Goal: Task Accomplishment & Management: Manage account settings

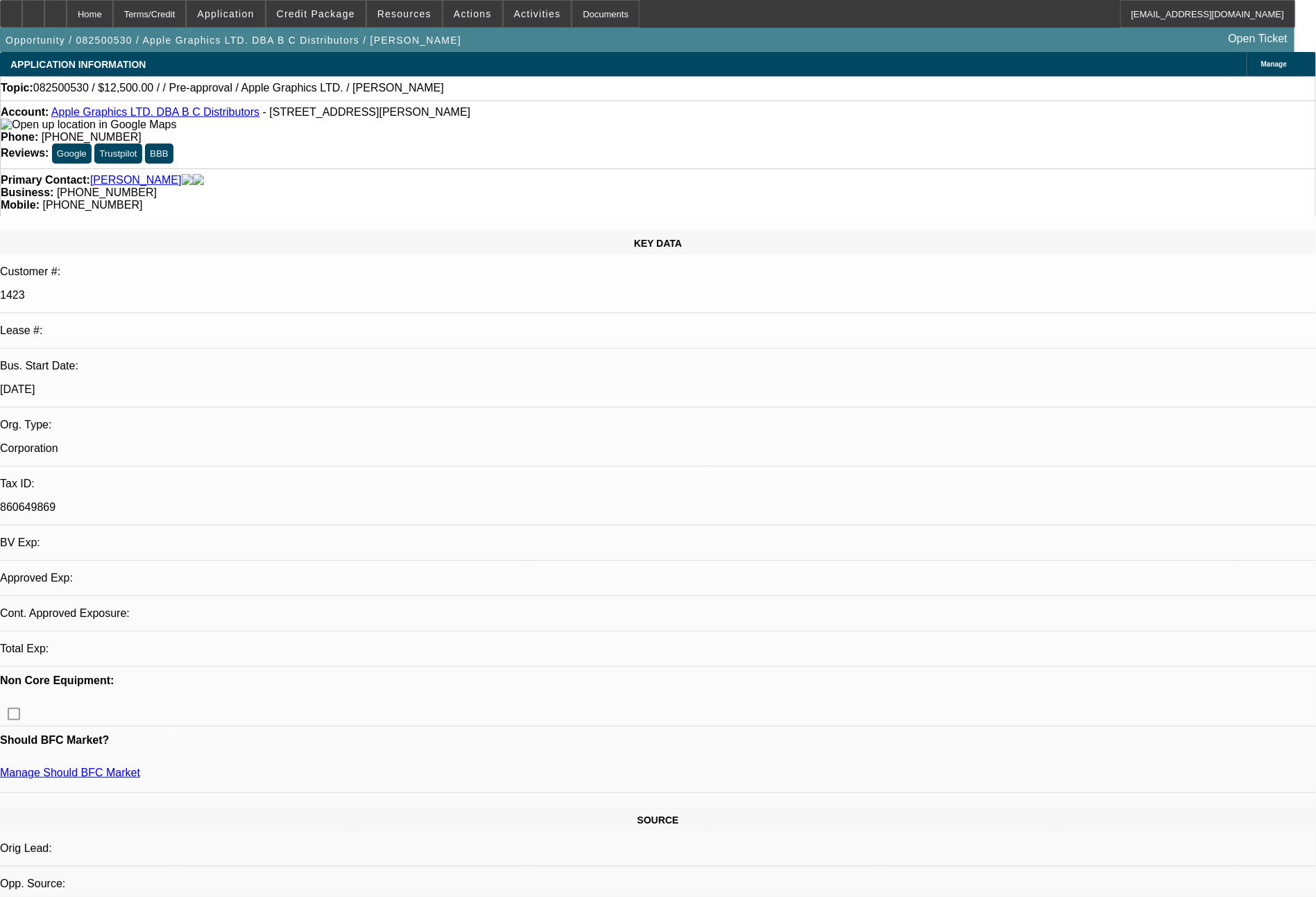
select select "0"
select select "2"
select select "0.1"
select select "4"
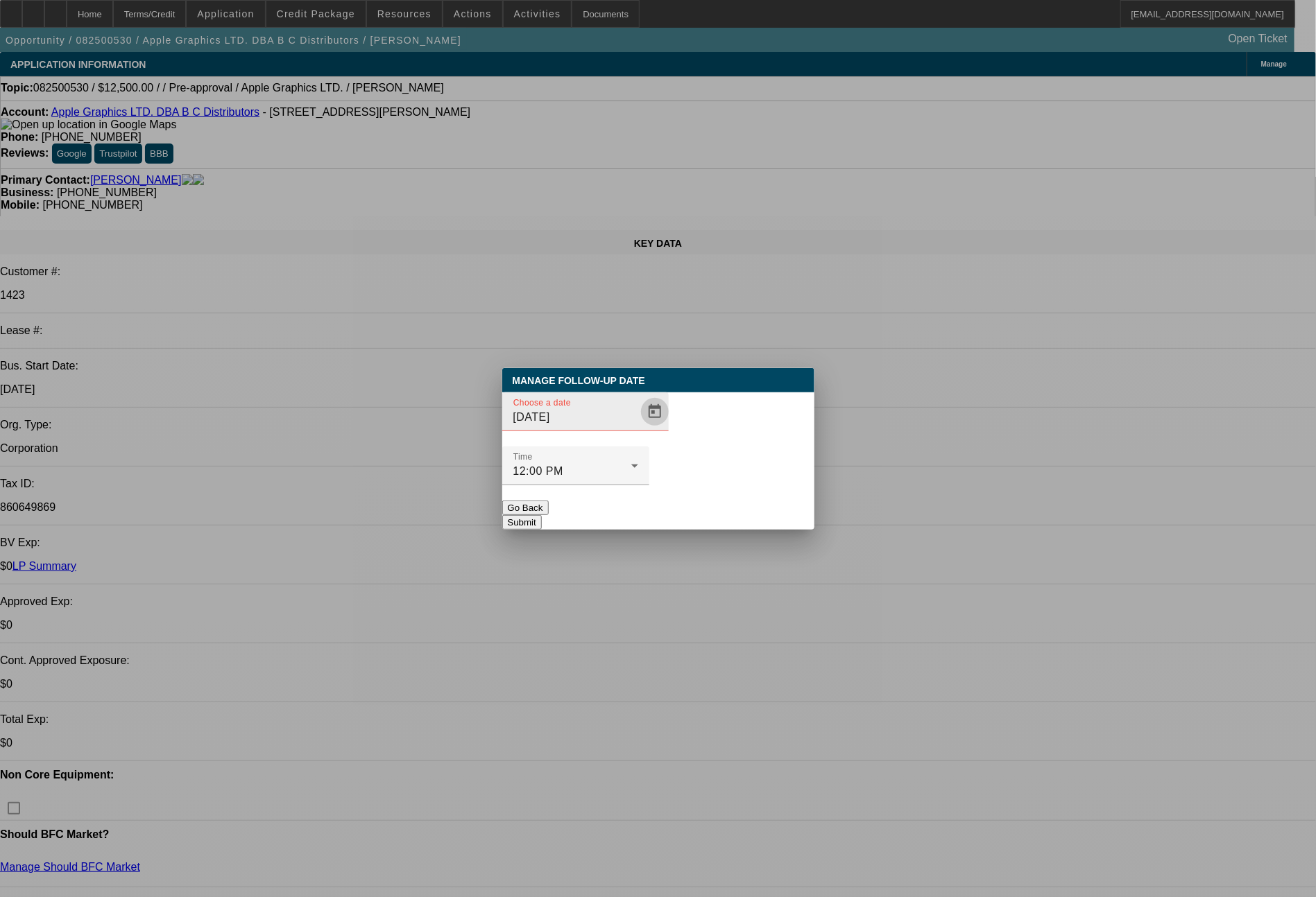
click at [638, 428] on span "Open calendar" at bounding box center [654, 411] width 33 height 33
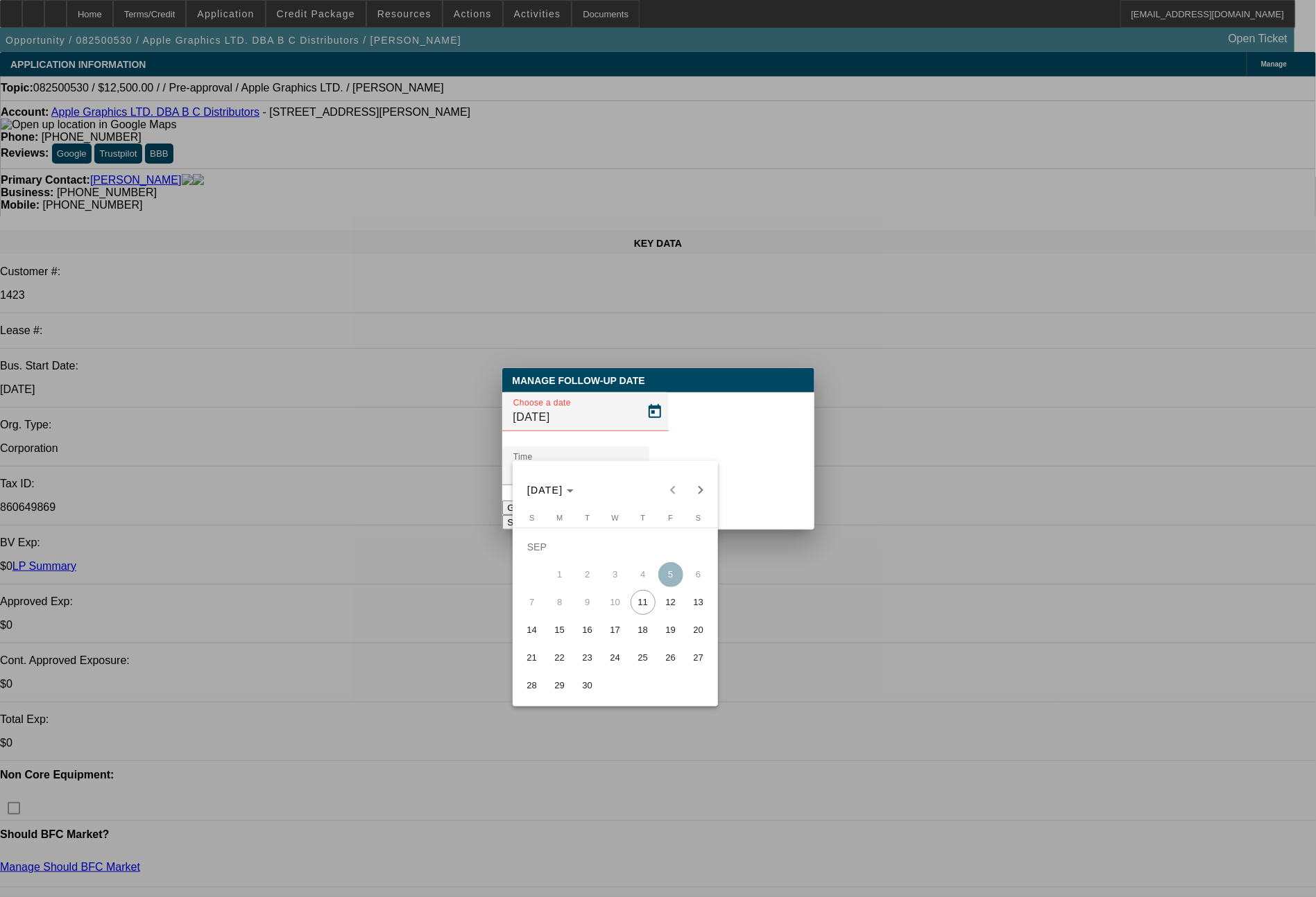
click at [667, 603] on span "12" at bounding box center [671, 603] width 25 height 25
type input "9/12/2025"
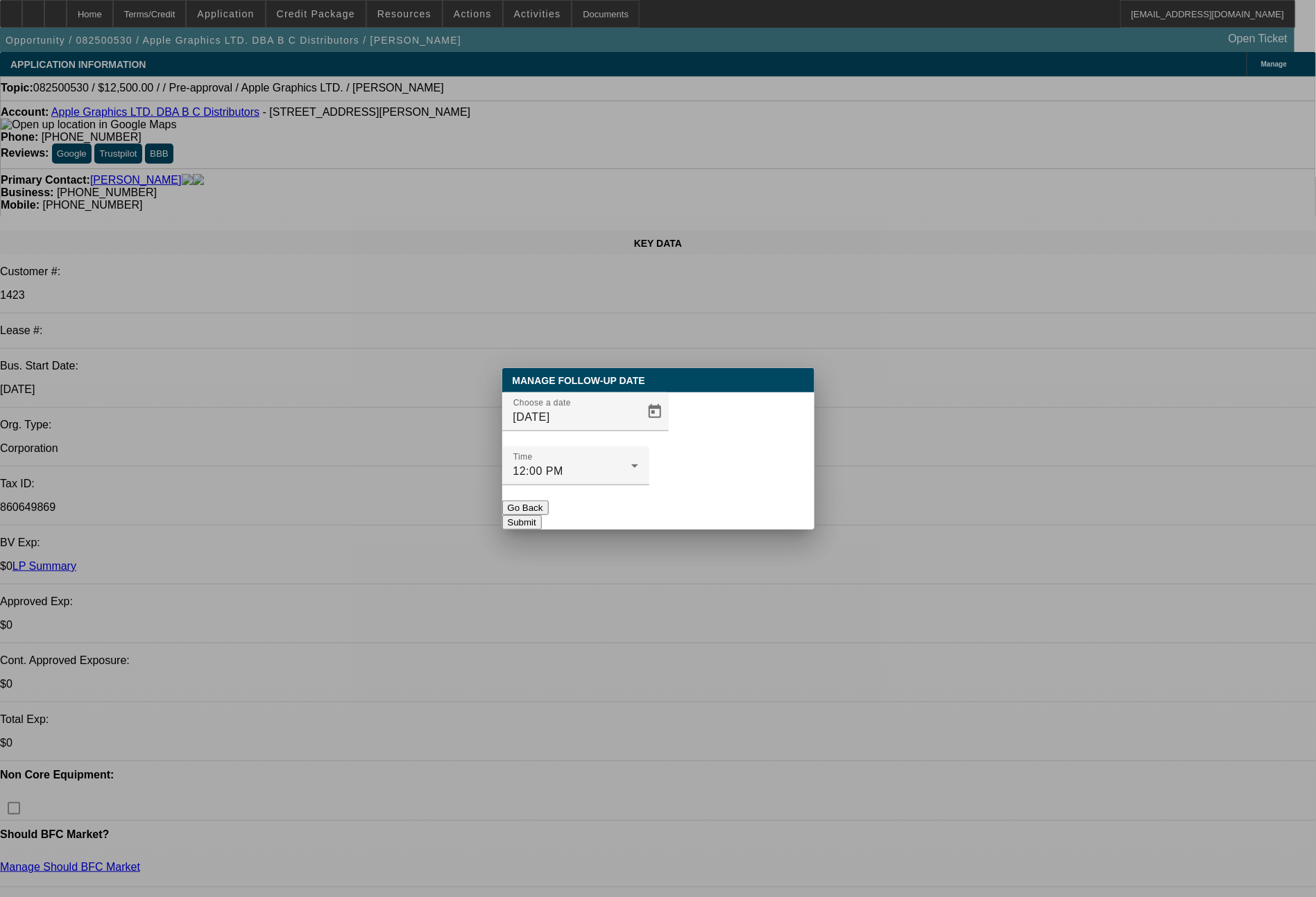
click at [542, 515] on button "Submit" at bounding box center [522, 522] width 39 height 15
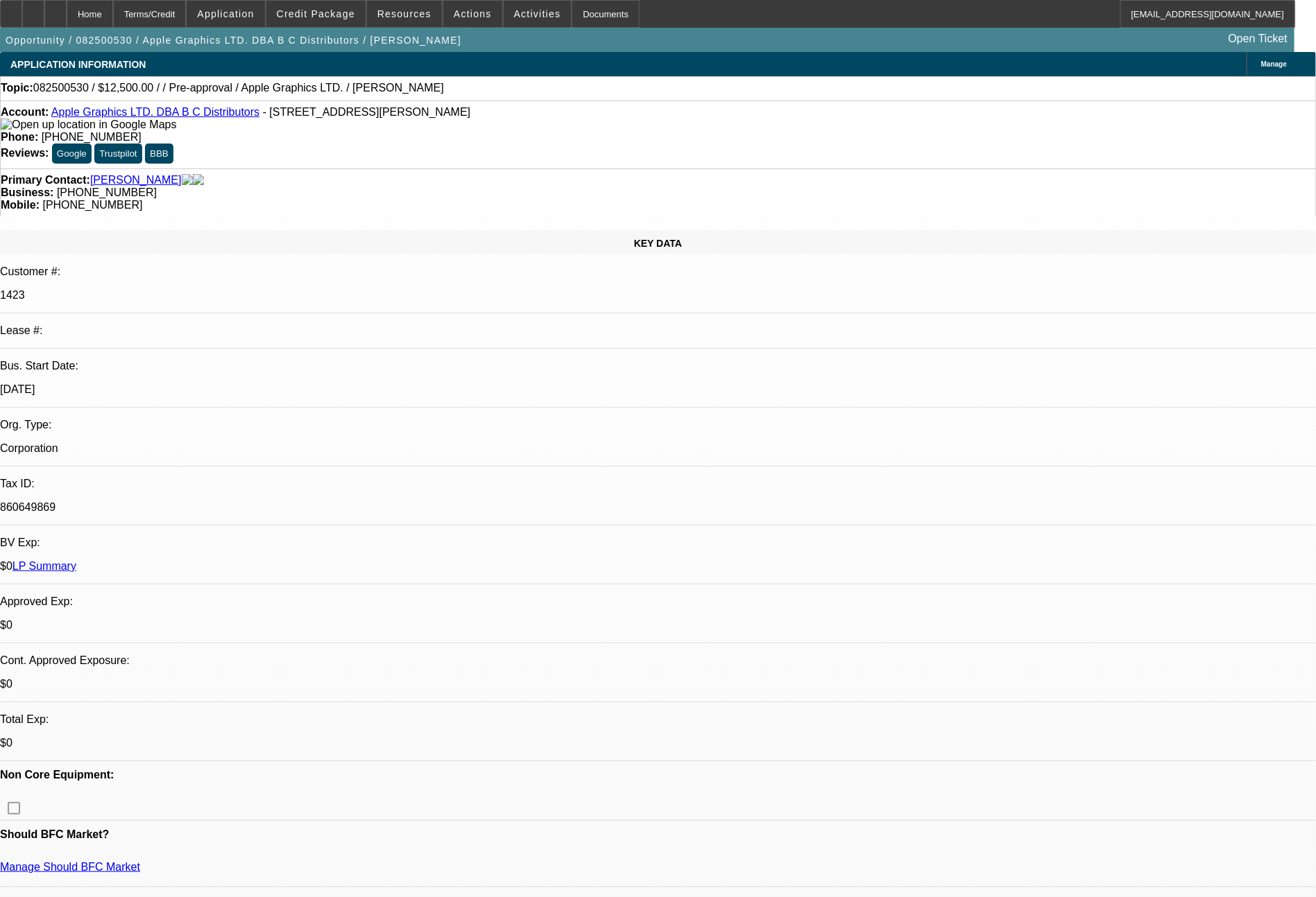
click at [360, 8] on button "Credit Package" at bounding box center [316, 14] width 99 height 27
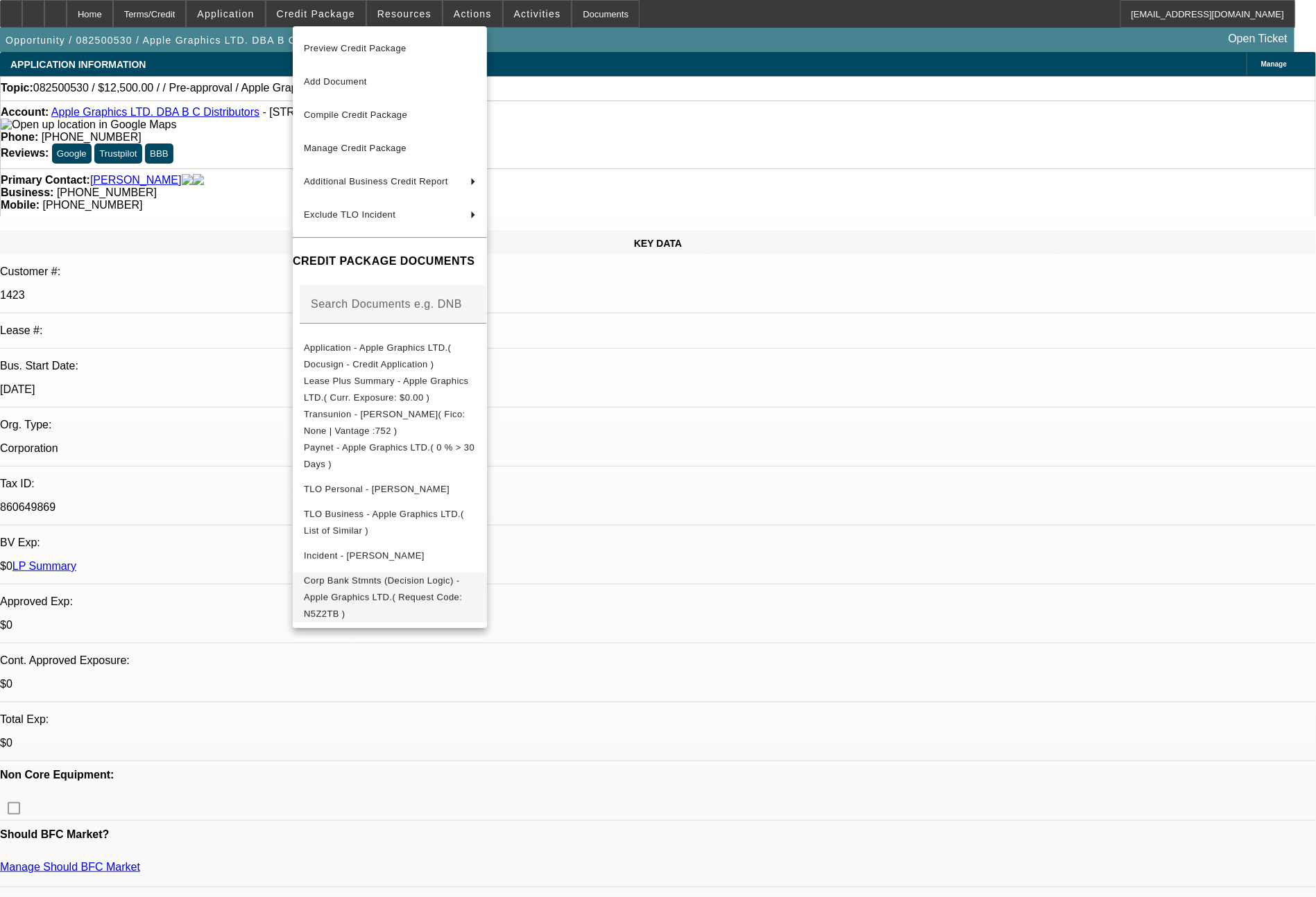
click at [487, 594] on button "Corp Bank Stmnts (Decision Logic) - Apple Graphics LTD.( Request Code: N5Z2TB )" at bounding box center [389, 597] width 194 height 50
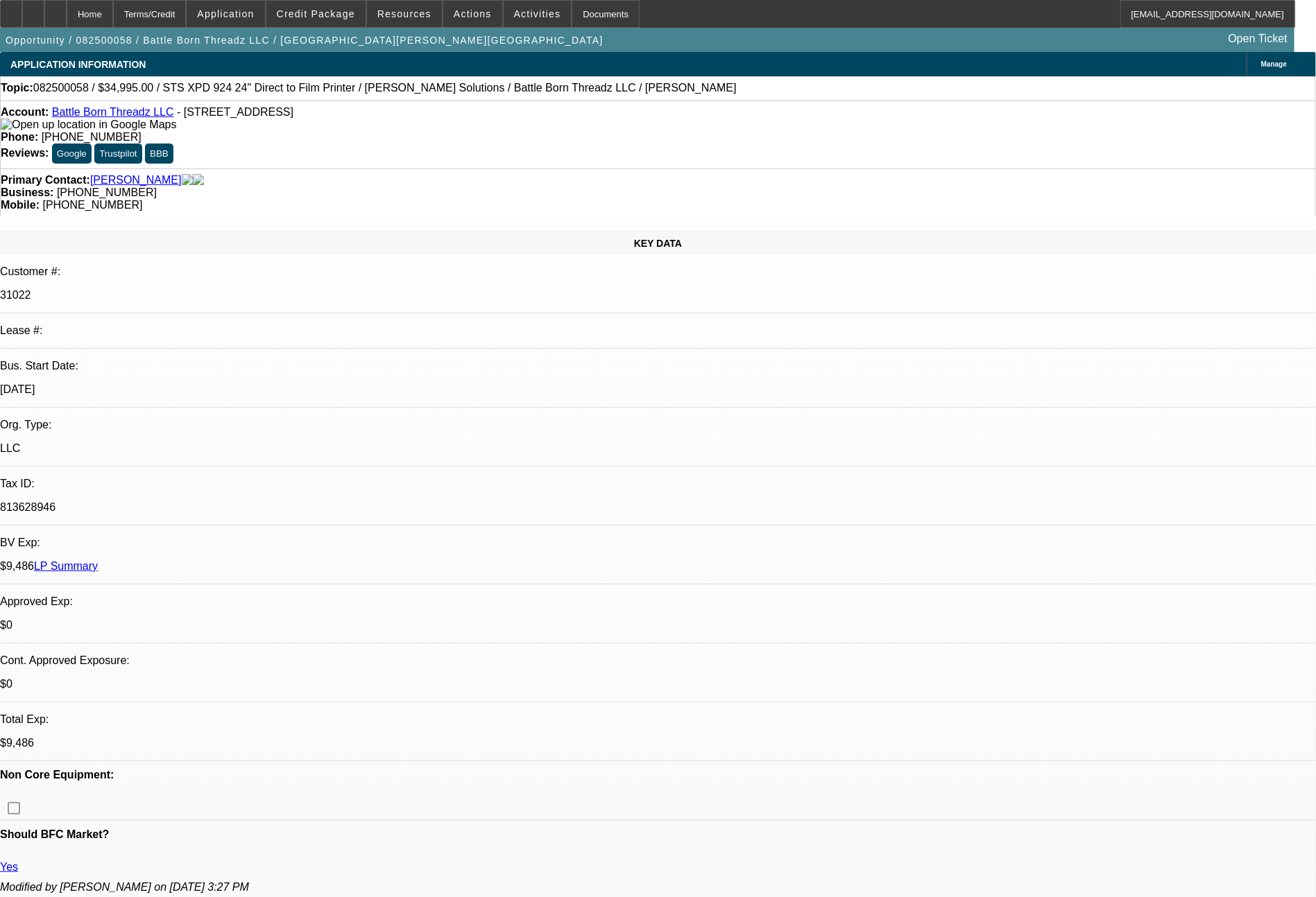
select select "0"
select select "2"
select select "0.1"
select select "4"
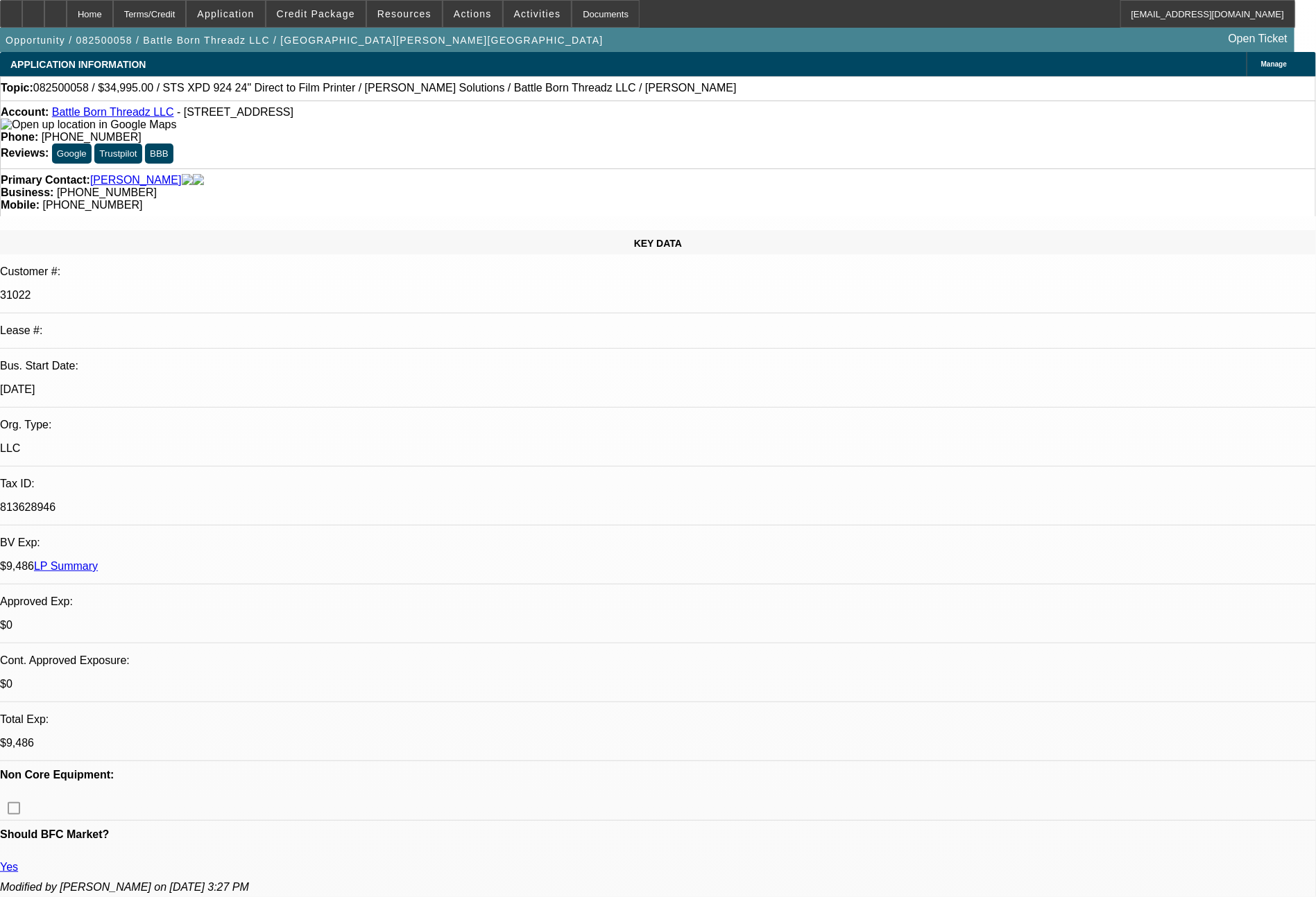
select select "0"
select select "2"
select select "0.1"
select select "4"
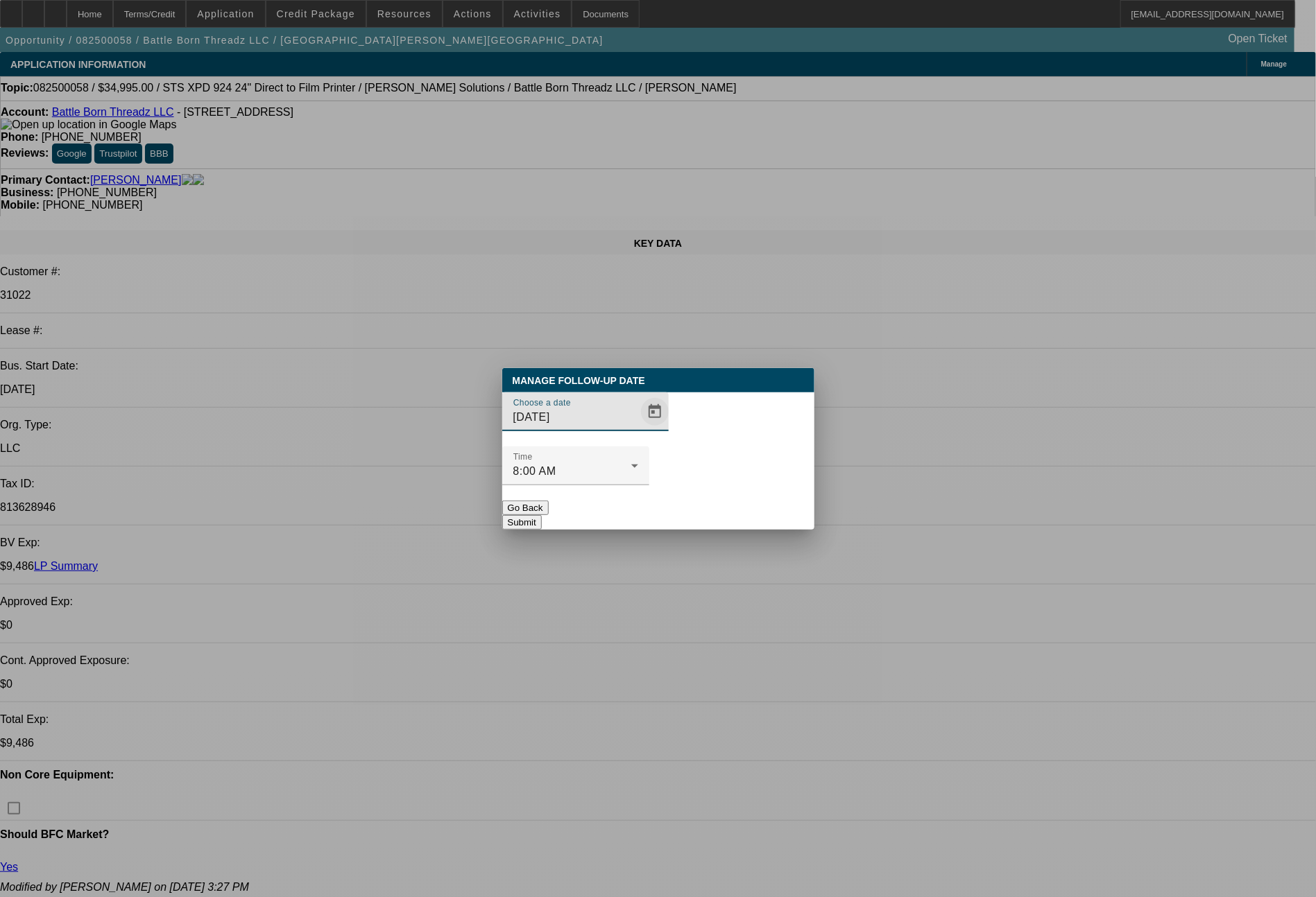
click at [638, 428] on span "Open calendar" at bounding box center [654, 411] width 33 height 33
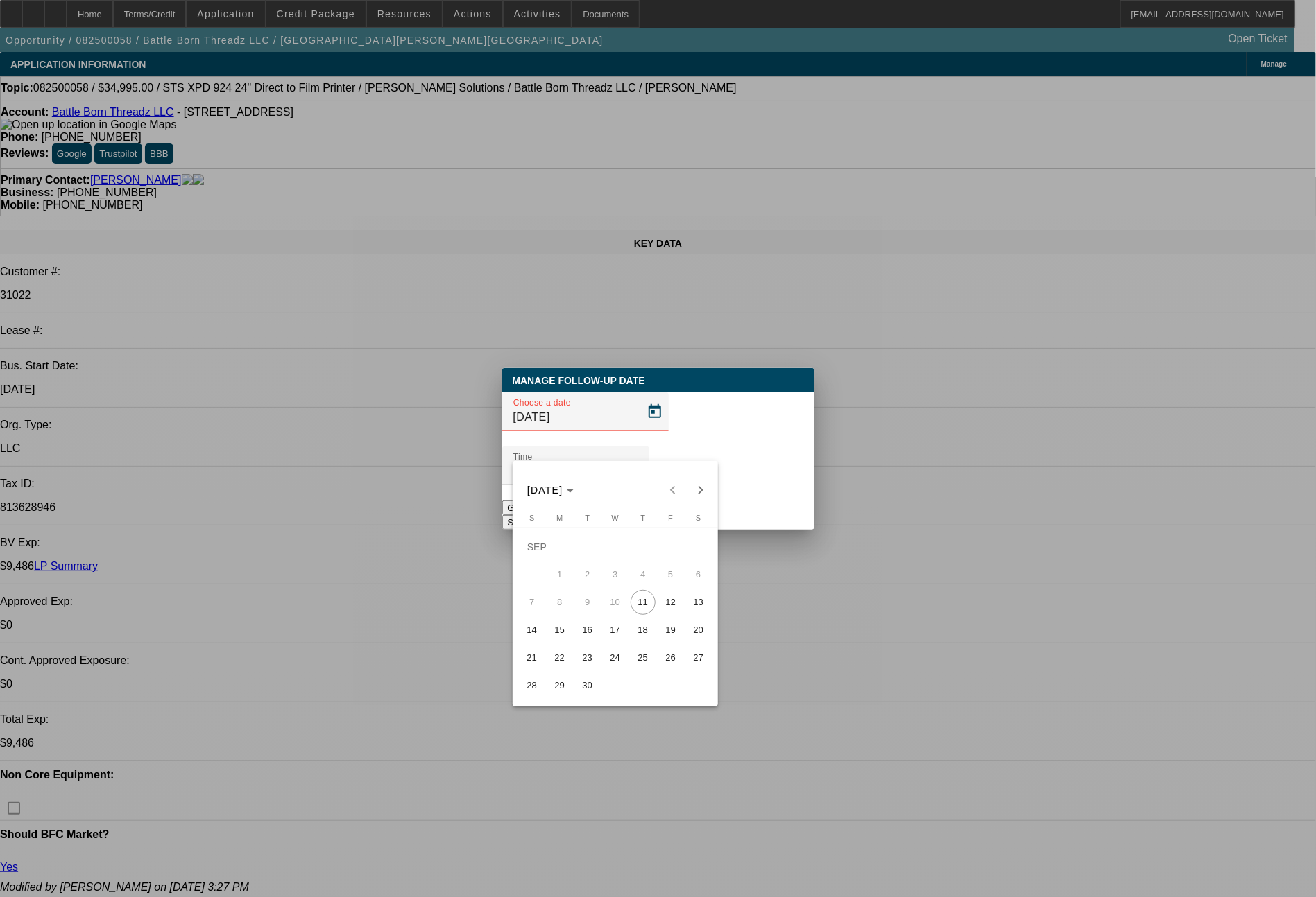
click at [562, 629] on span "15" at bounding box center [560, 630] width 25 height 25
type input "[DATE]"
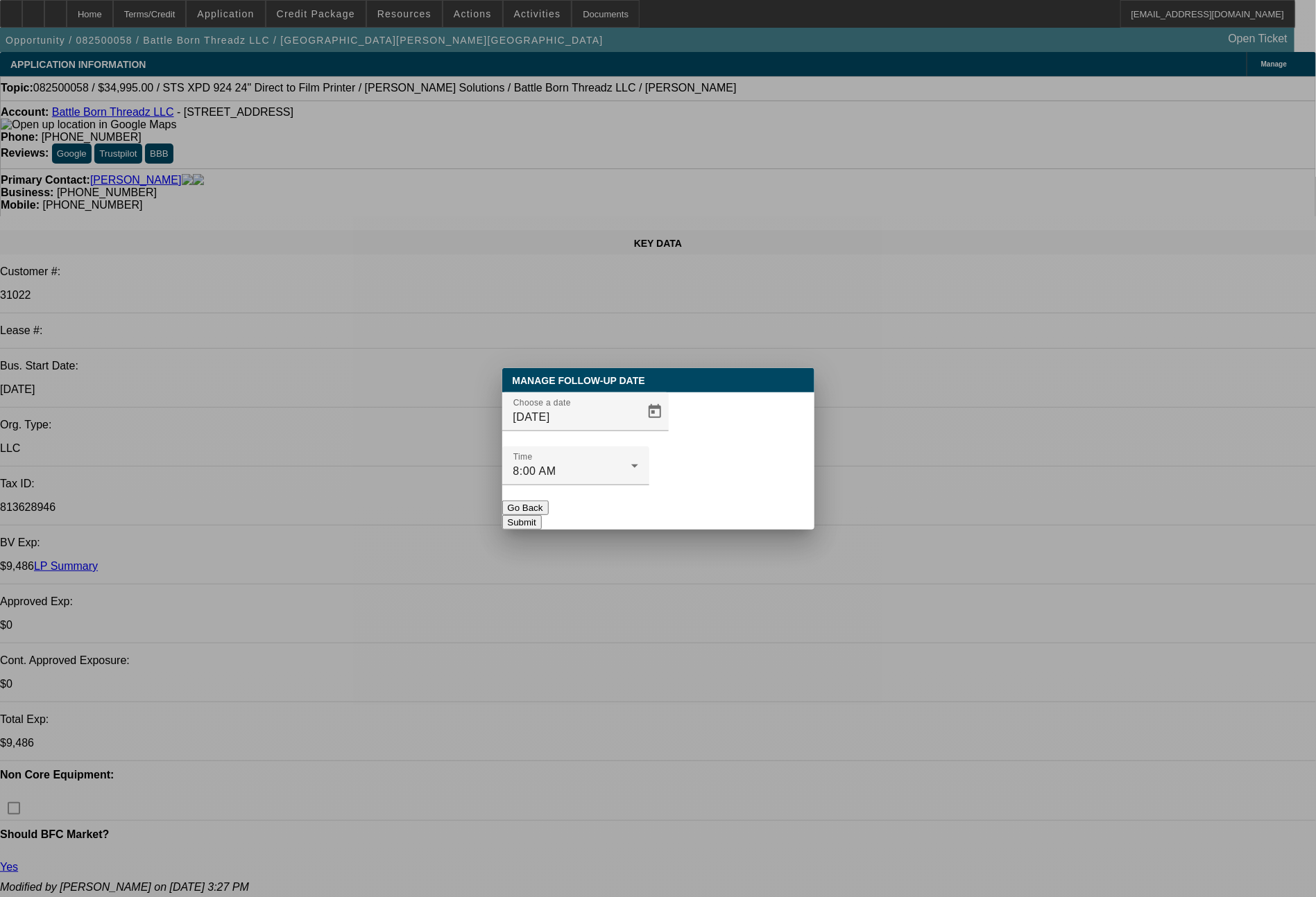
click at [542, 515] on button "Submit" at bounding box center [522, 522] width 39 height 15
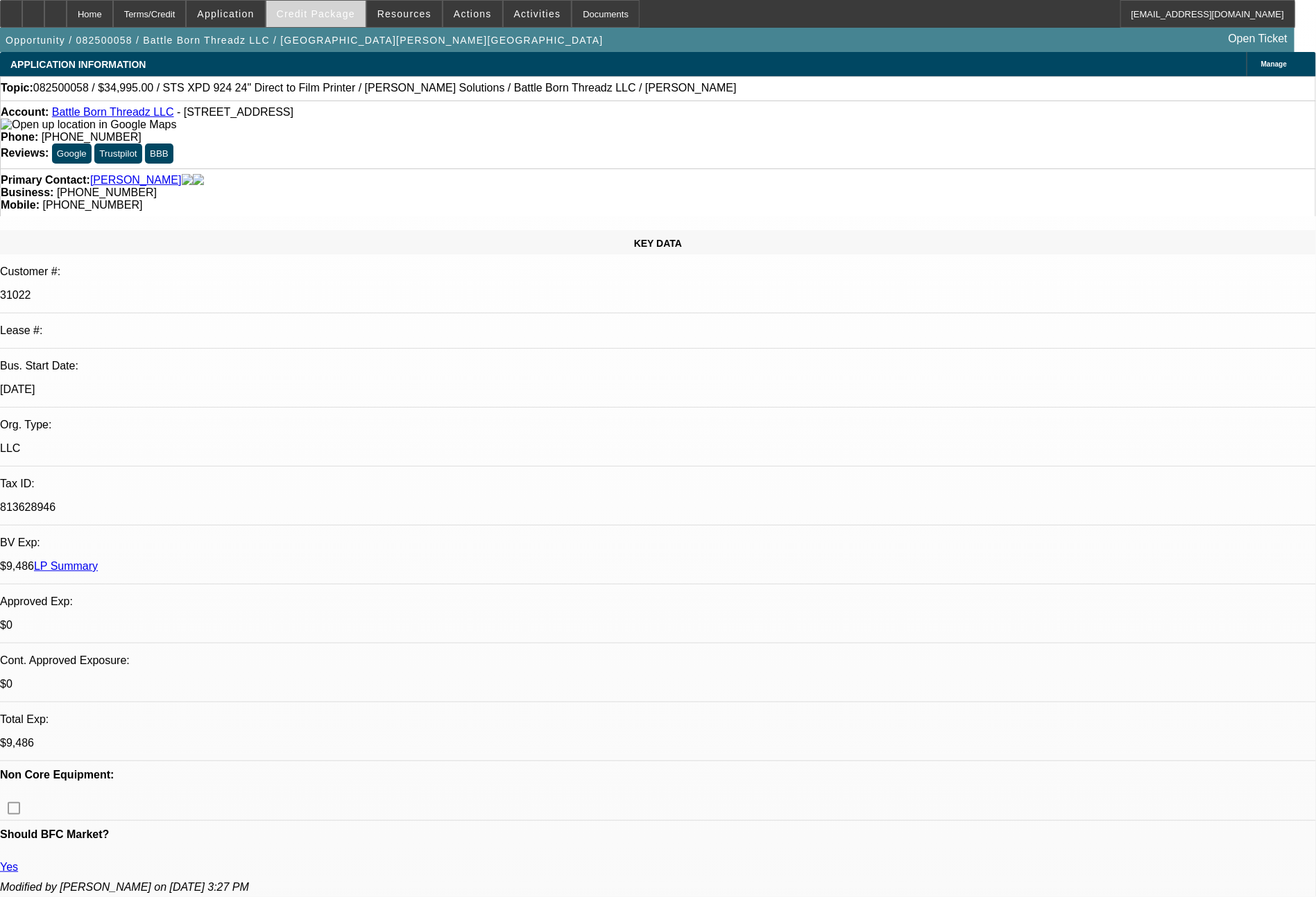
click at [346, 17] on span "Credit Package" at bounding box center [316, 14] width 79 height 11
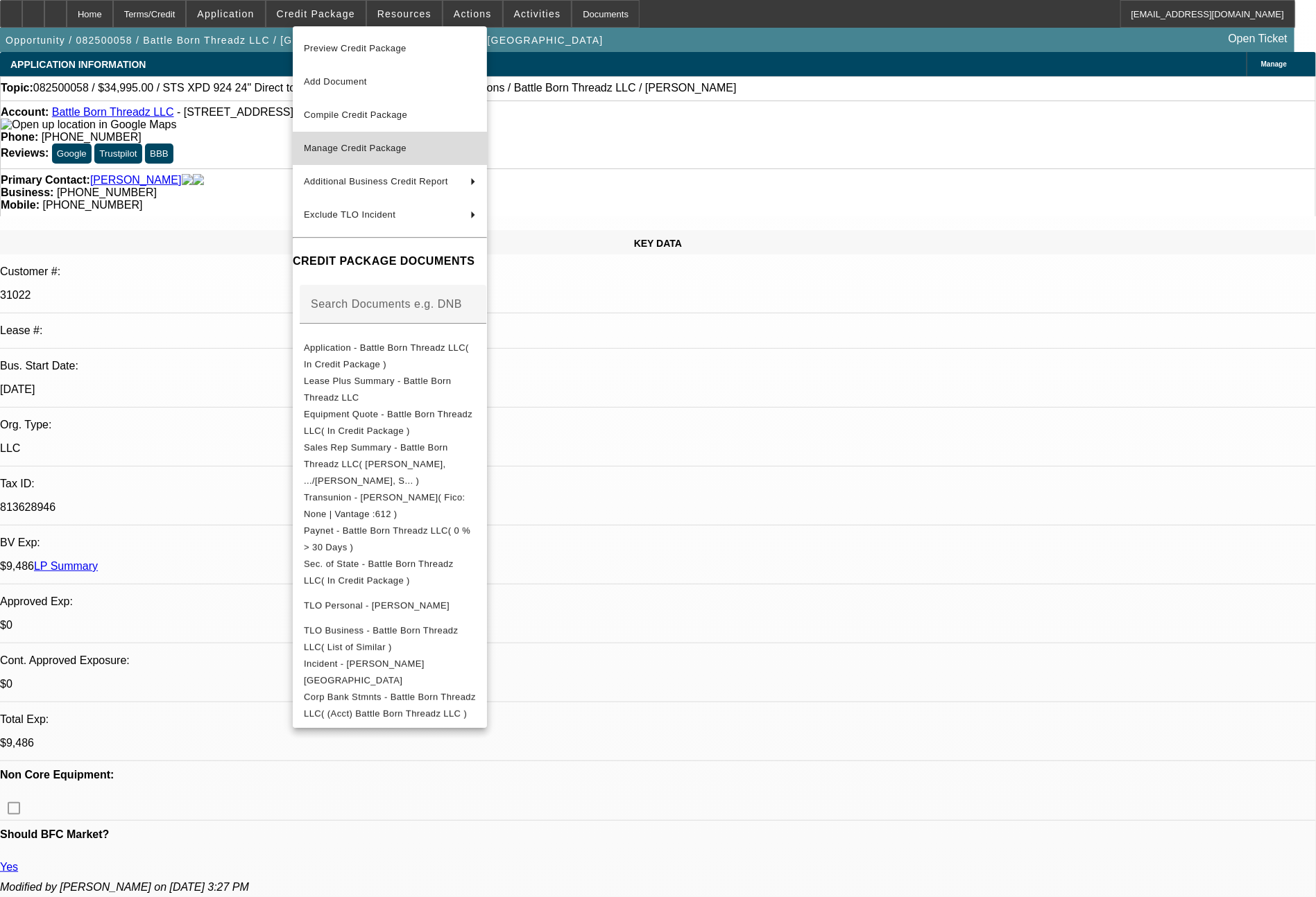
click at [389, 146] on span "Manage Credit Package" at bounding box center [355, 148] width 102 height 11
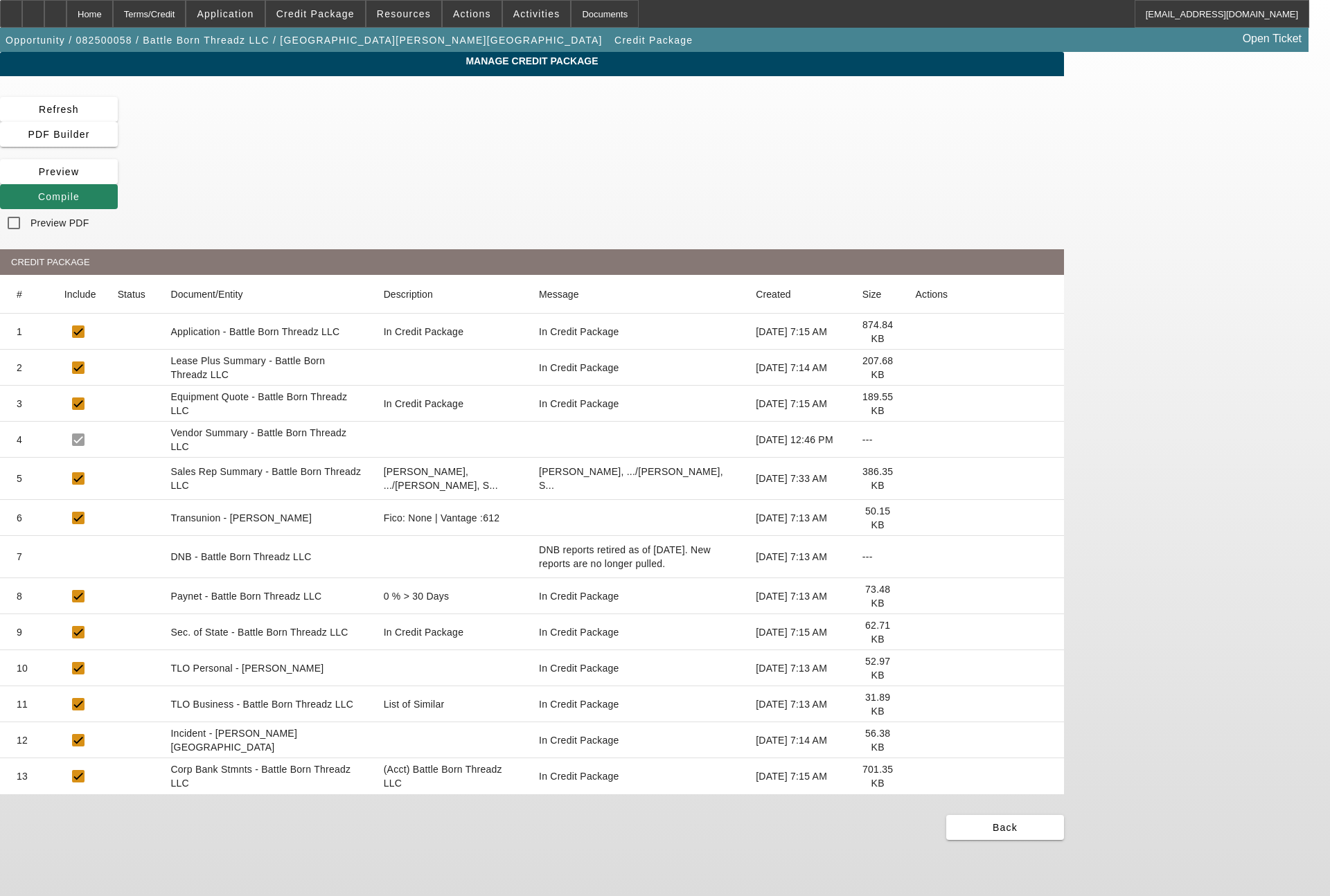
click at [916, 518] on icon at bounding box center [916, 518] width 0 height 0
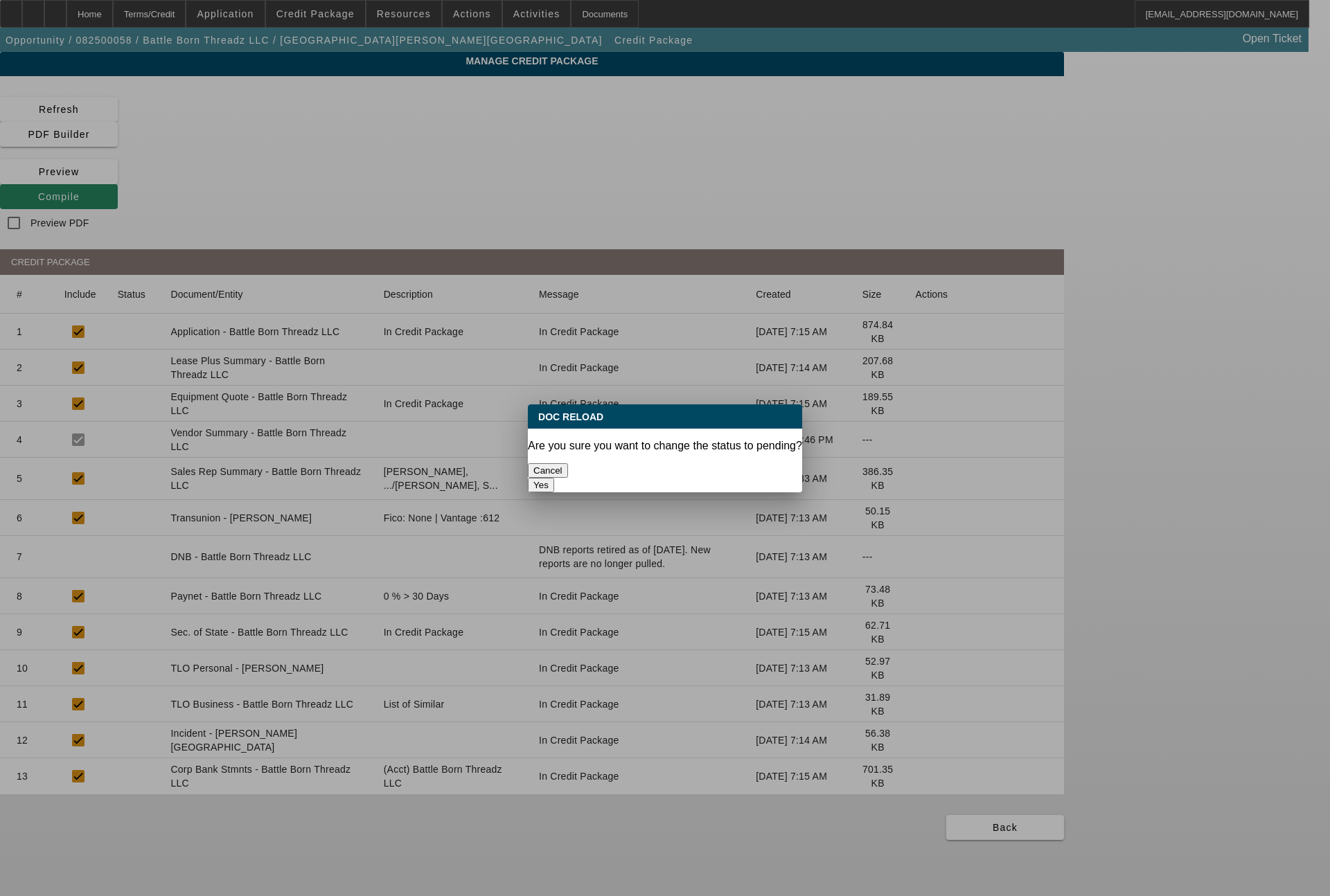
click at [554, 478] on button "Yes" at bounding box center [541, 485] width 27 height 15
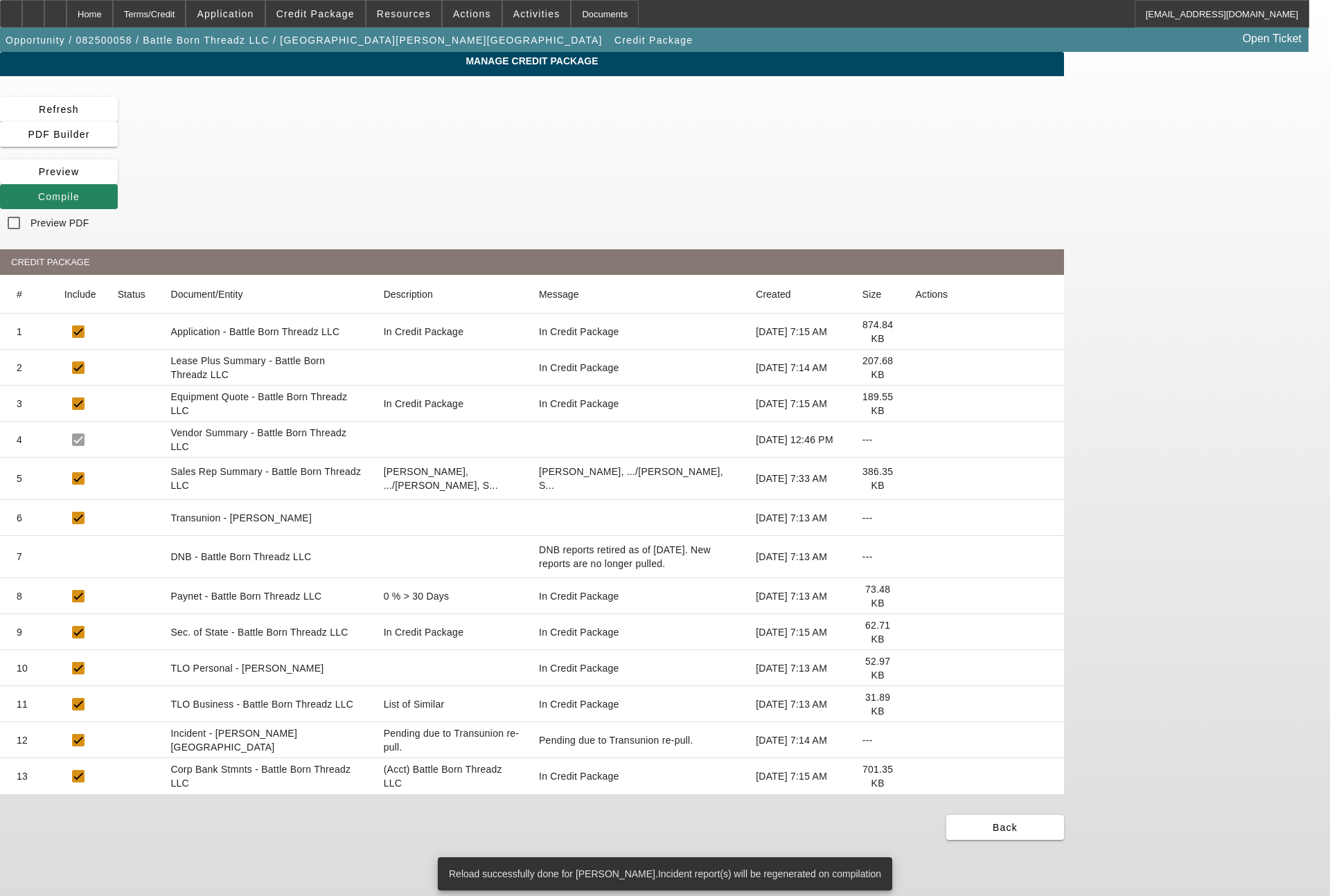
click at [916, 596] on icon at bounding box center [916, 596] width 0 height 0
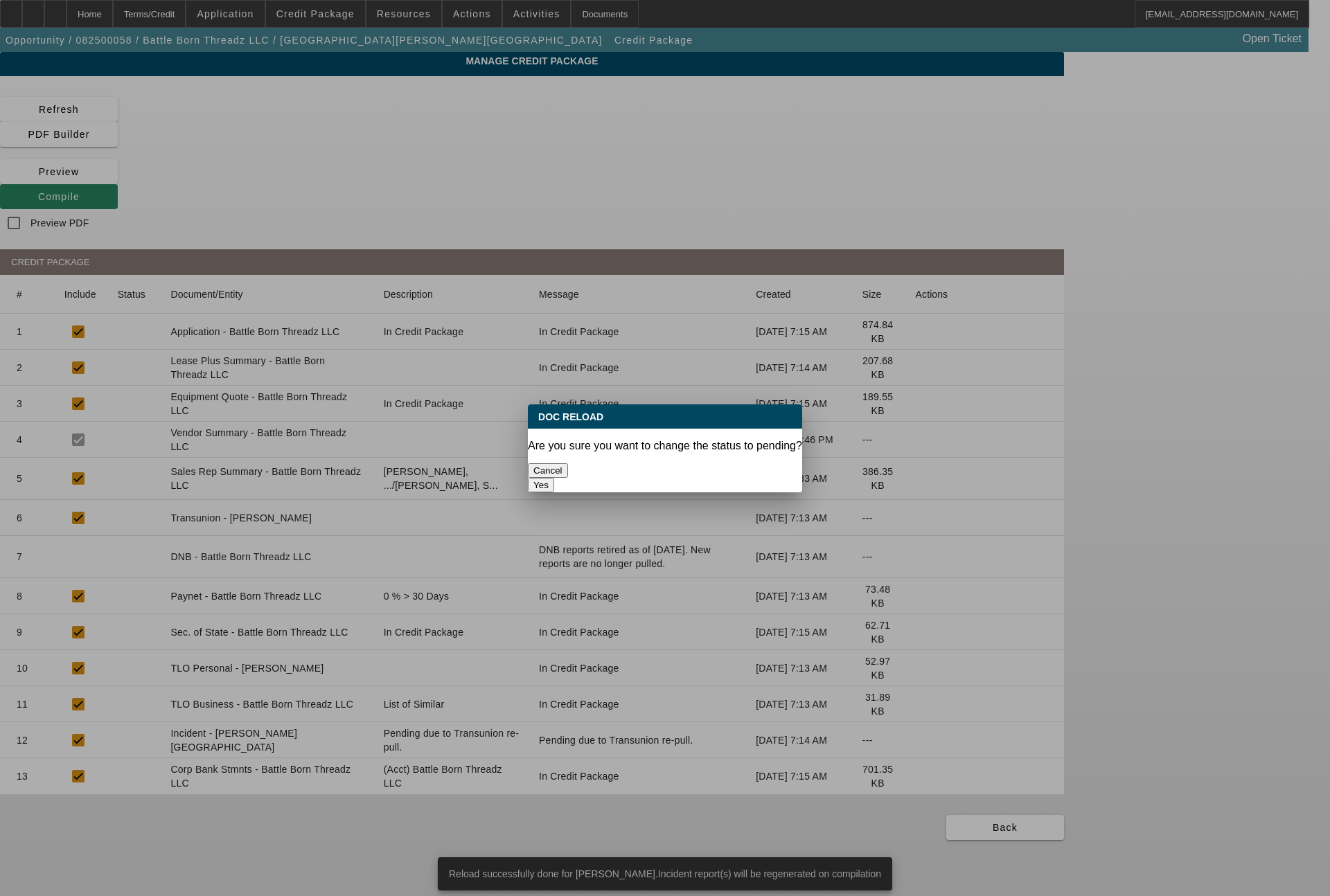
click at [554, 478] on button "Yes" at bounding box center [541, 485] width 27 height 15
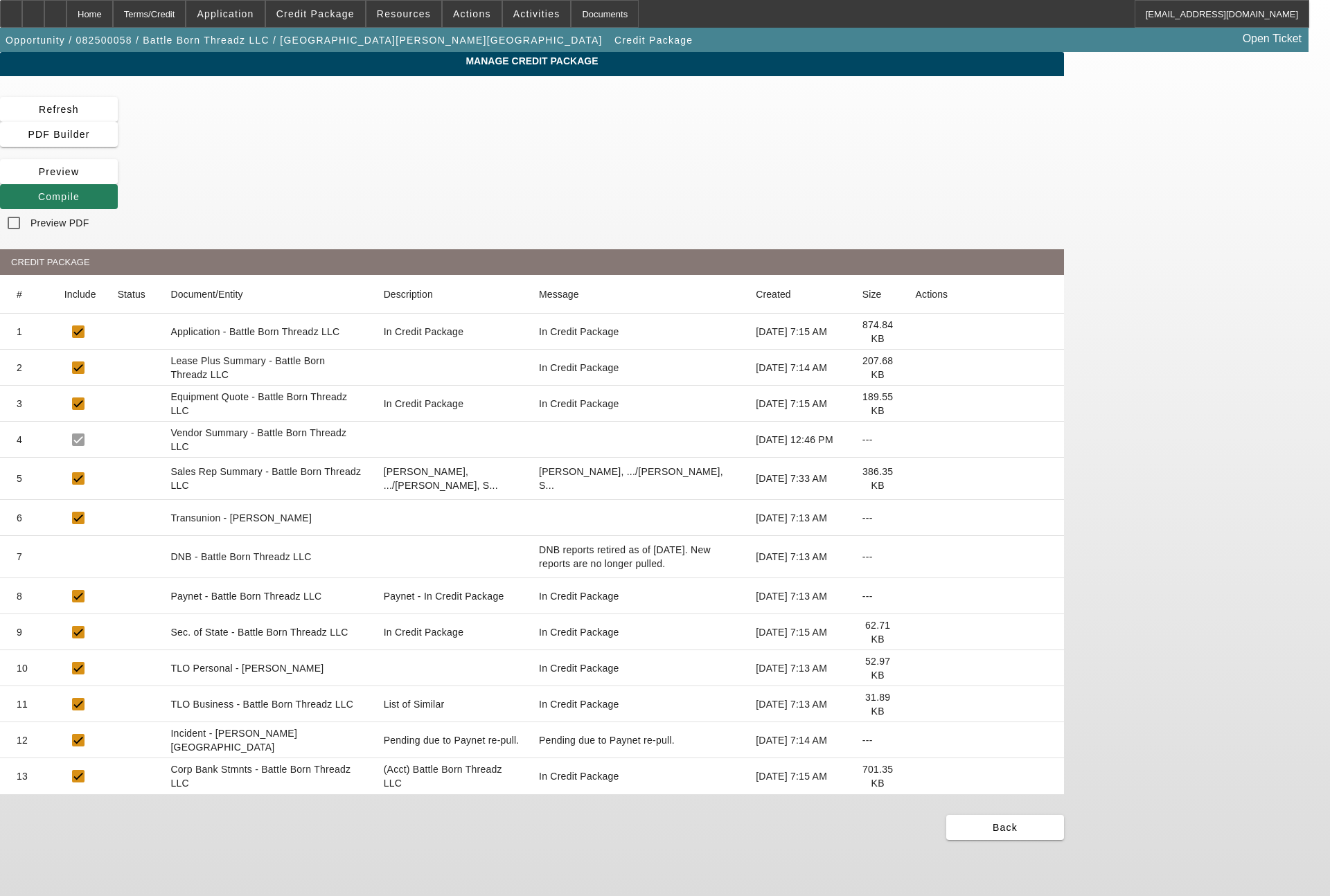
click at [80, 191] on span "Compile" at bounding box center [58, 197] width 41 height 11
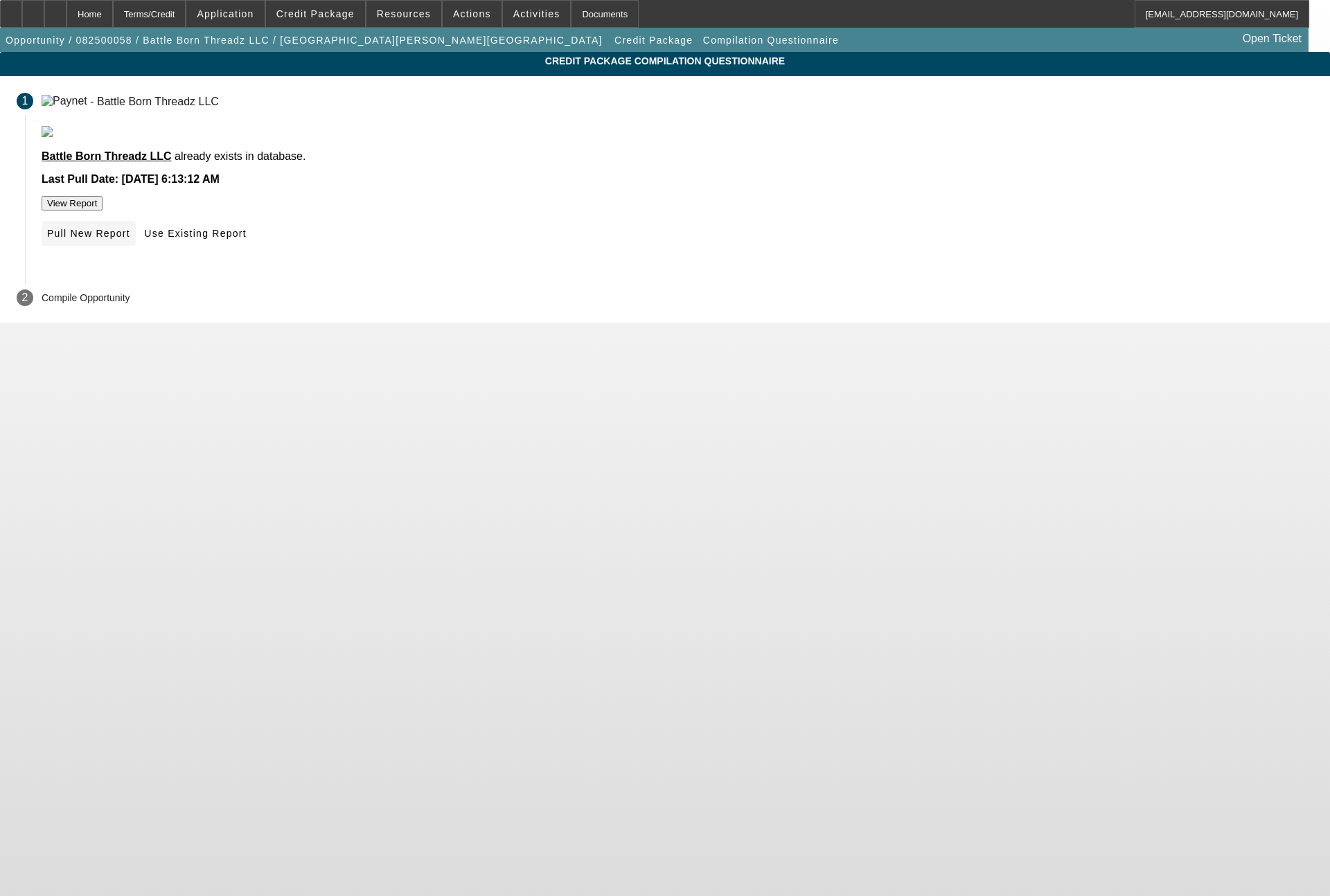
click at [130, 239] on span "Pull New Report" at bounding box center [88, 233] width 83 height 11
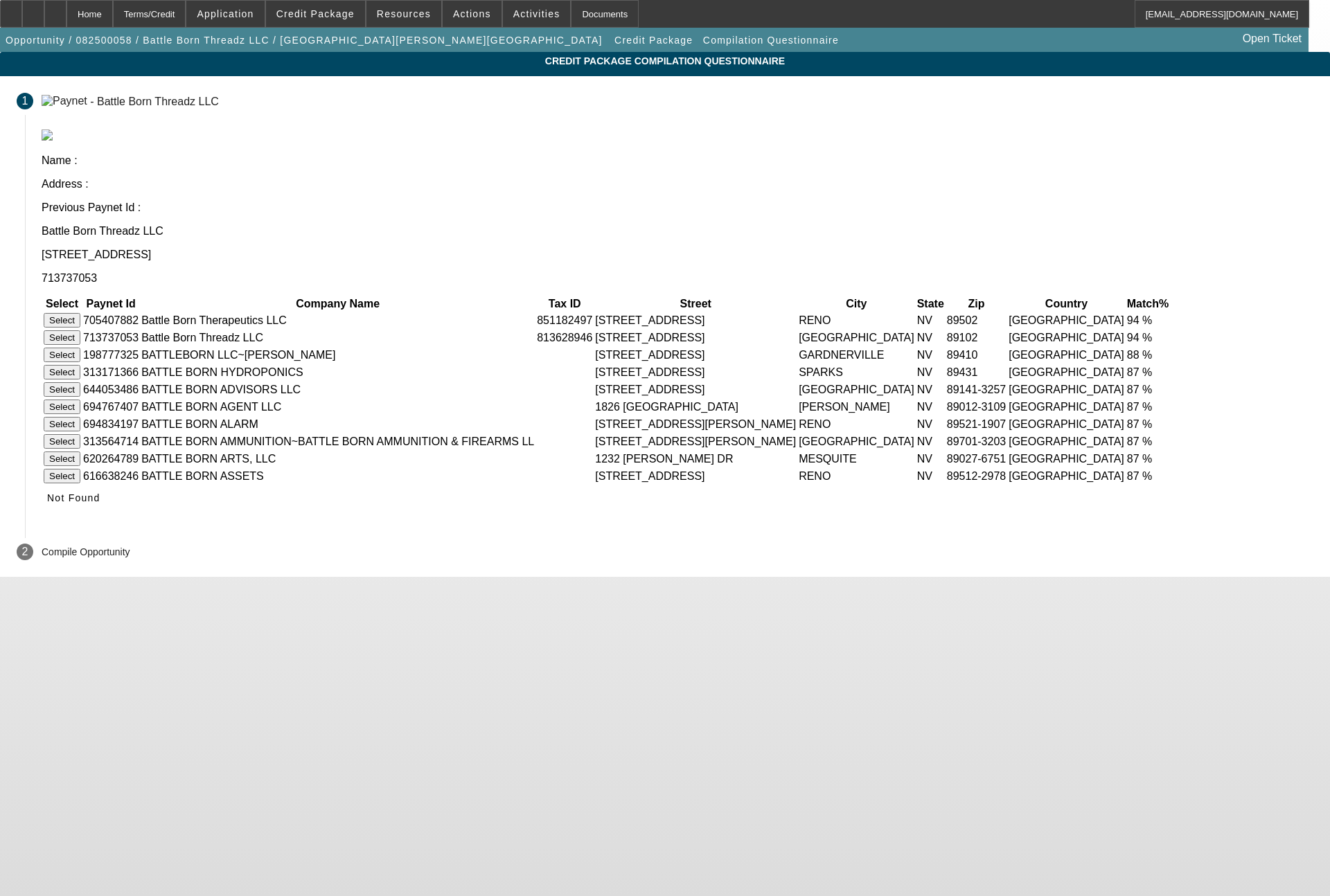
click at [81, 330] on button "Select" at bounding box center [62, 337] width 36 height 15
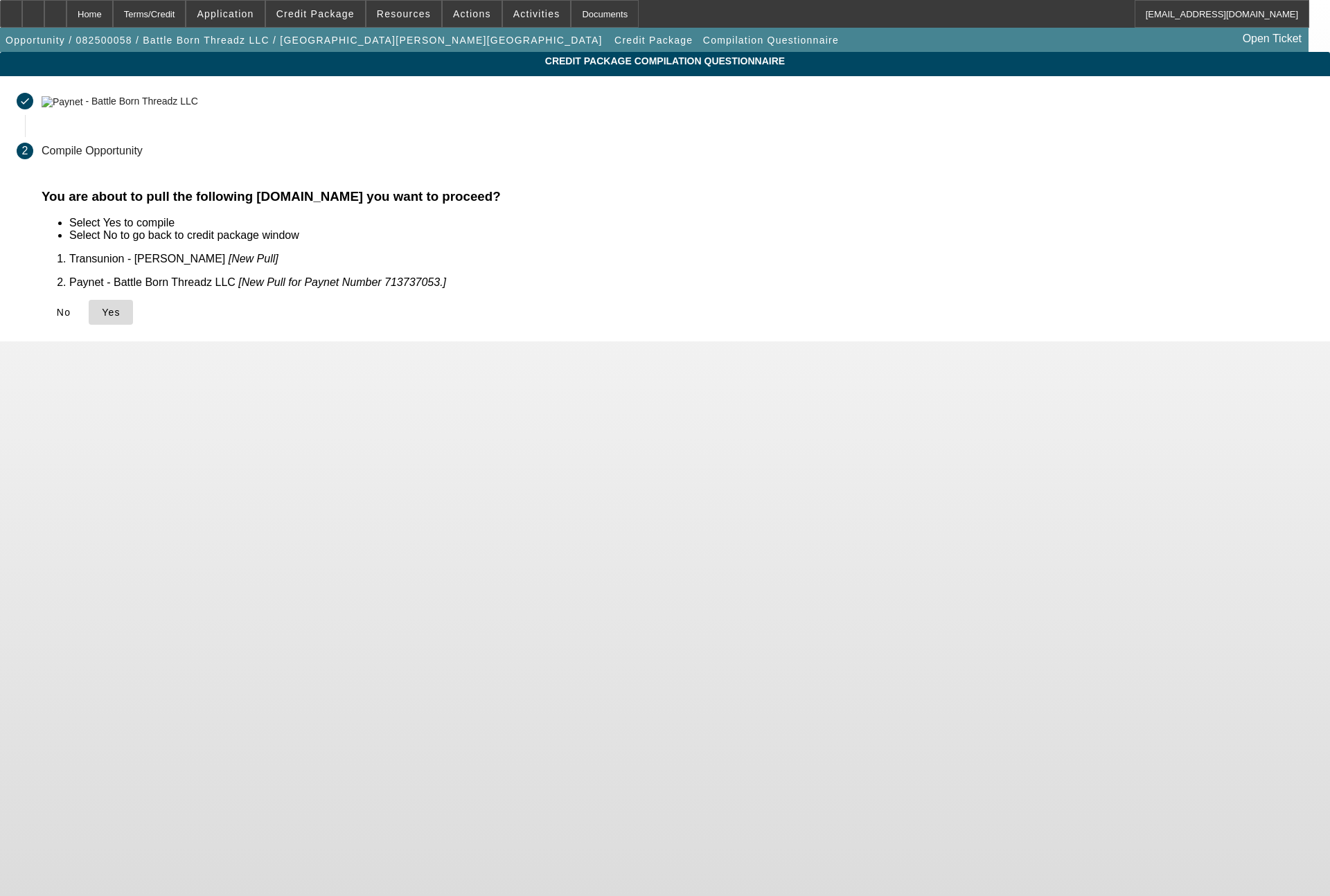
click at [120, 307] on span "Yes" at bounding box center [111, 312] width 19 height 11
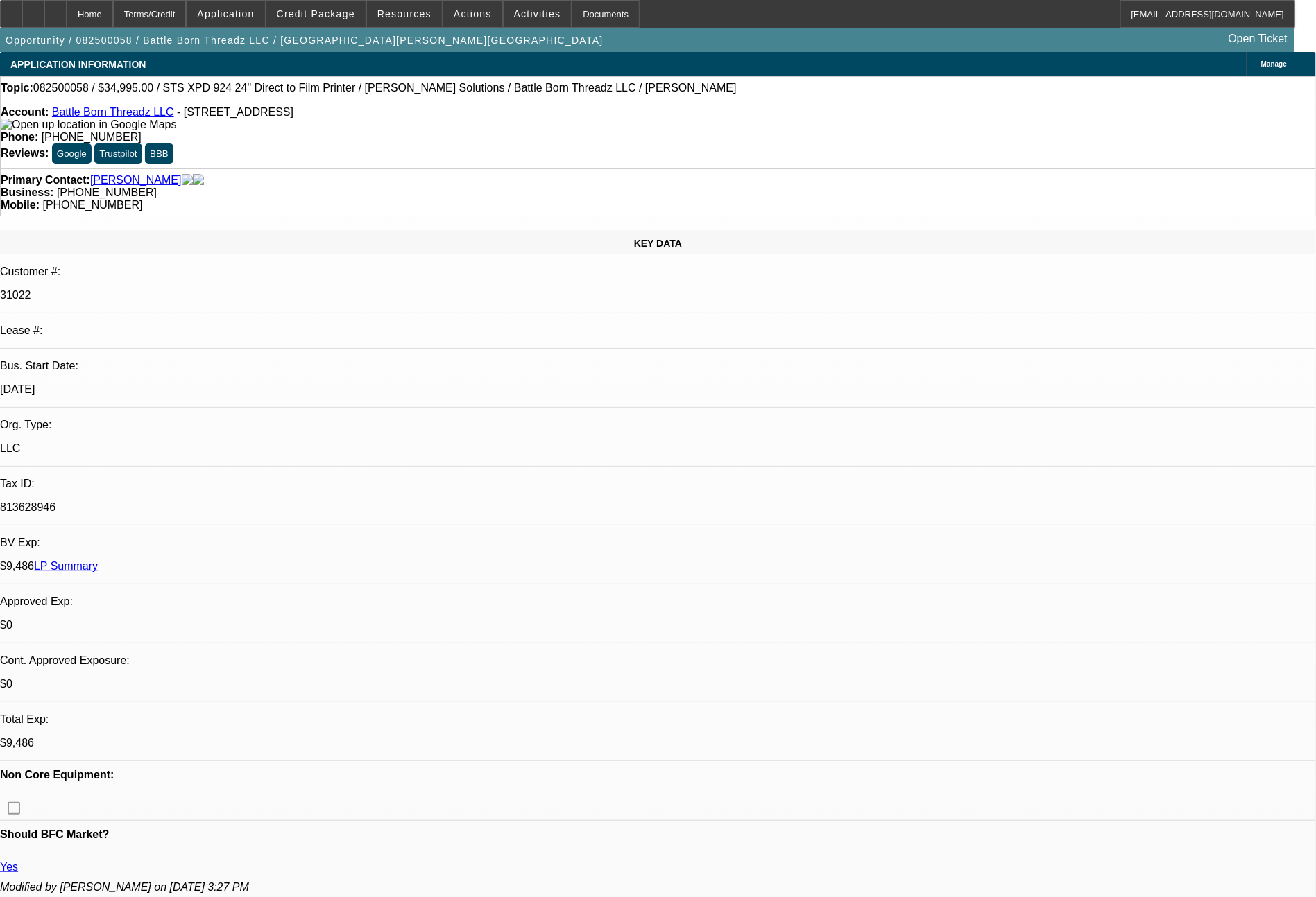
select select "0"
select select "2"
select select "0.1"
select select "4"
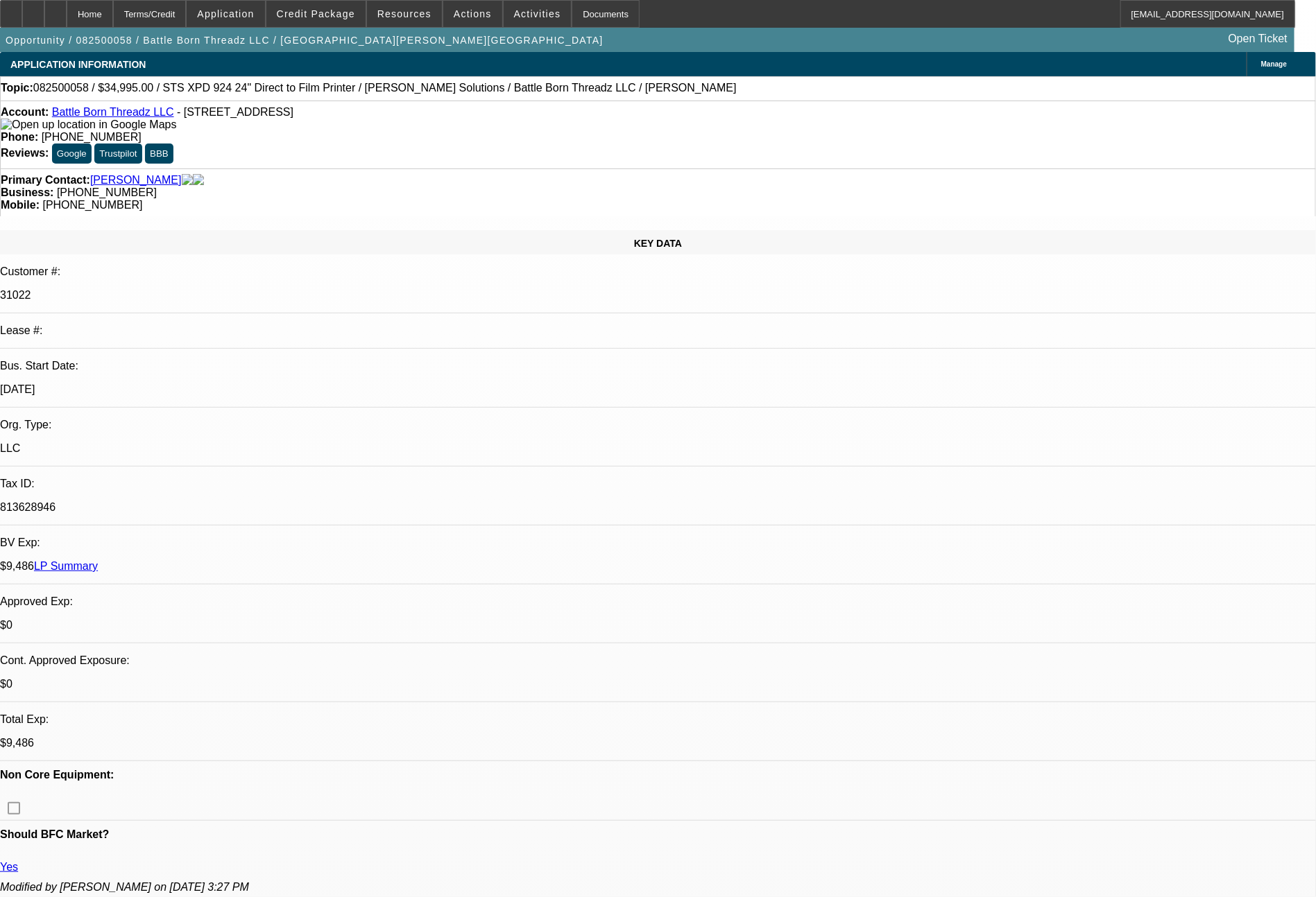
select select "0"
select select "2"
select select "0.1"
select select "4"
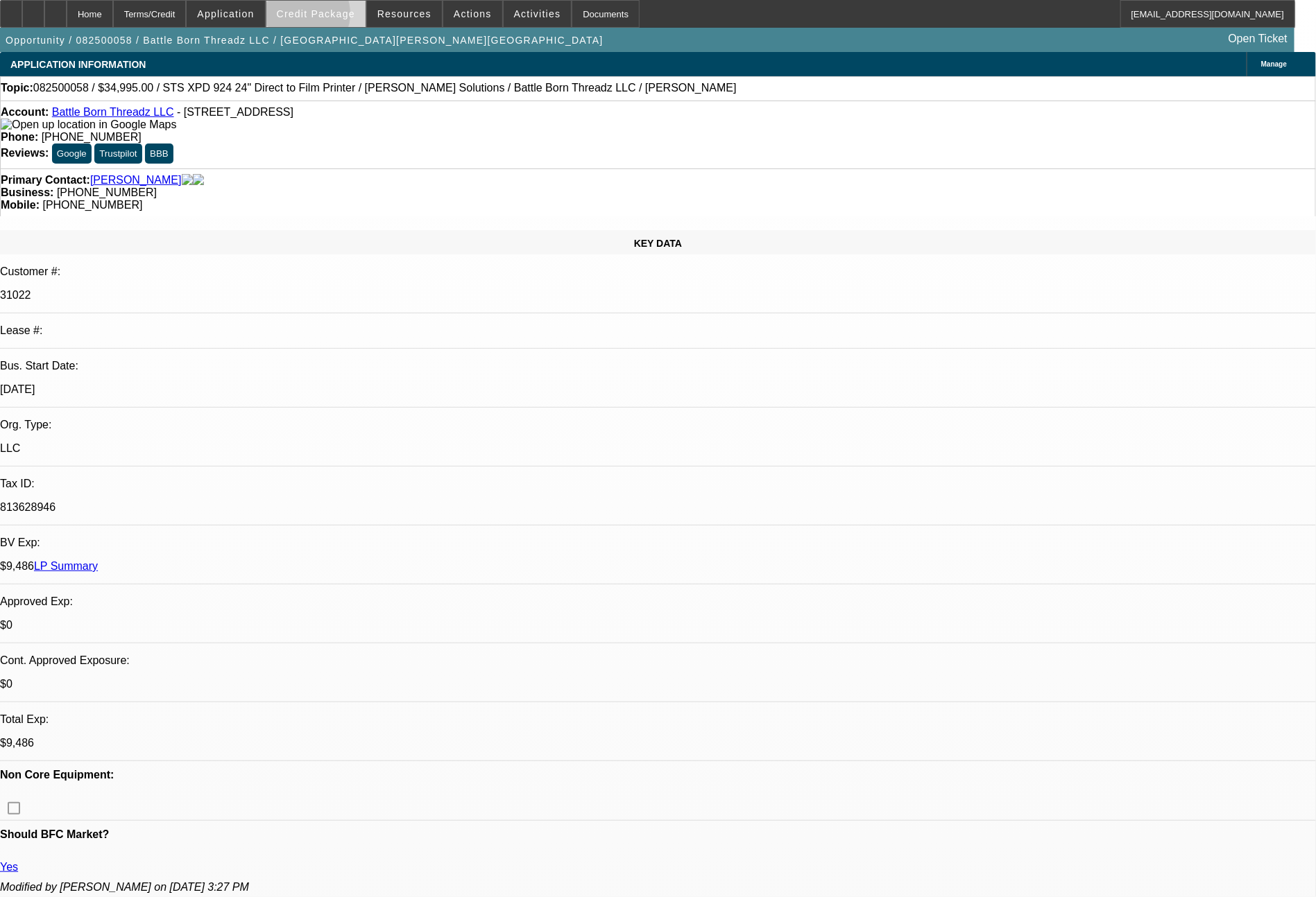
click at [330, 18] on span "Credit Package" at bounding box center [316, 14] width 79 height 11
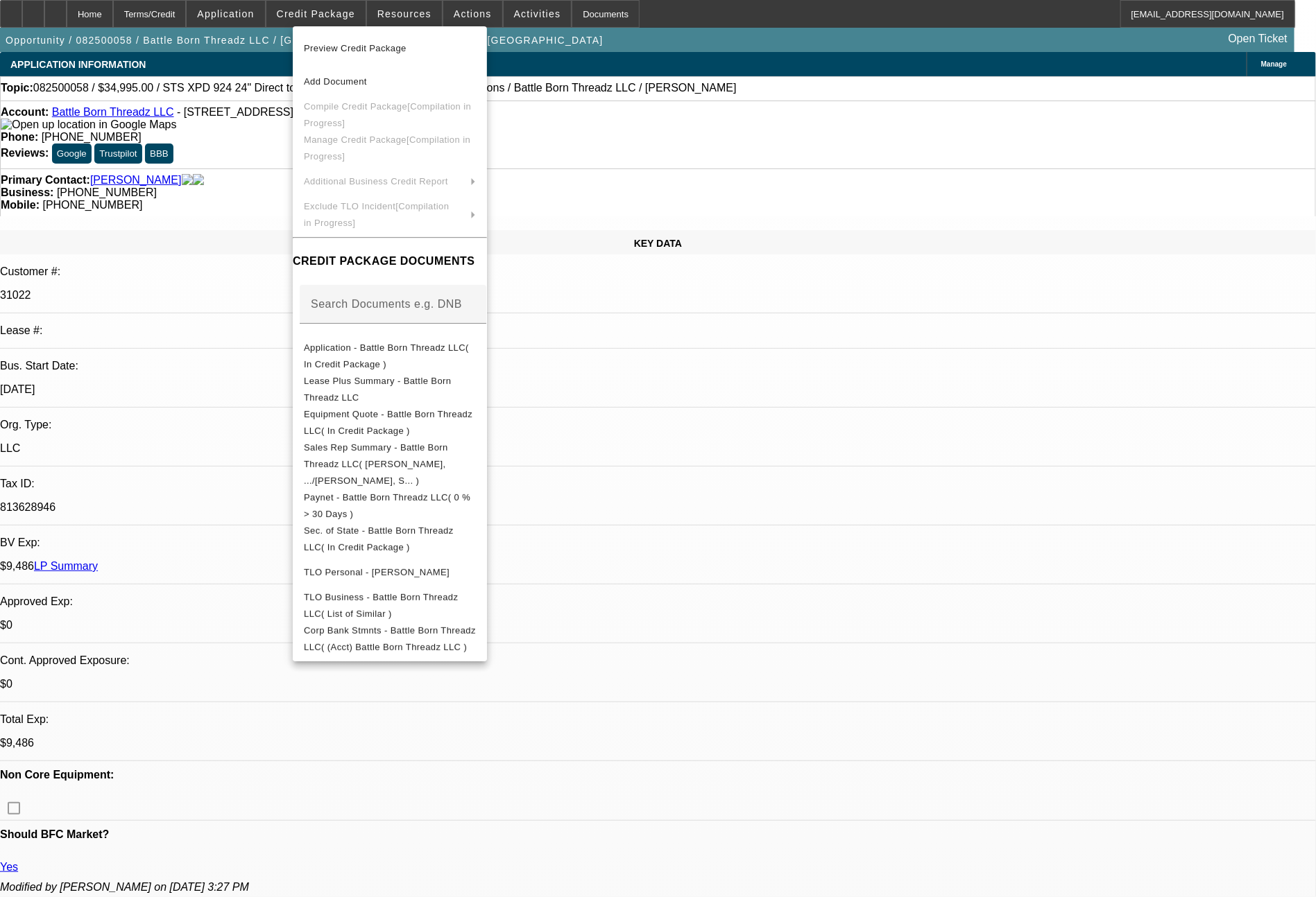
click at [1161, 739] on div at bounding box center [658, 448] width 1316 height 897
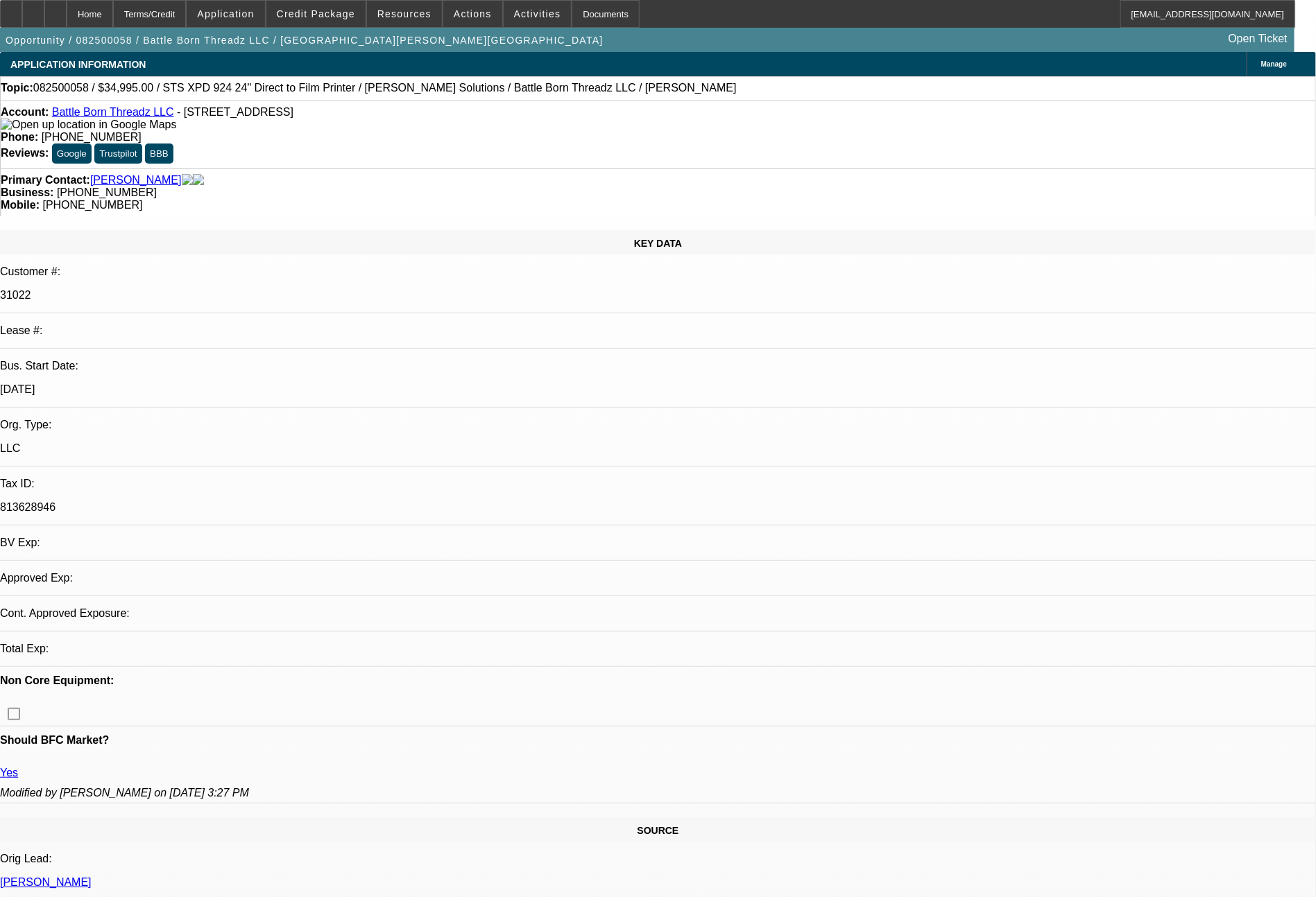
select select "0"
select select "2"
select select "0.1"
select select "4"
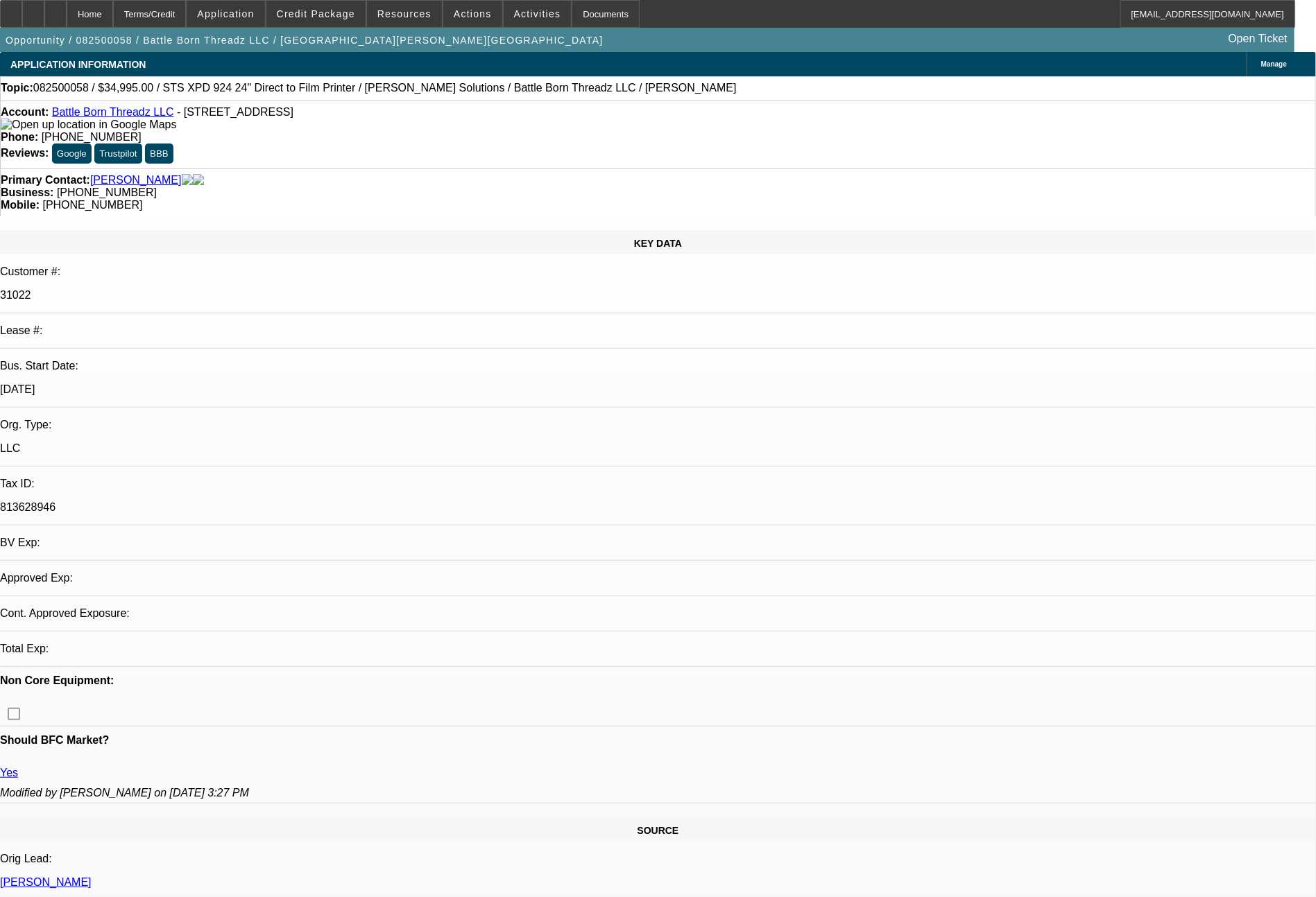
select select "0"
select select "2"
select select "0.1"
select select "4"
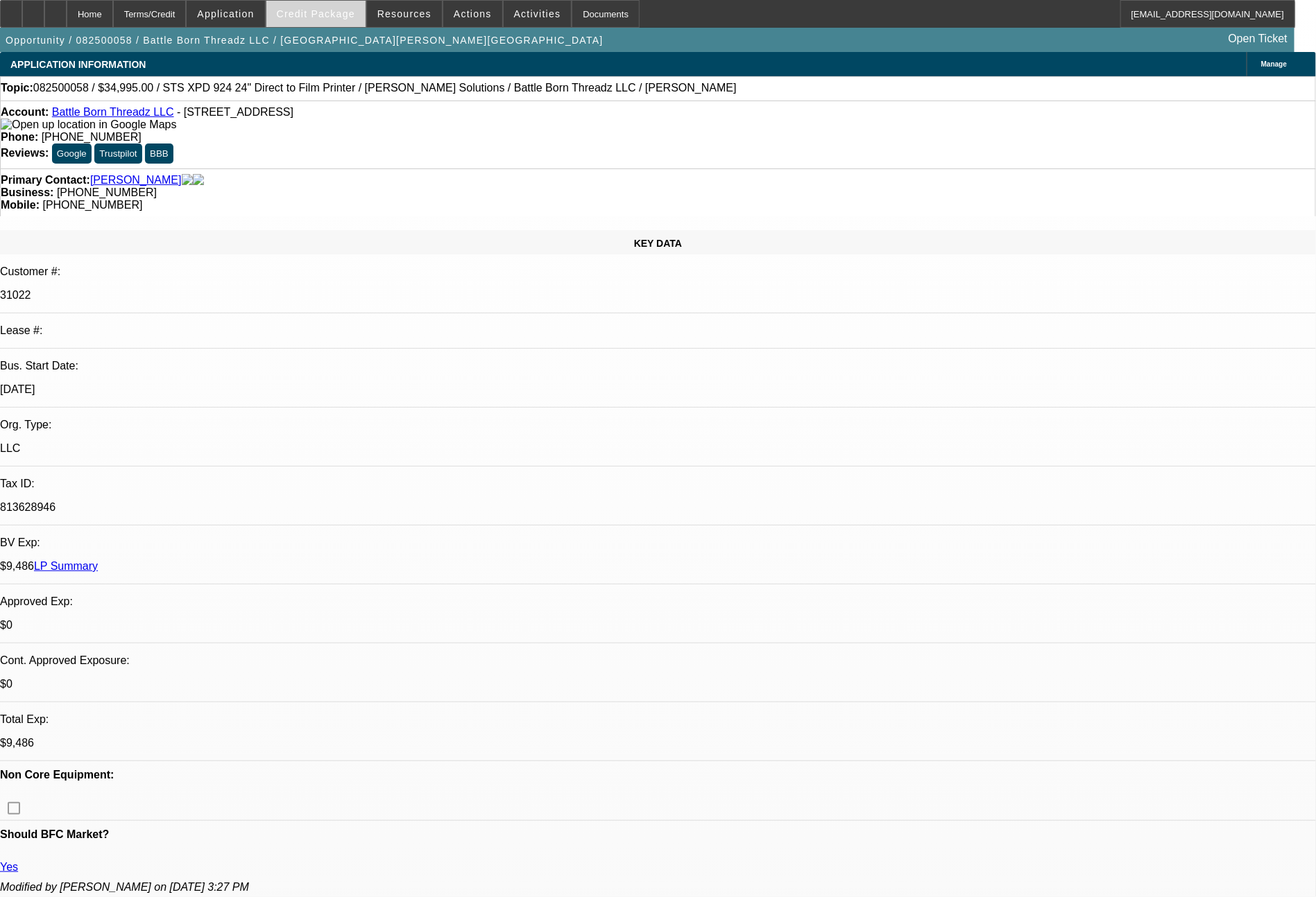
click at [330, 13] on span "Credit Package" at bounding box center [316, 14] width 79 height 11
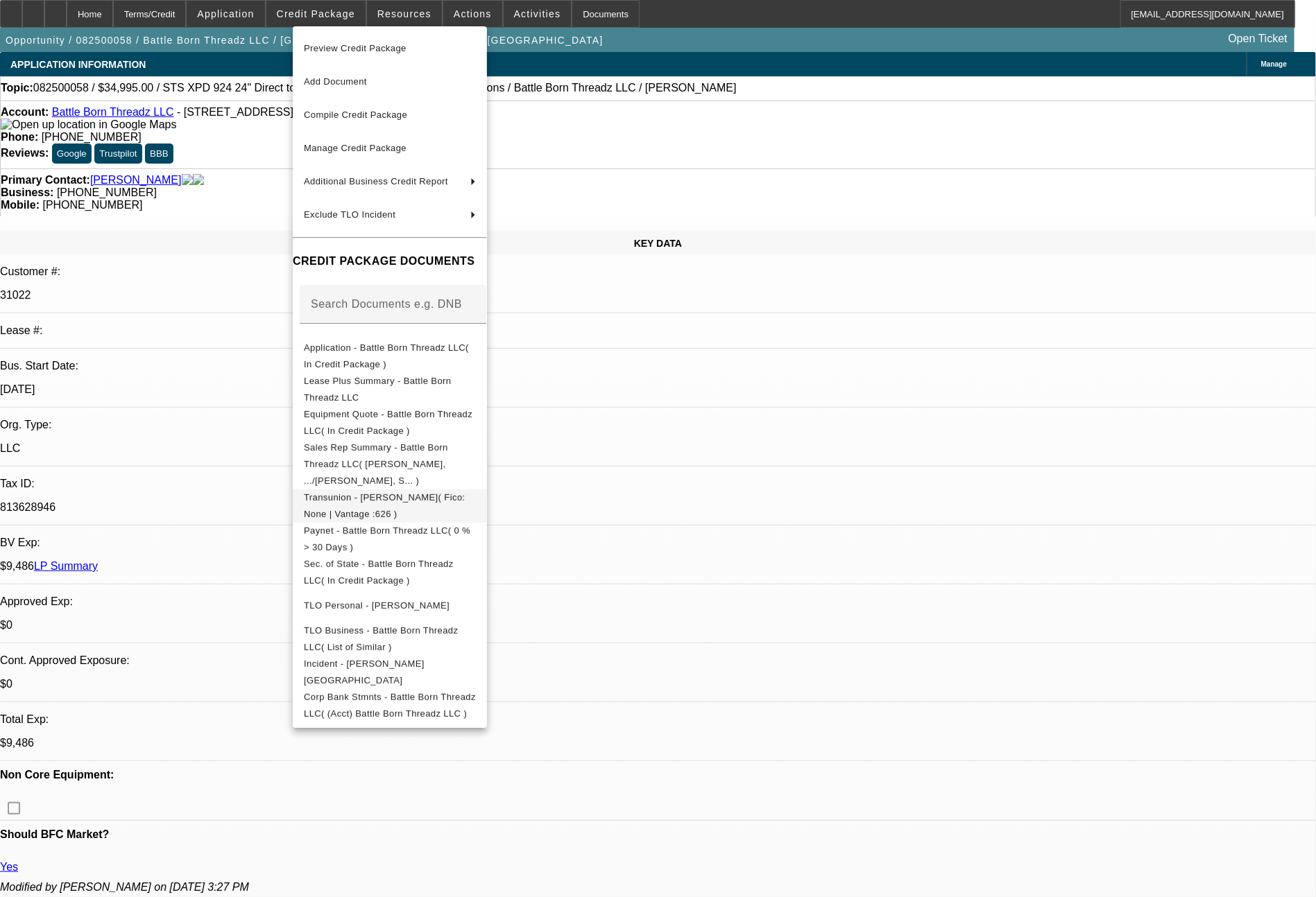
click at [466, 492] on span "Transunion - [PERSON_NAME]( Fico: None | Vantage :626 )" at bounding box center [384, 505] width 162 height 27
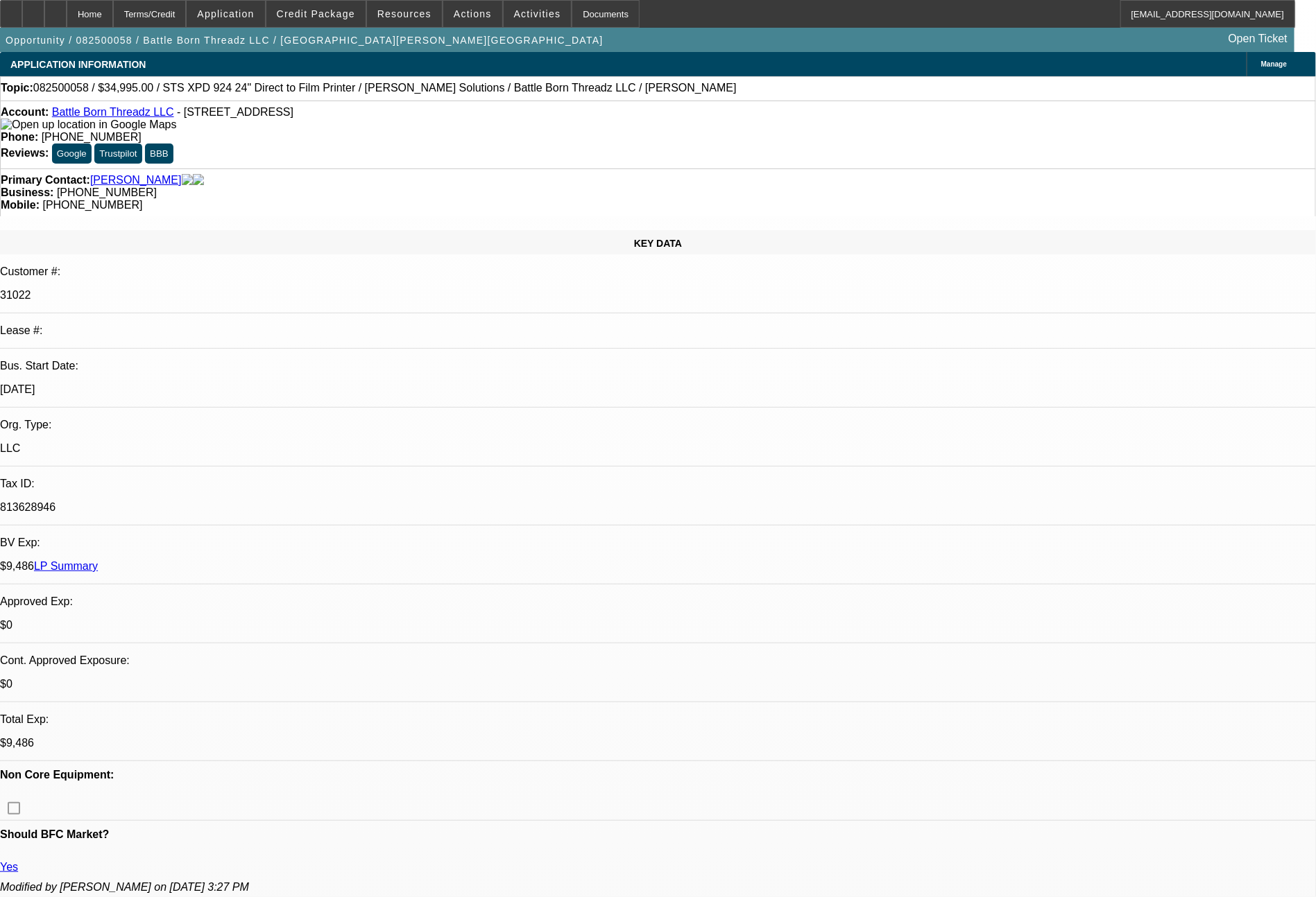
click at [319, 4] on span at bounding box center [316, 13] width 99 height 33
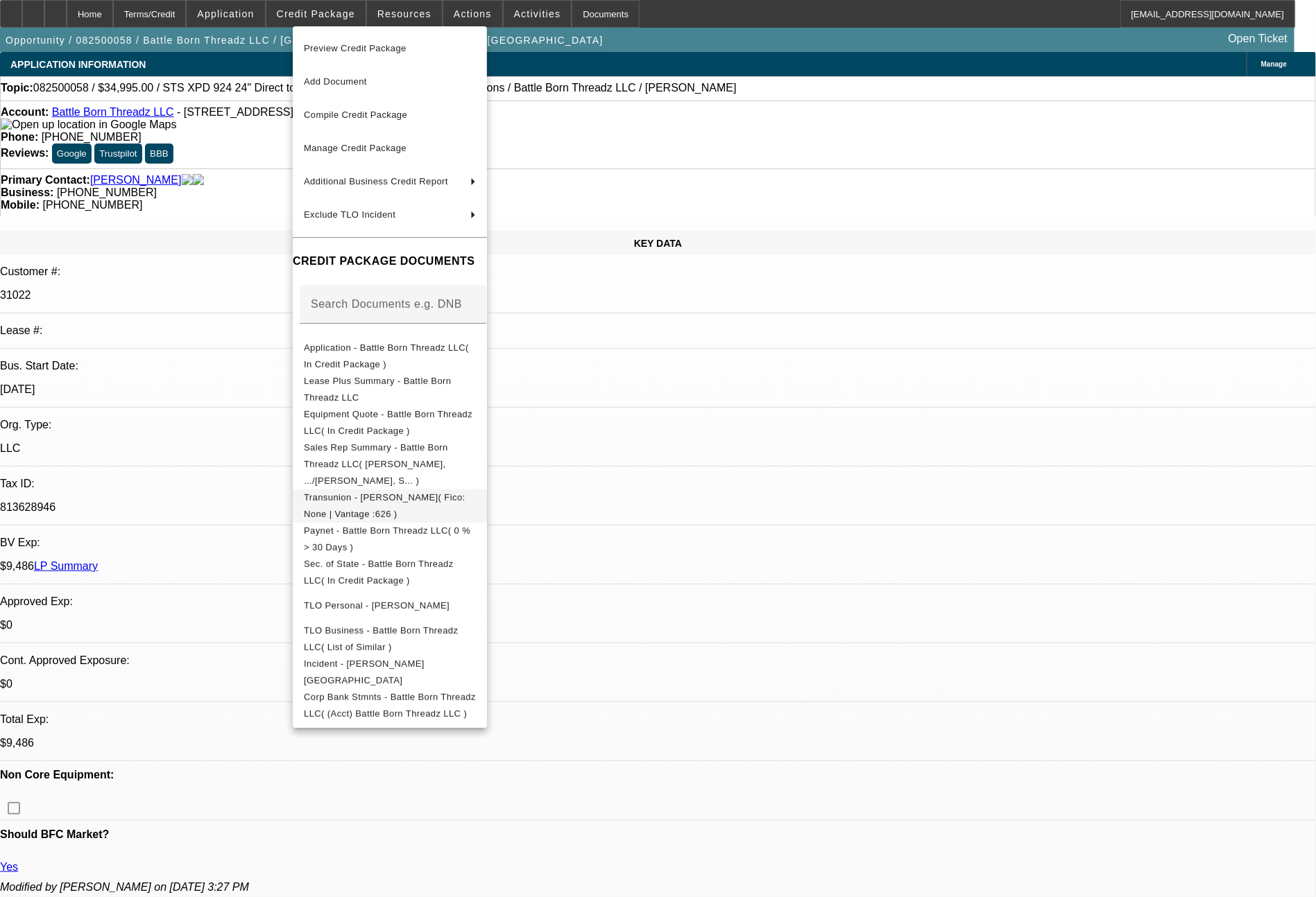
click at [452, 492] on span "Transunion - Hayden, Cass( Fico: None | Vantage :626 )" at bounding box center [384, 505] width 162 height 27
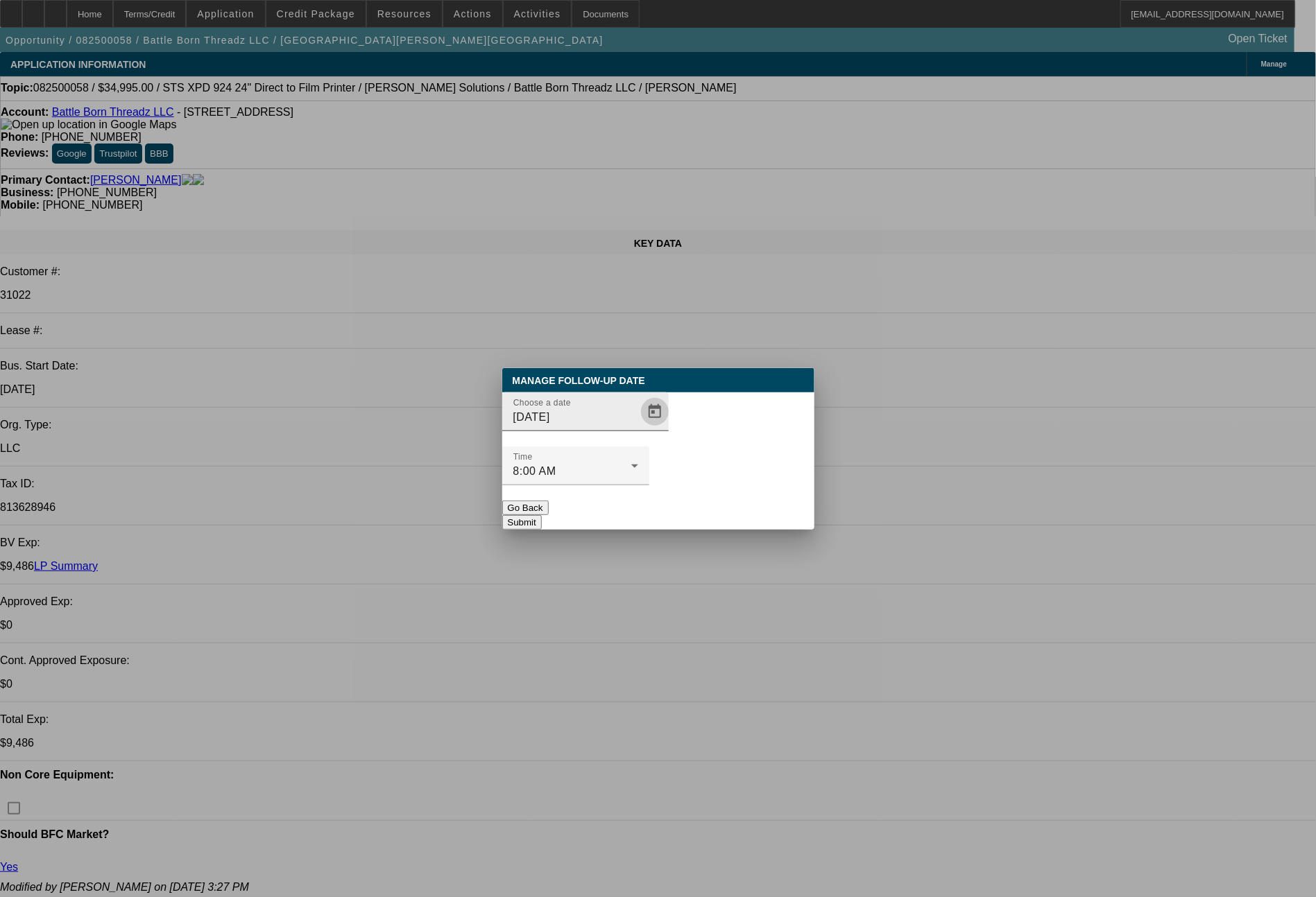
click at [638, 428] on span "Open calendar" at bounding box center [654, 411] width 33 height 33
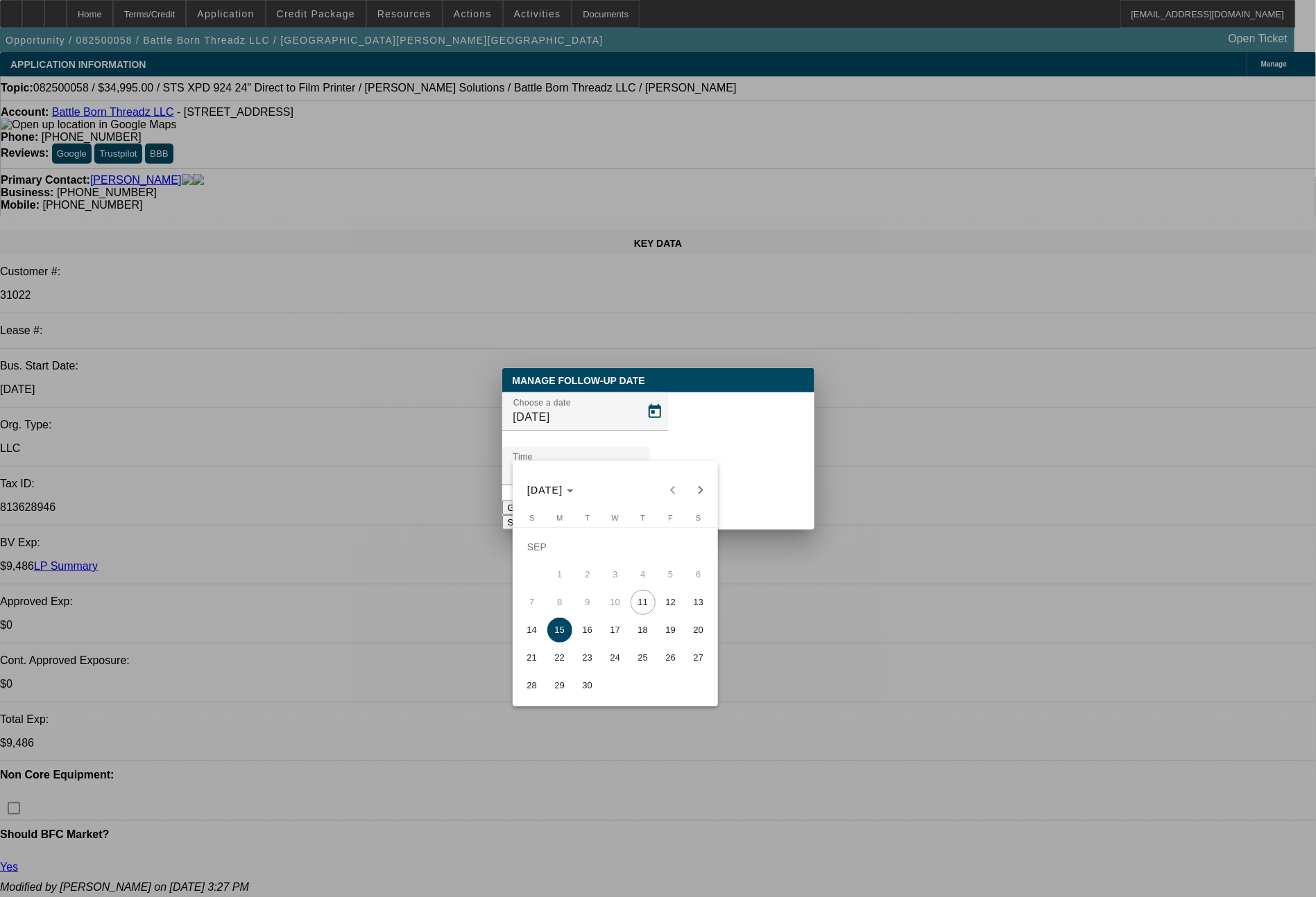
click at [647, 664] on span "25" at bounding box center [643, 658] width 25 height 25
type input "9/25/2025"
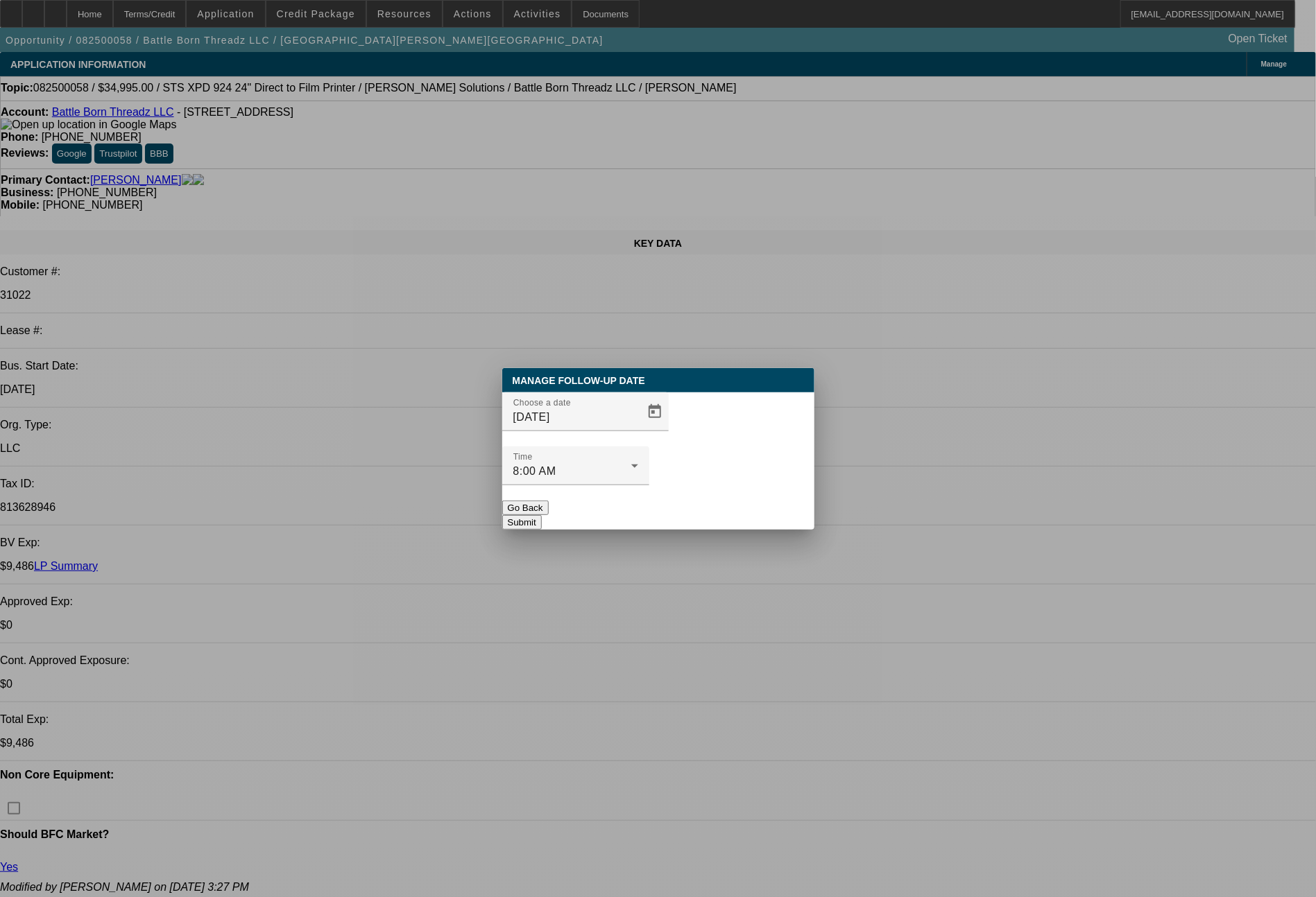
click at [542, 515] on button "Submit" at bounding box center [522, 522] width 39 height 15
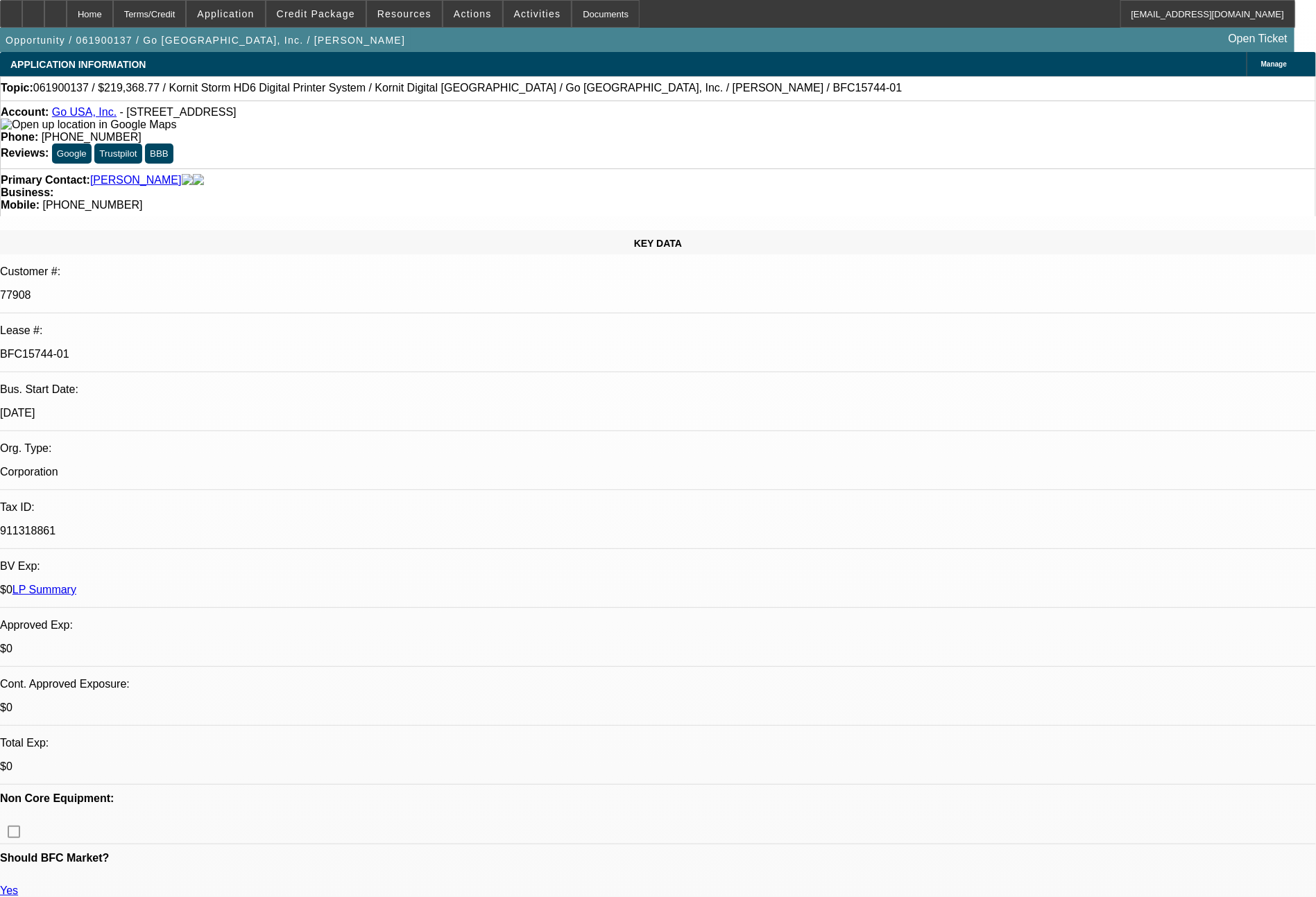
select select "0"
select select "7"
select select "0"
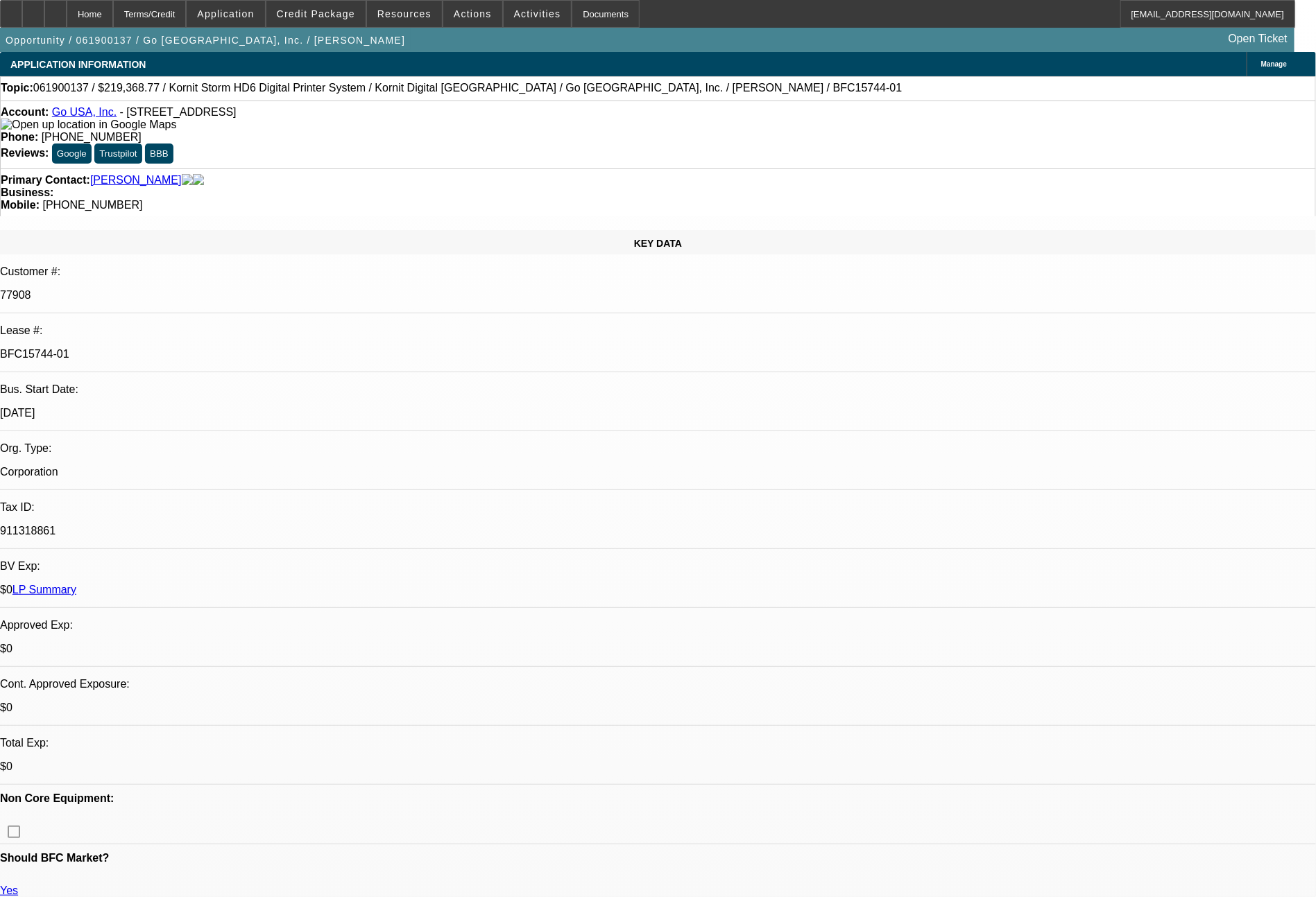
select select "0"
select select "7"
select select "0"
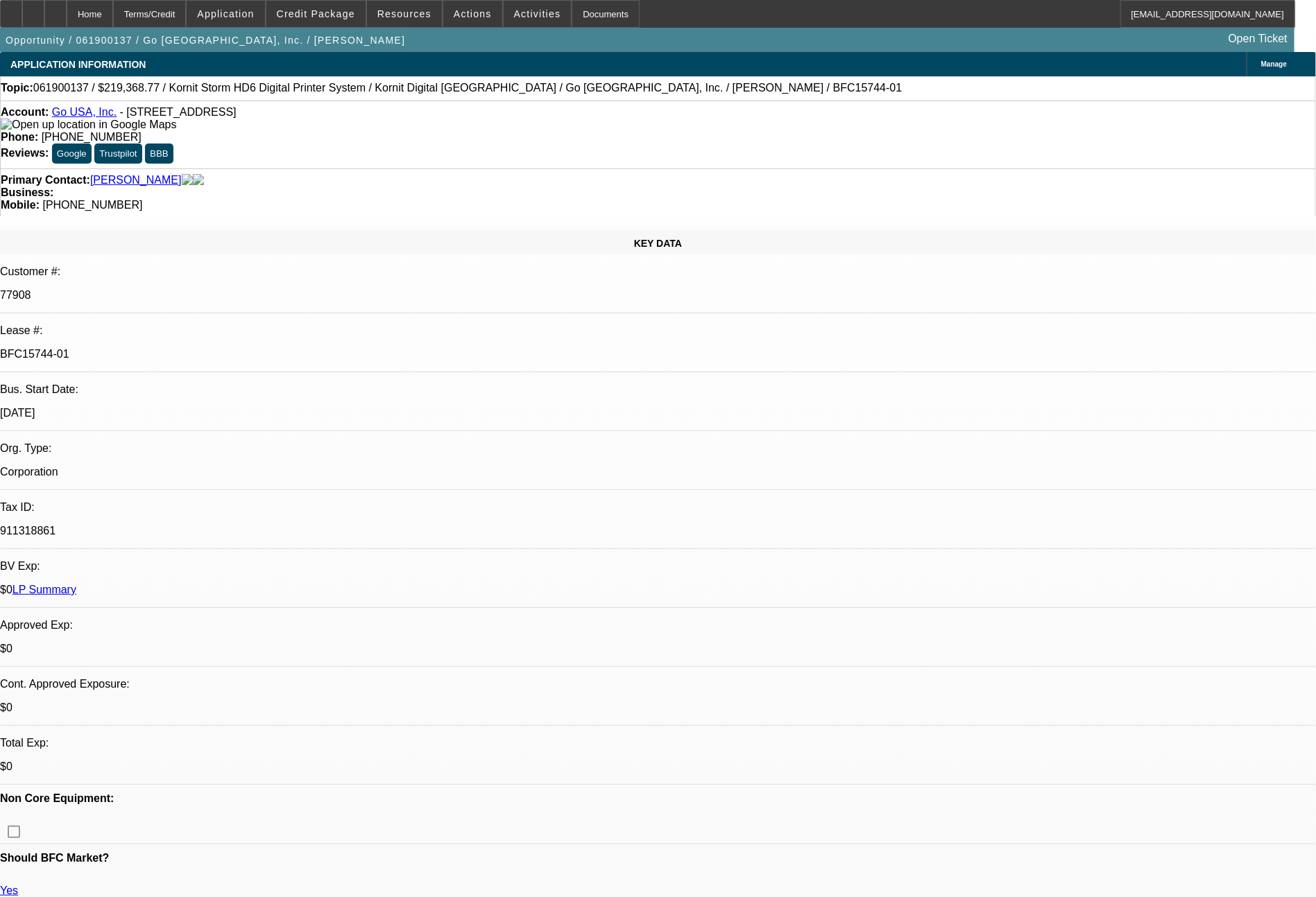
select select "0"
select select "7"
select select "0"
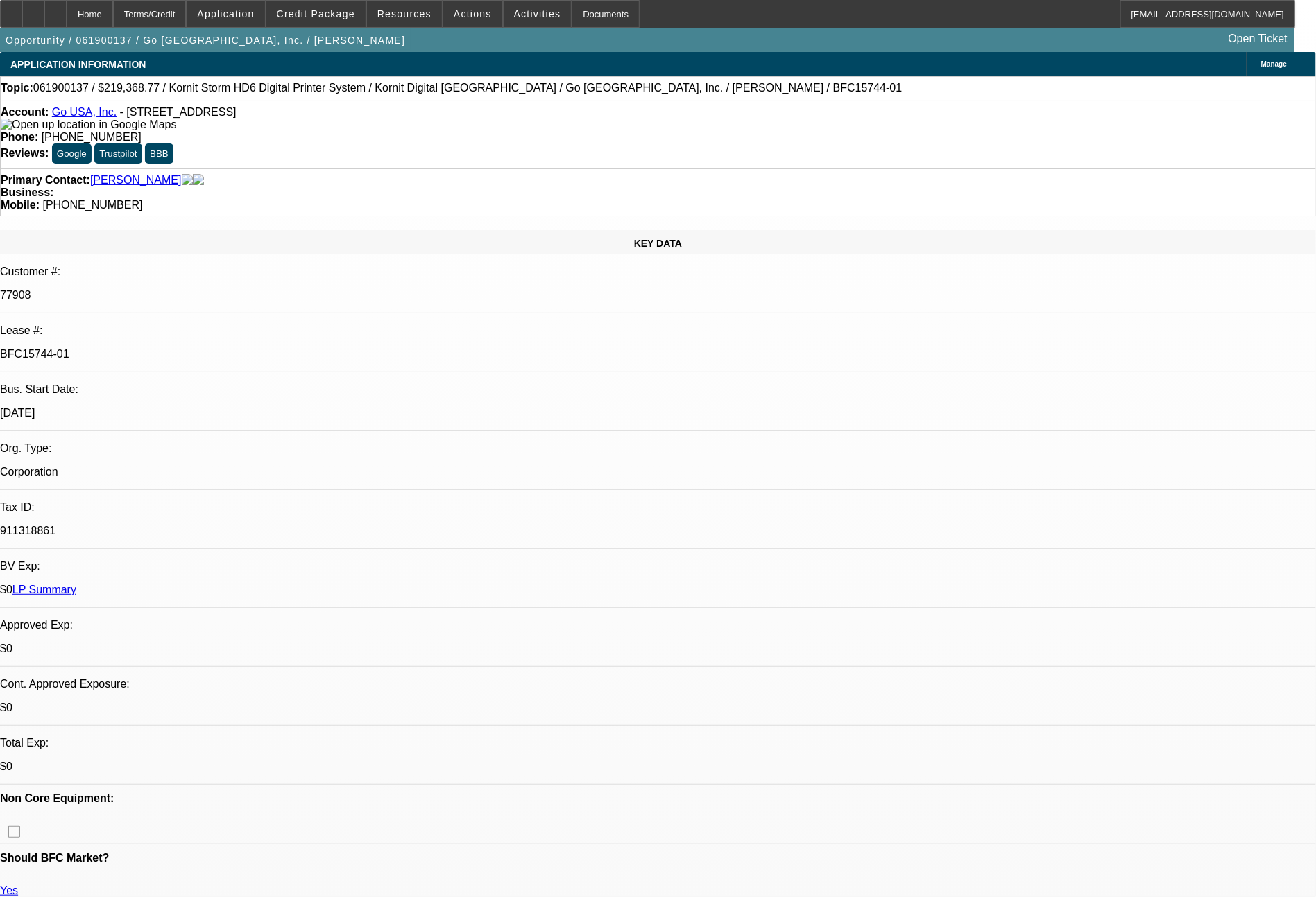
select select "6"
click at [76, 584] on link "LP Summary" at bounding box center [44, 589] width 64 height 12
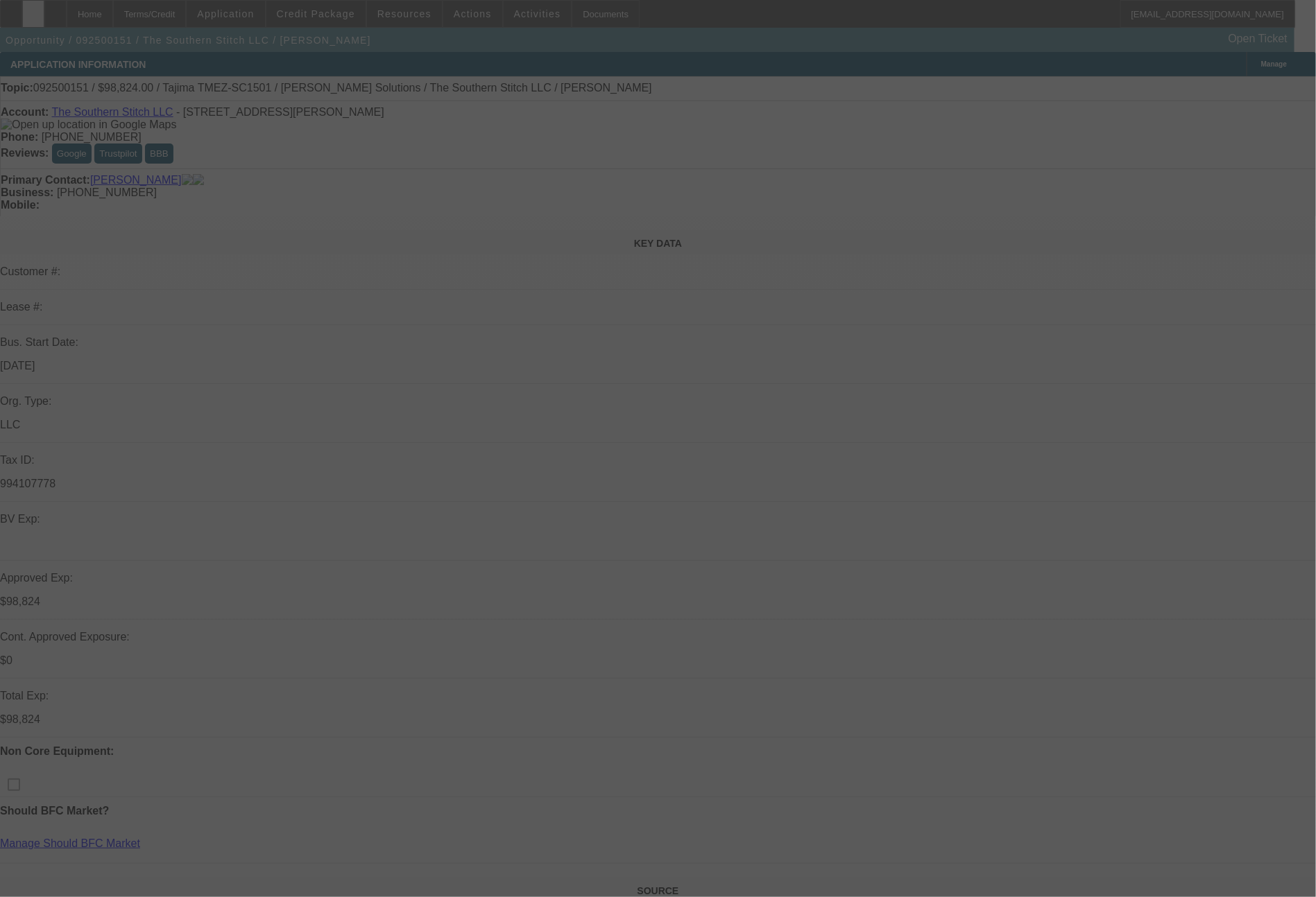
select select "0.2"
select select "2"
select select "0.1"
select select "4"
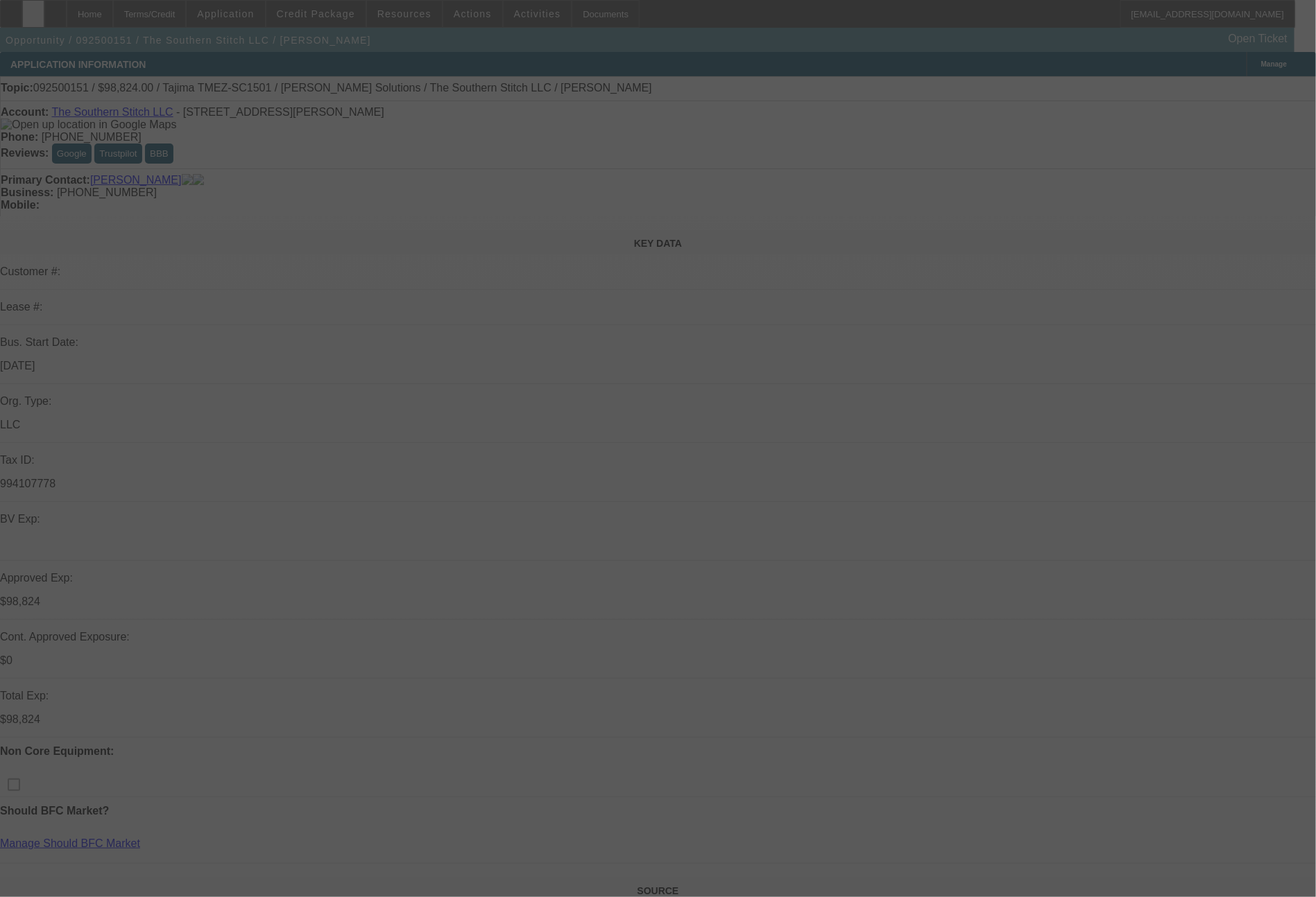
select select "0.2"
select select "2"
select select "0"
select select "6"
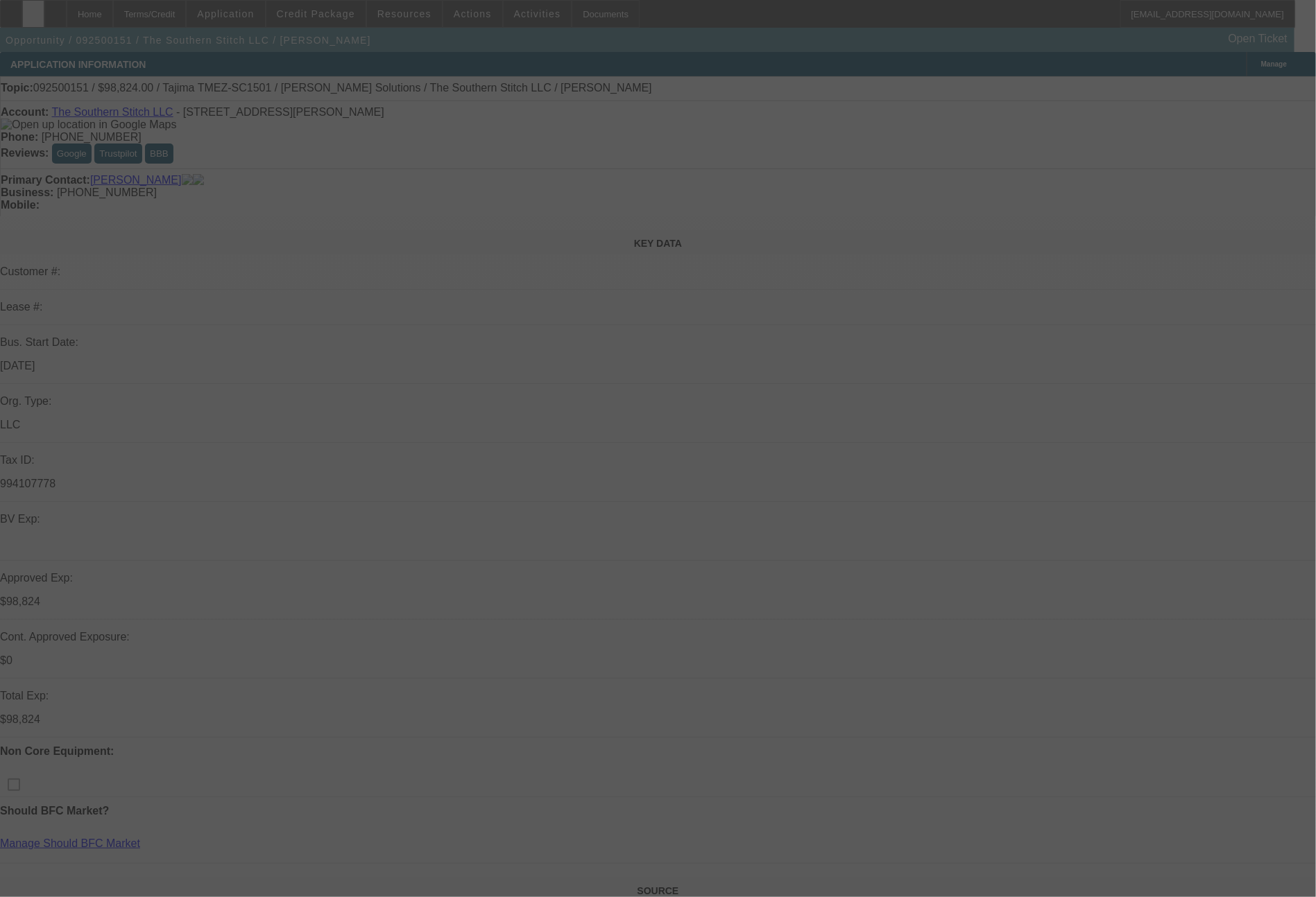
select select "0.1"
select select "2"
select select "0.1"
select select "4"
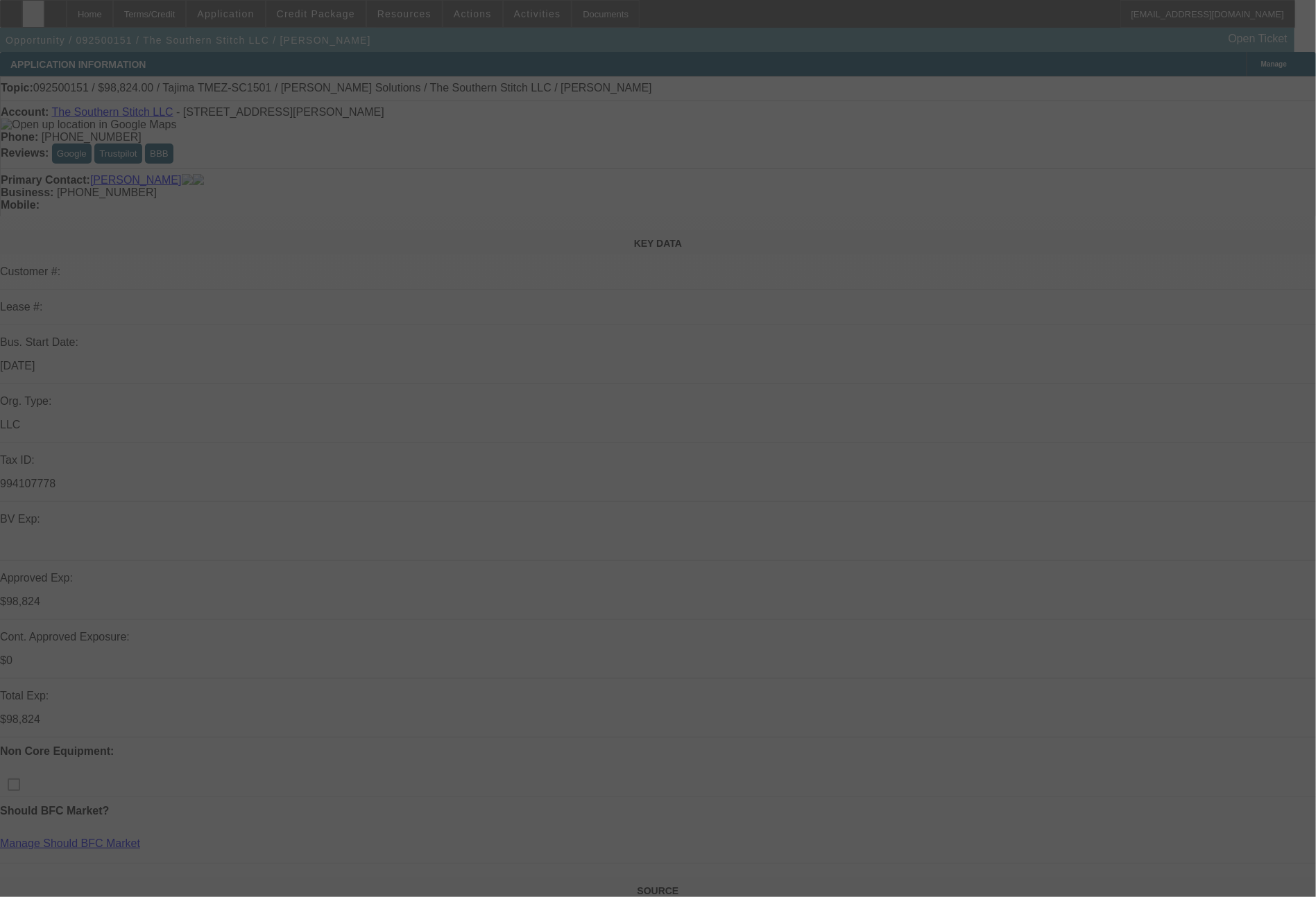
select select "0.1"
select select "2"
select select "0"
select select "6"
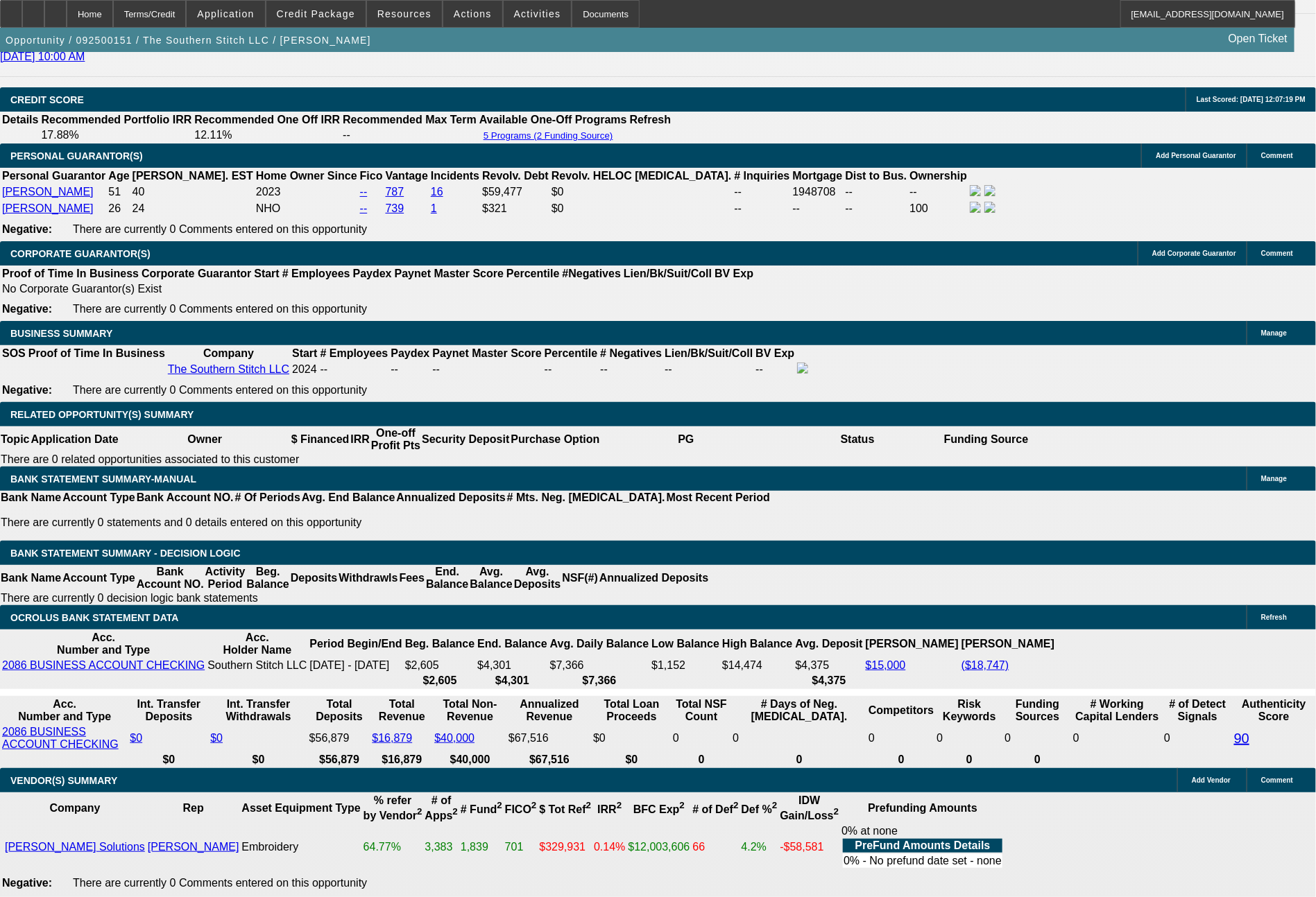
scroll to position [1982, 0]
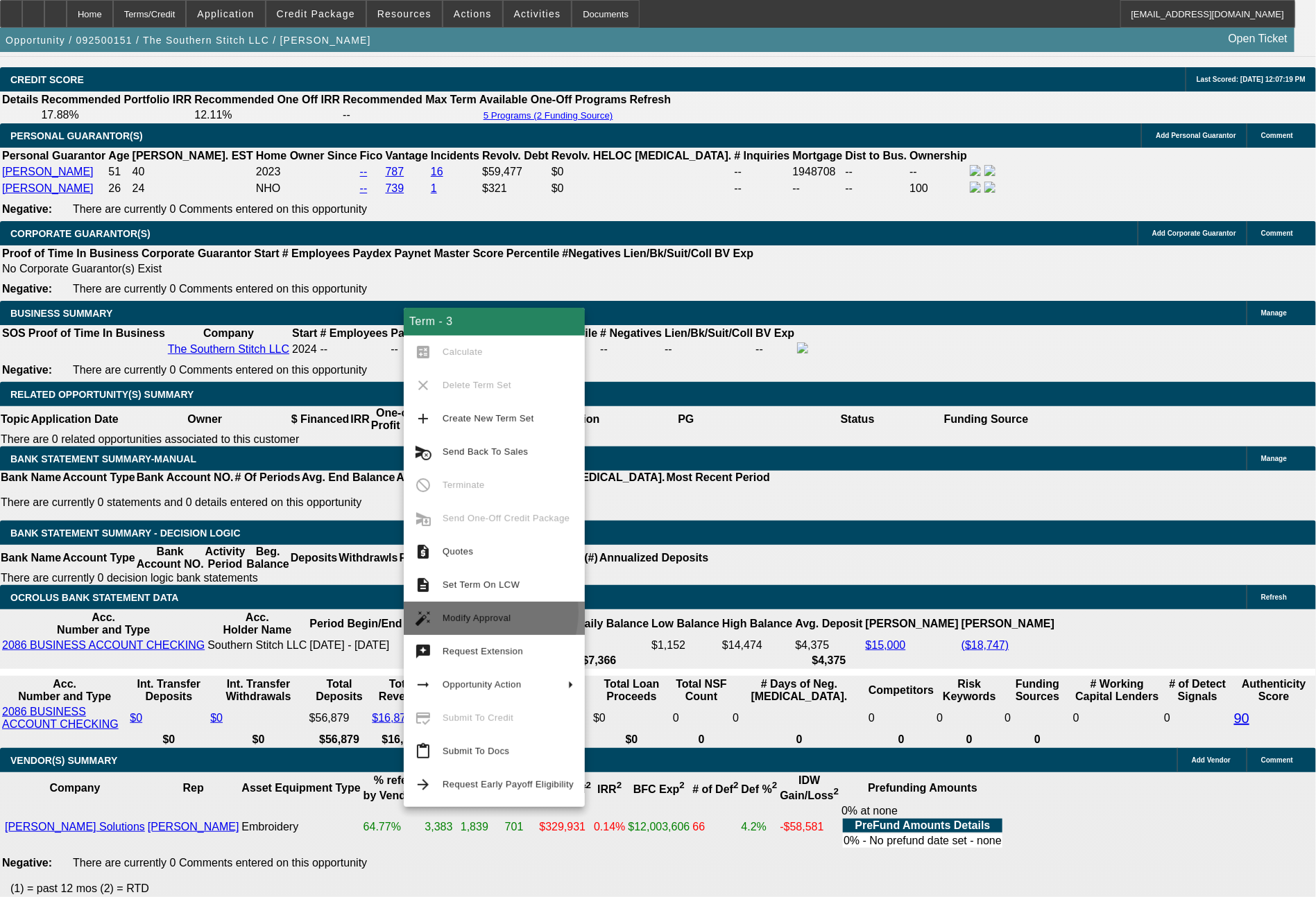
click at [477, 612] on span "Modify Approval" at bounding box center [508, 619] width 131 height 17
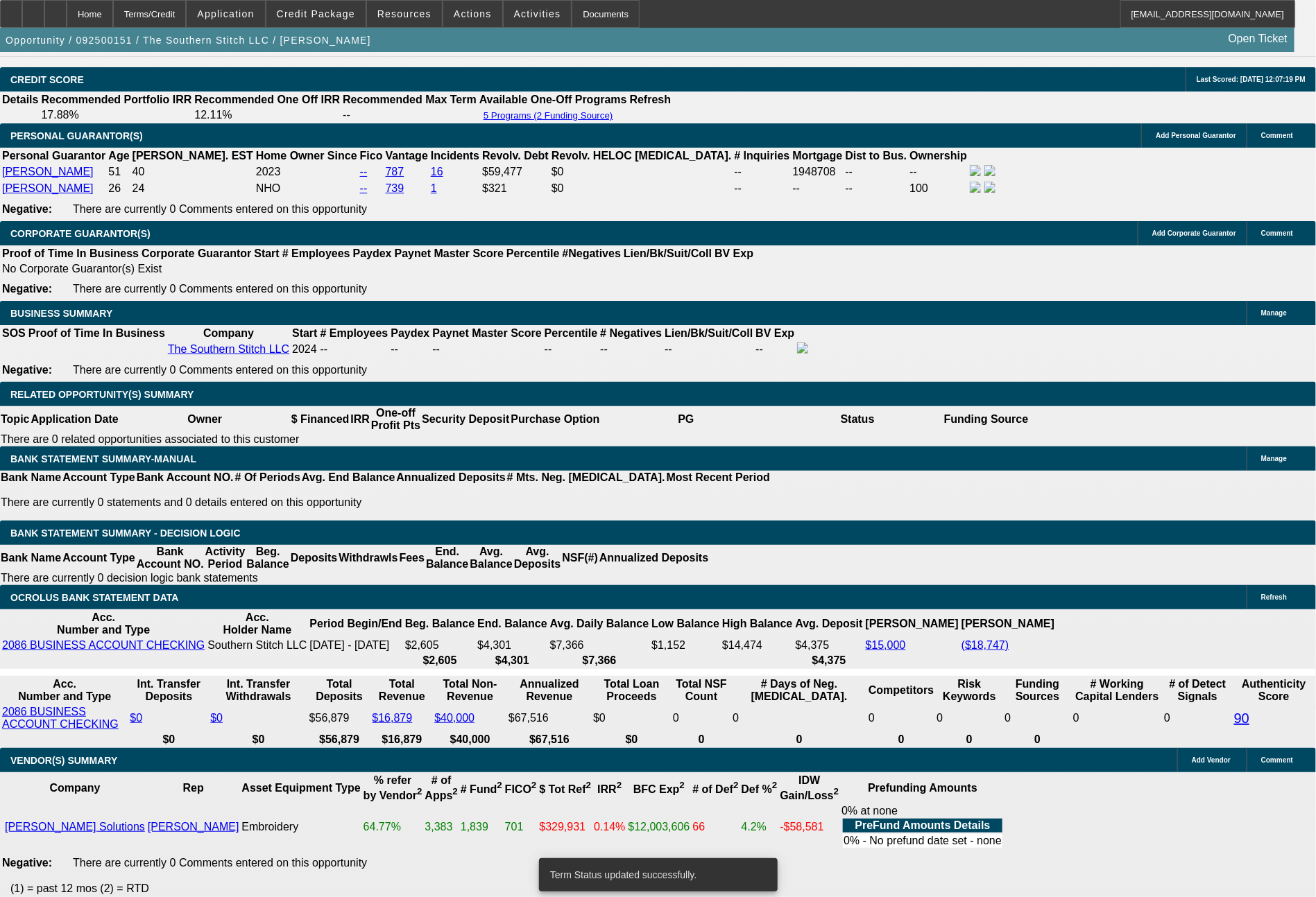
select select "0.2"
select select "2"
select select "0"
select select "6"
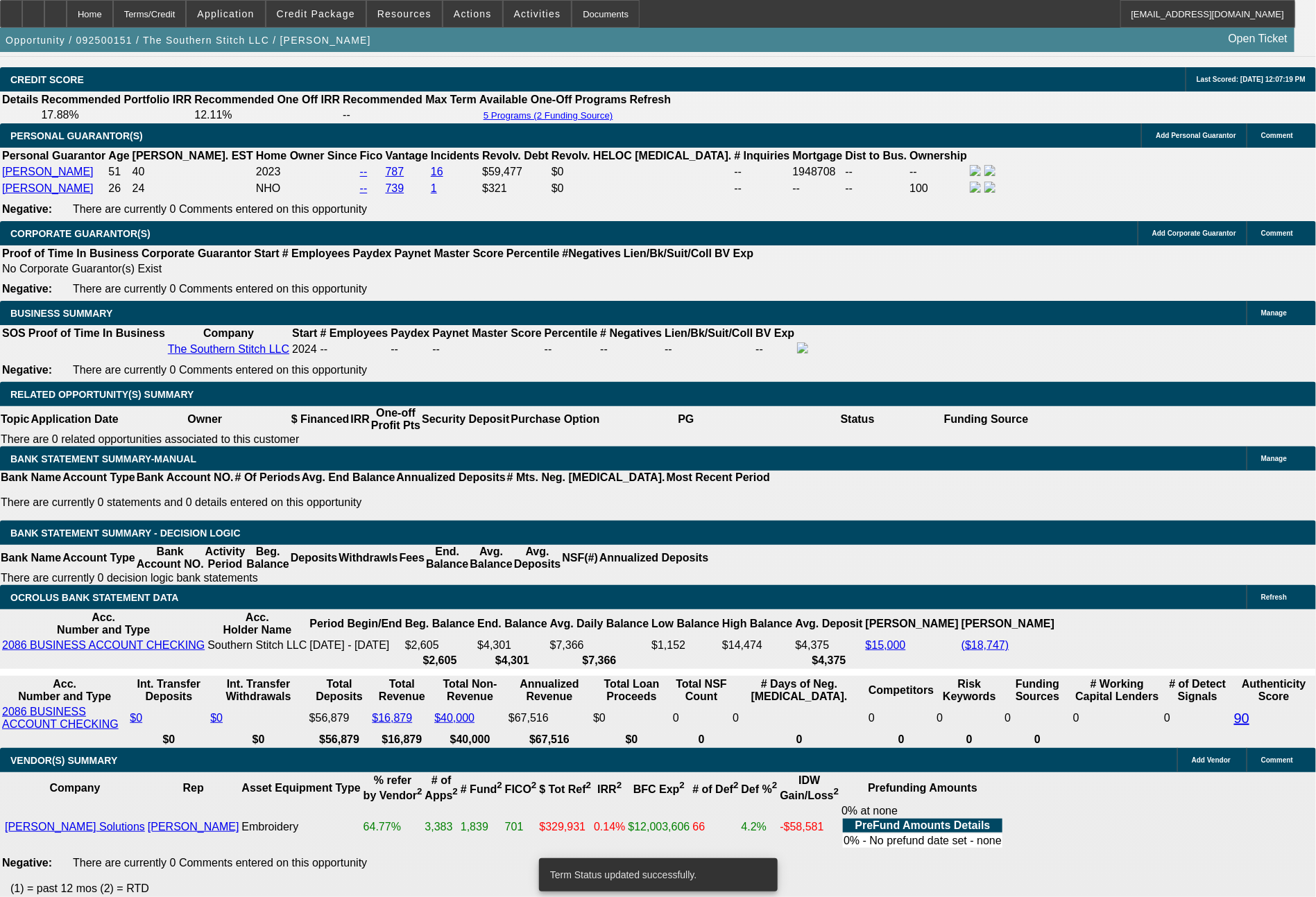
select select "0.2"
select select "2"
select select "0.1"
select select "4"
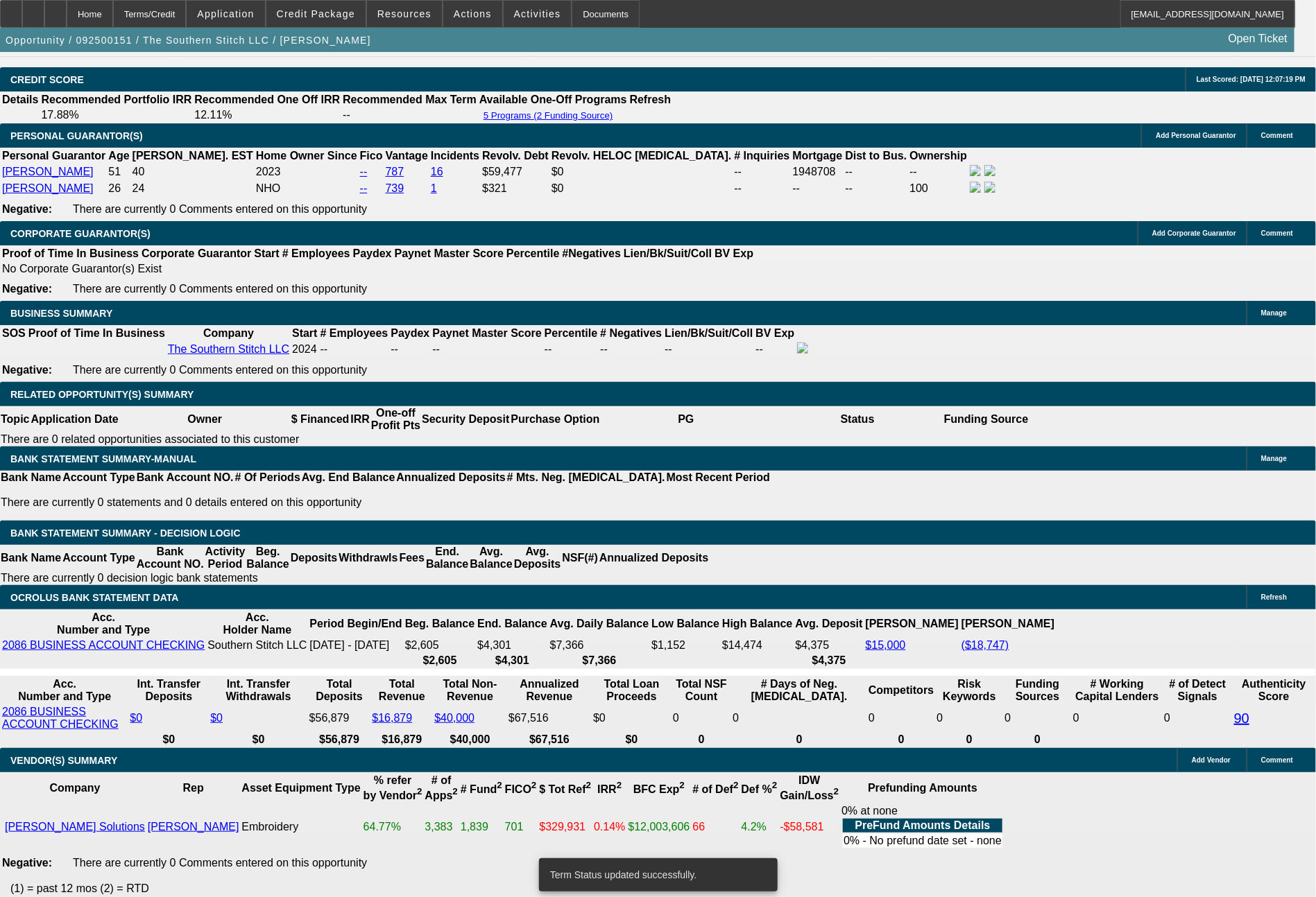
select select "0.2"
select select "2"
select select "0"
select select "6"
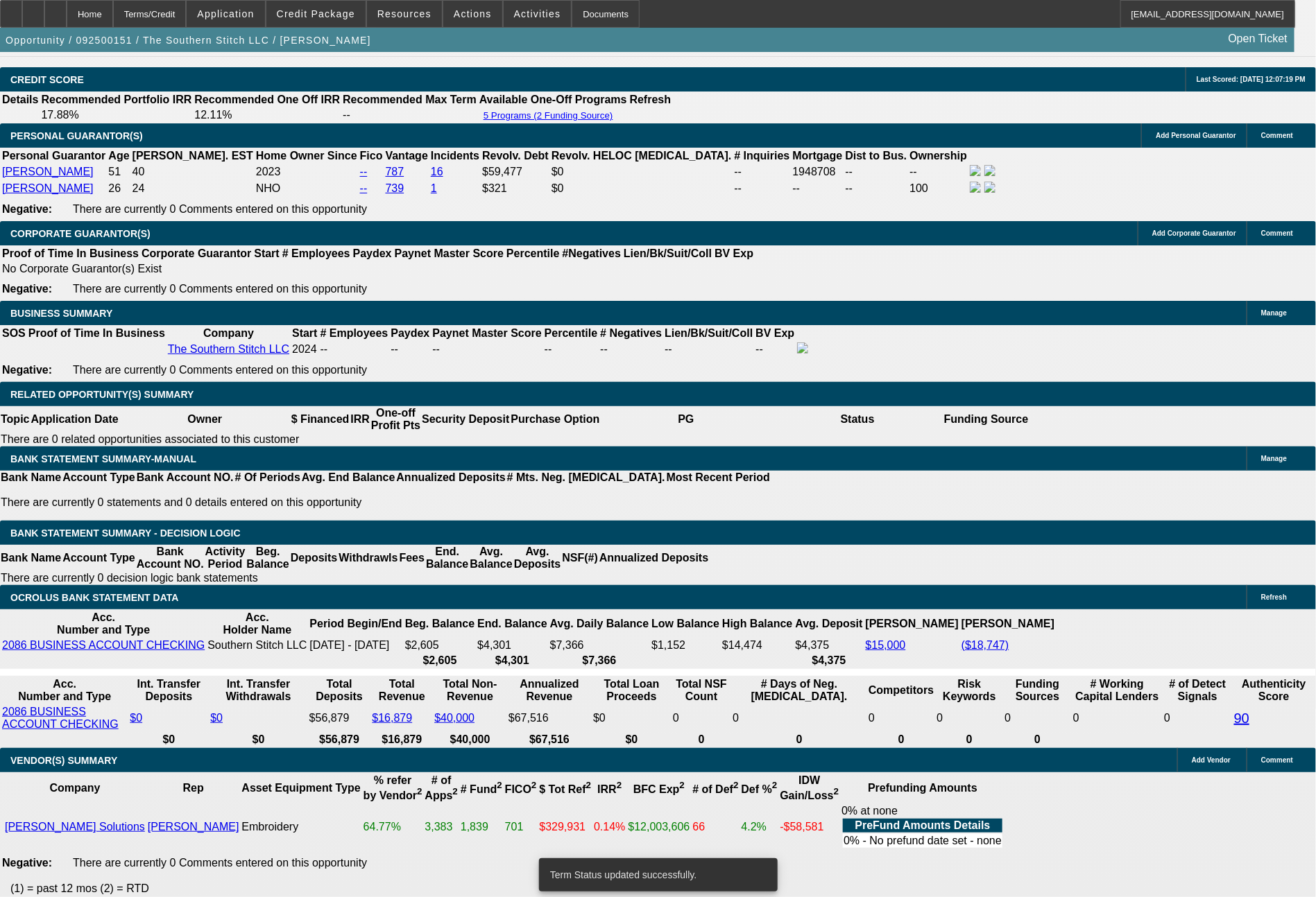
select select "0.1"
select select "2"
select select "0.1"
select select "4"
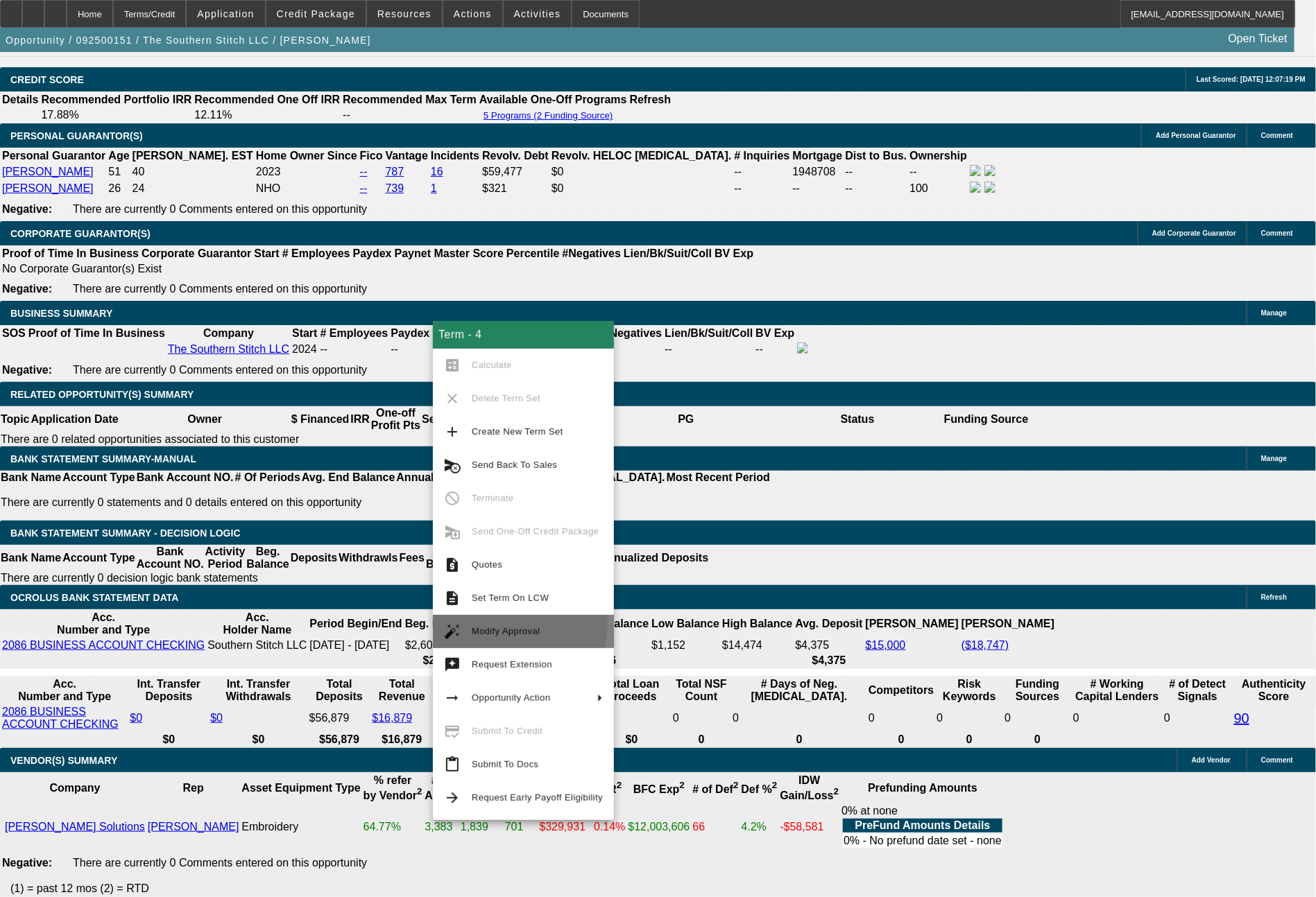
click at [495, 623] on span "Modify Approval" at bounding box center [537, 631] width 131 height 17
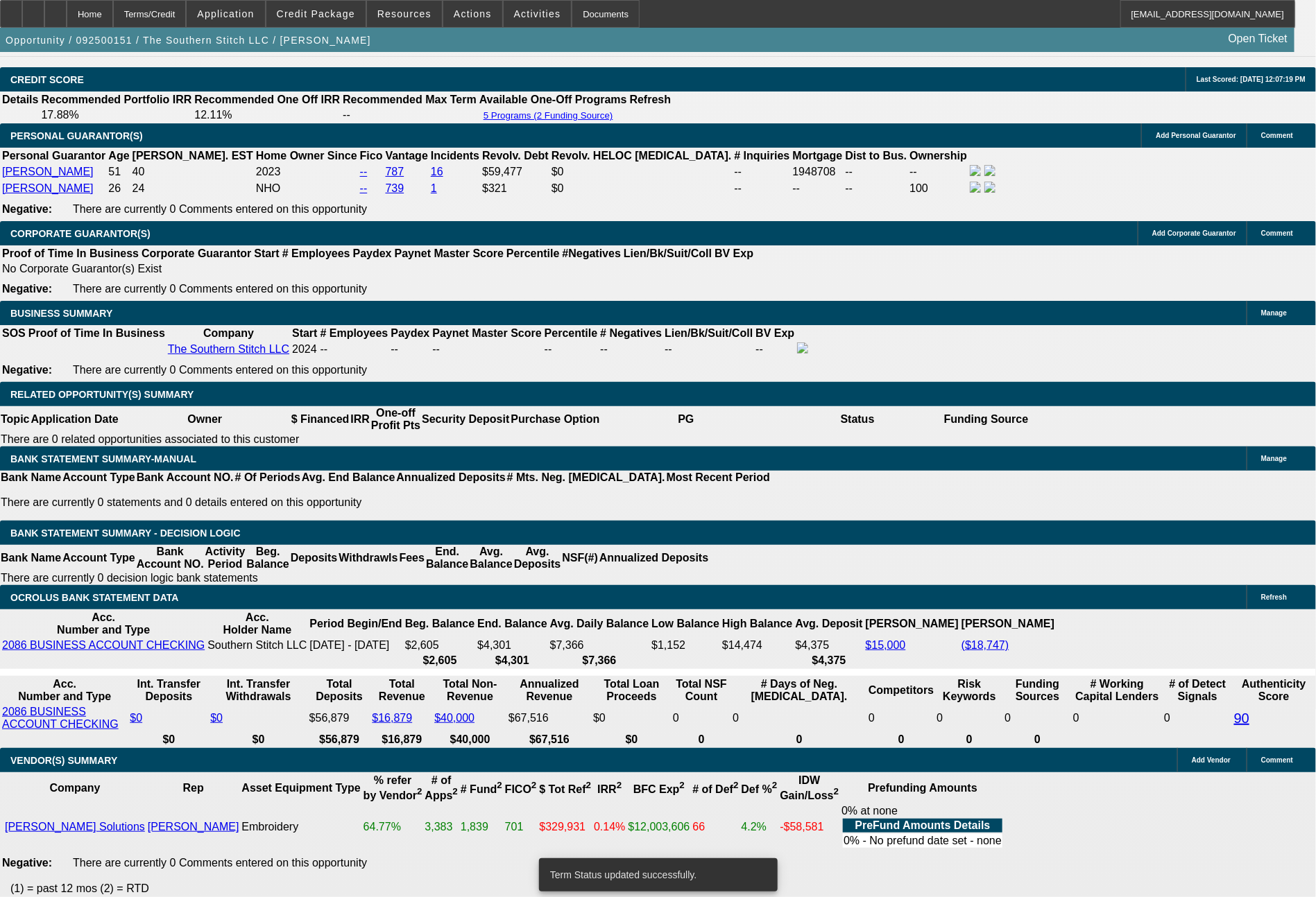
select select "0.2"
select select "2"
select select "0.1"
select select "4"
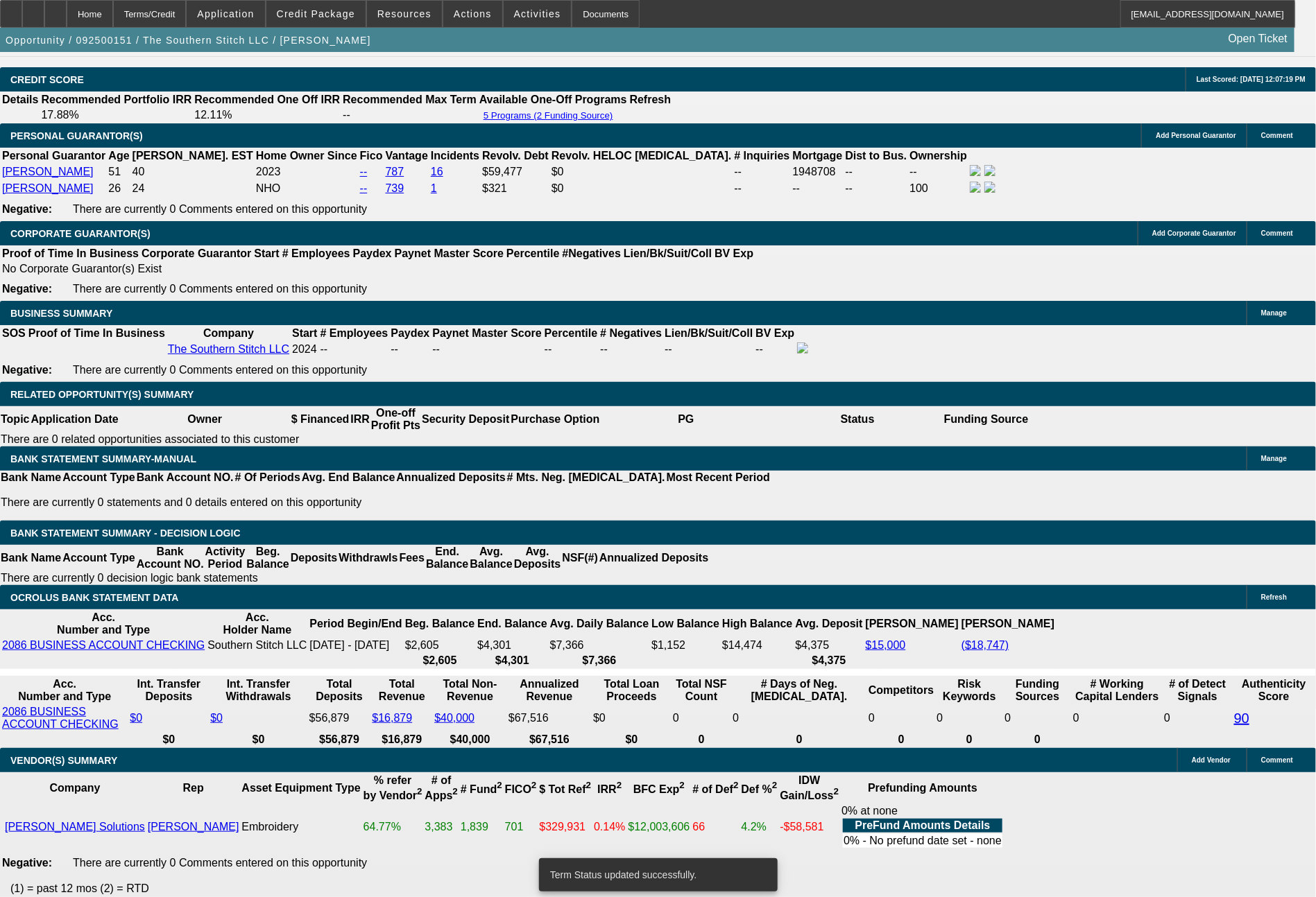
select select "0.2"
select select "2"
select select "0"
select select "6"
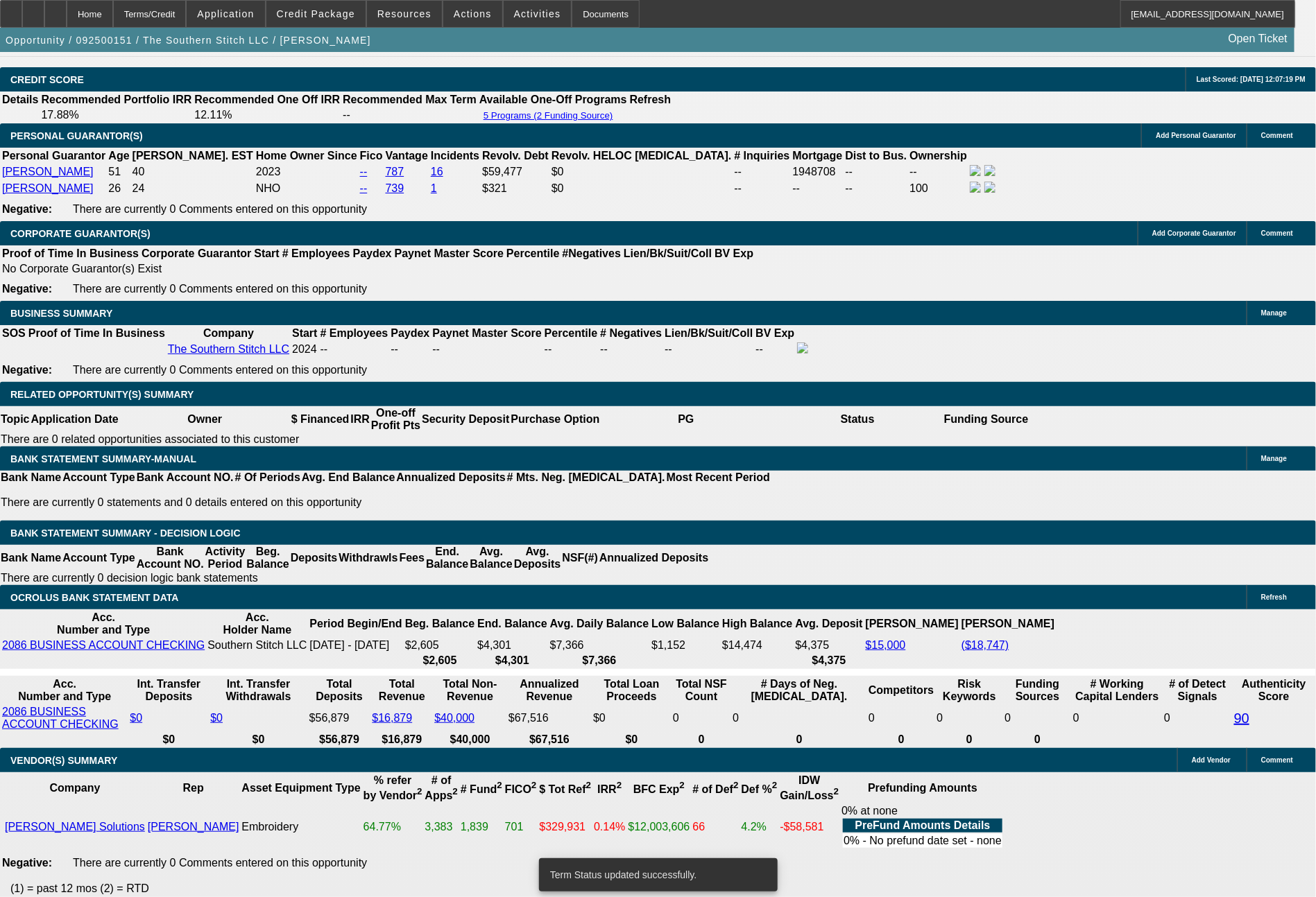
select select "0.2"
select select "2"
select select "0.1"
select select "4"
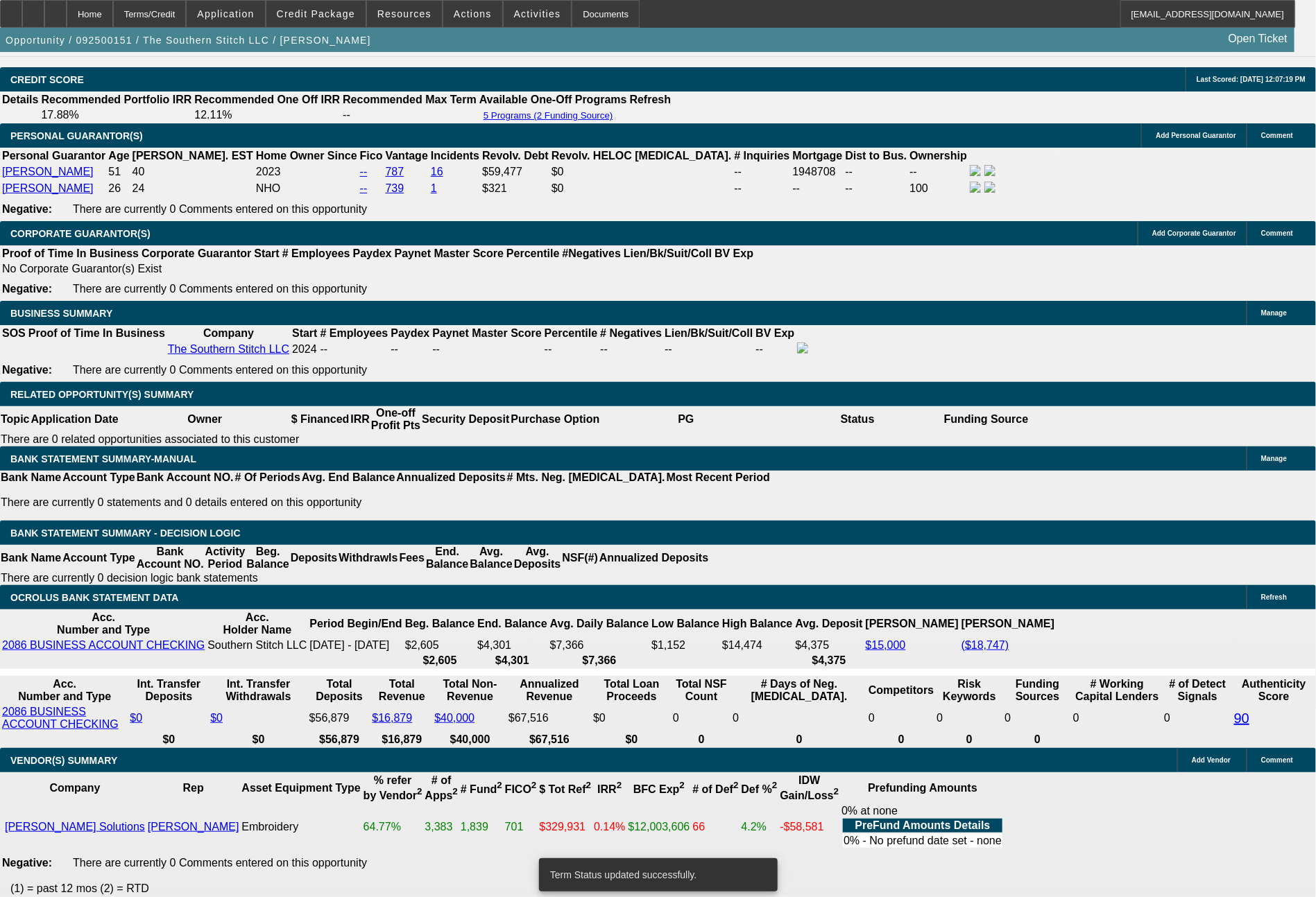
select select "0.2"
select select "2"
select select "0"
select select "6"
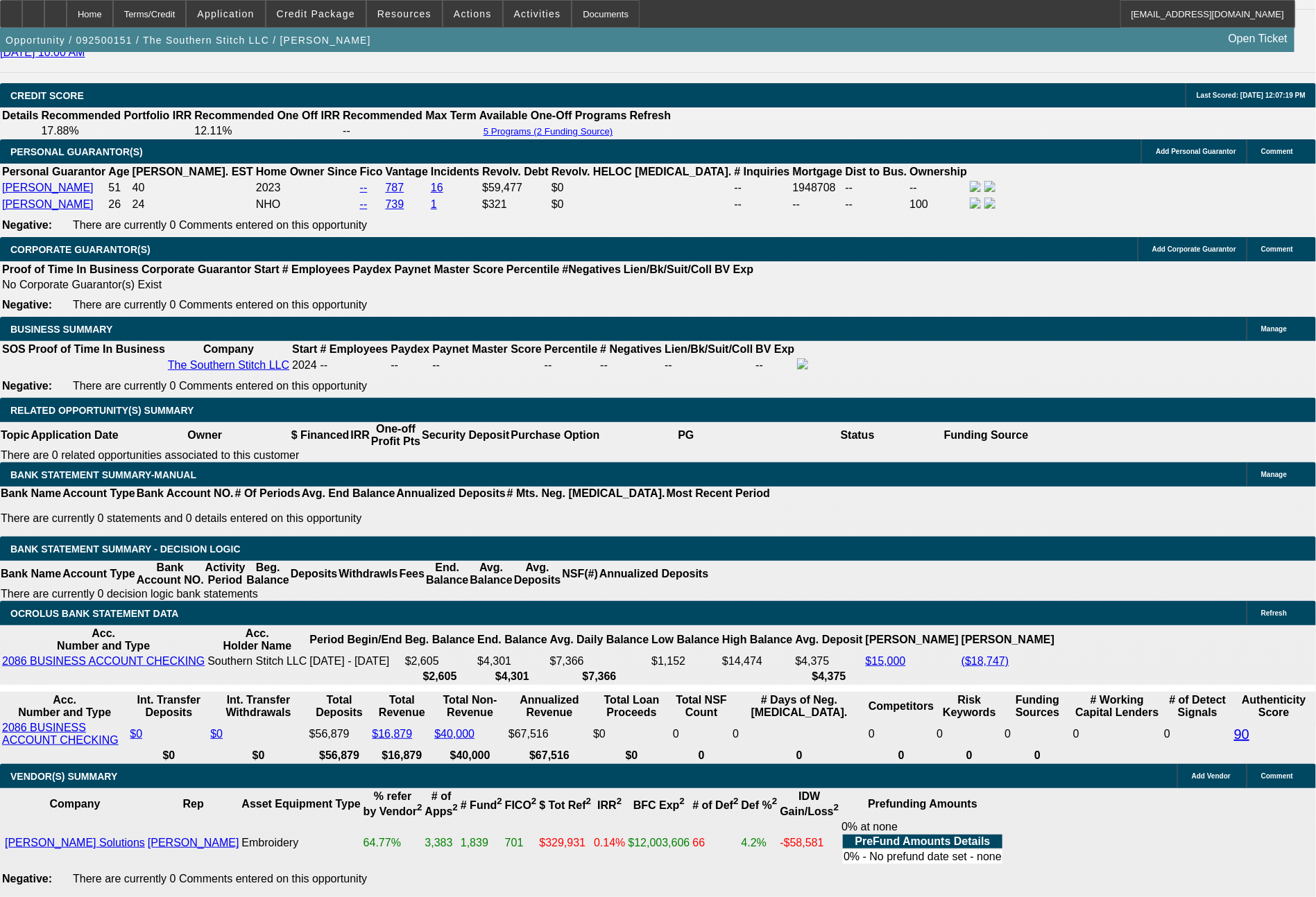
scroll to position [1974, 0]
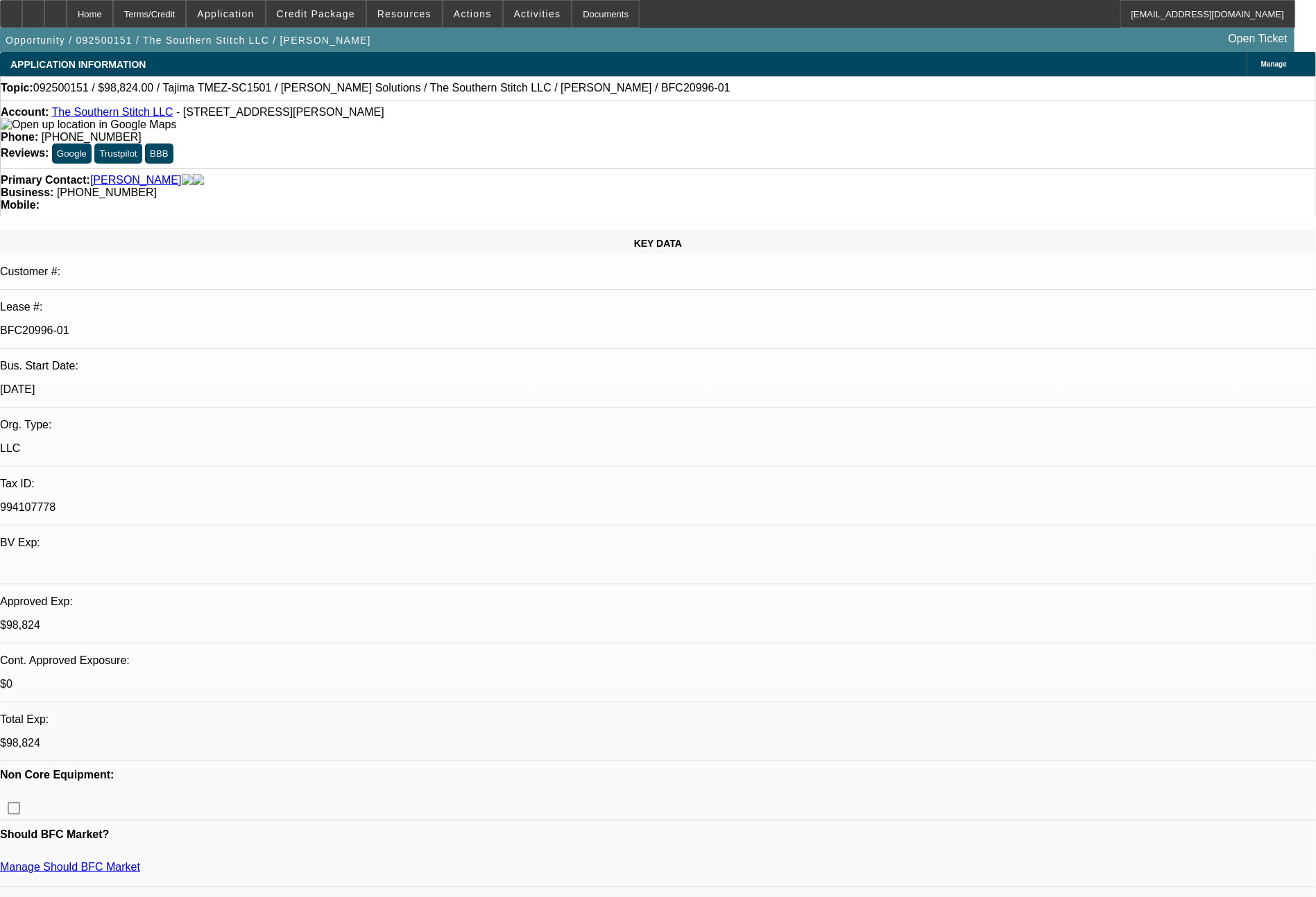
select select "0.2"
select select "2"
select select "0.1"
select select "4"
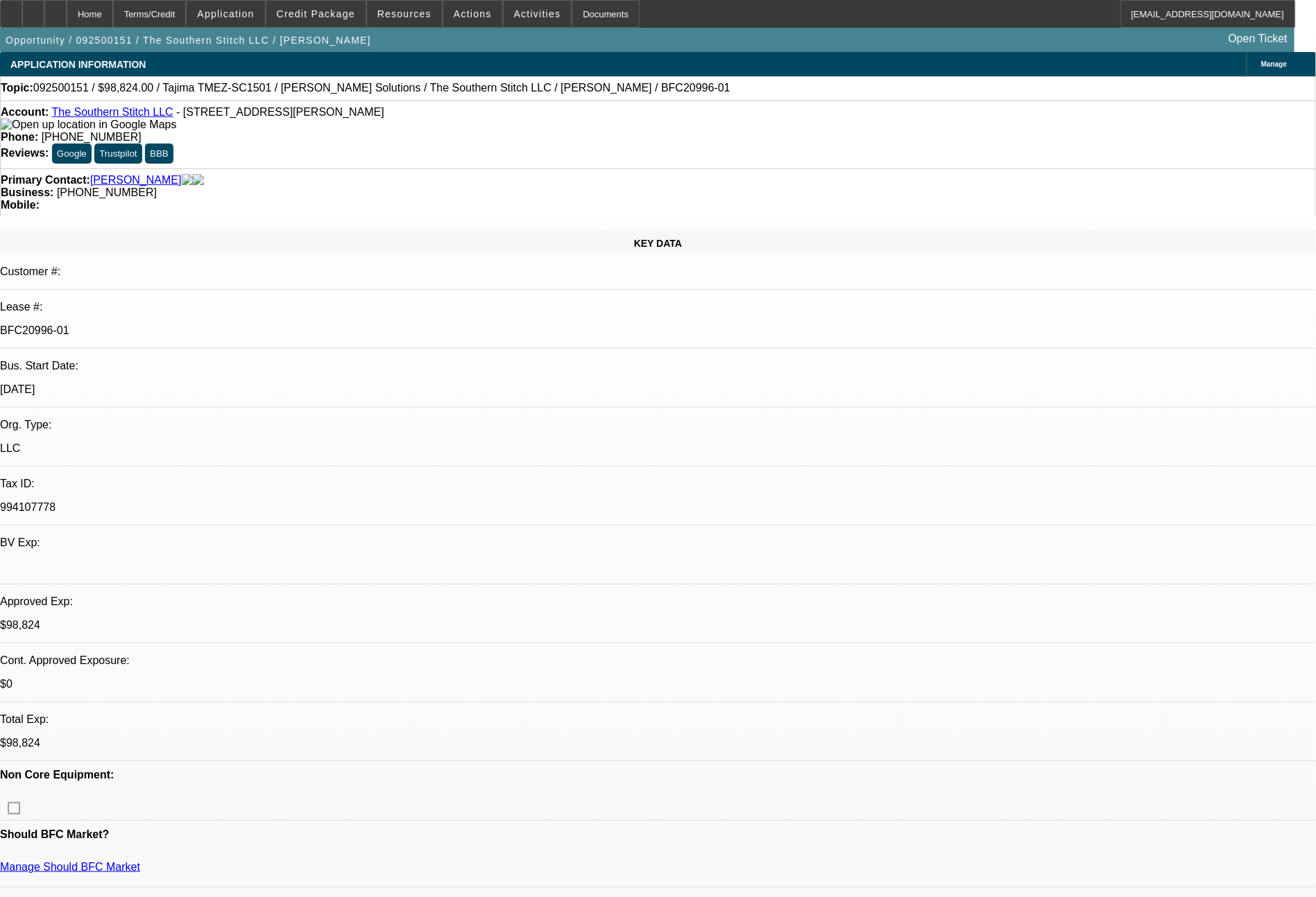
select select "0.2"
select select "2"
select select "0"
select select "6"
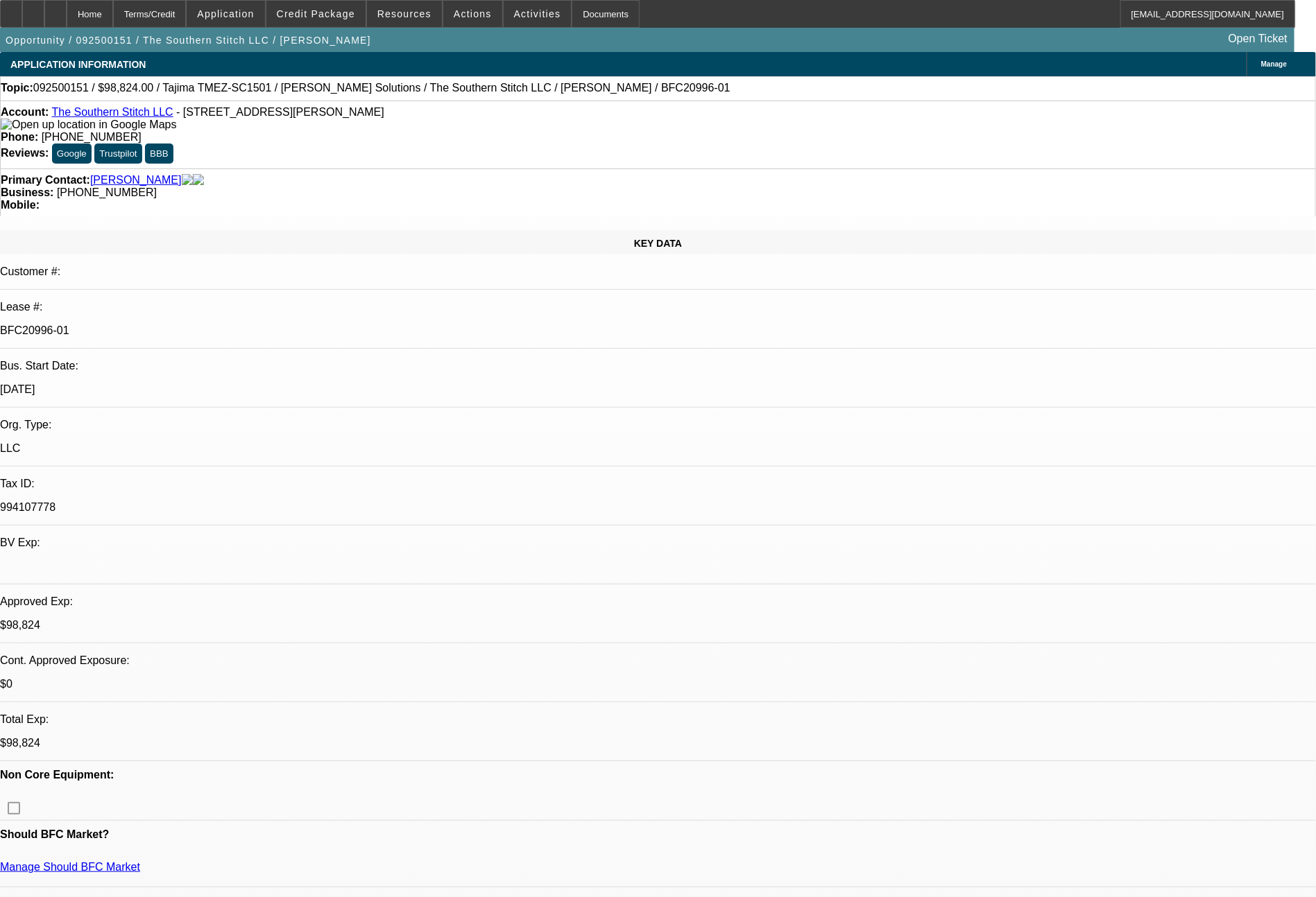
select select "0.2"
select select "2"
select select "0.1"
select select "4"
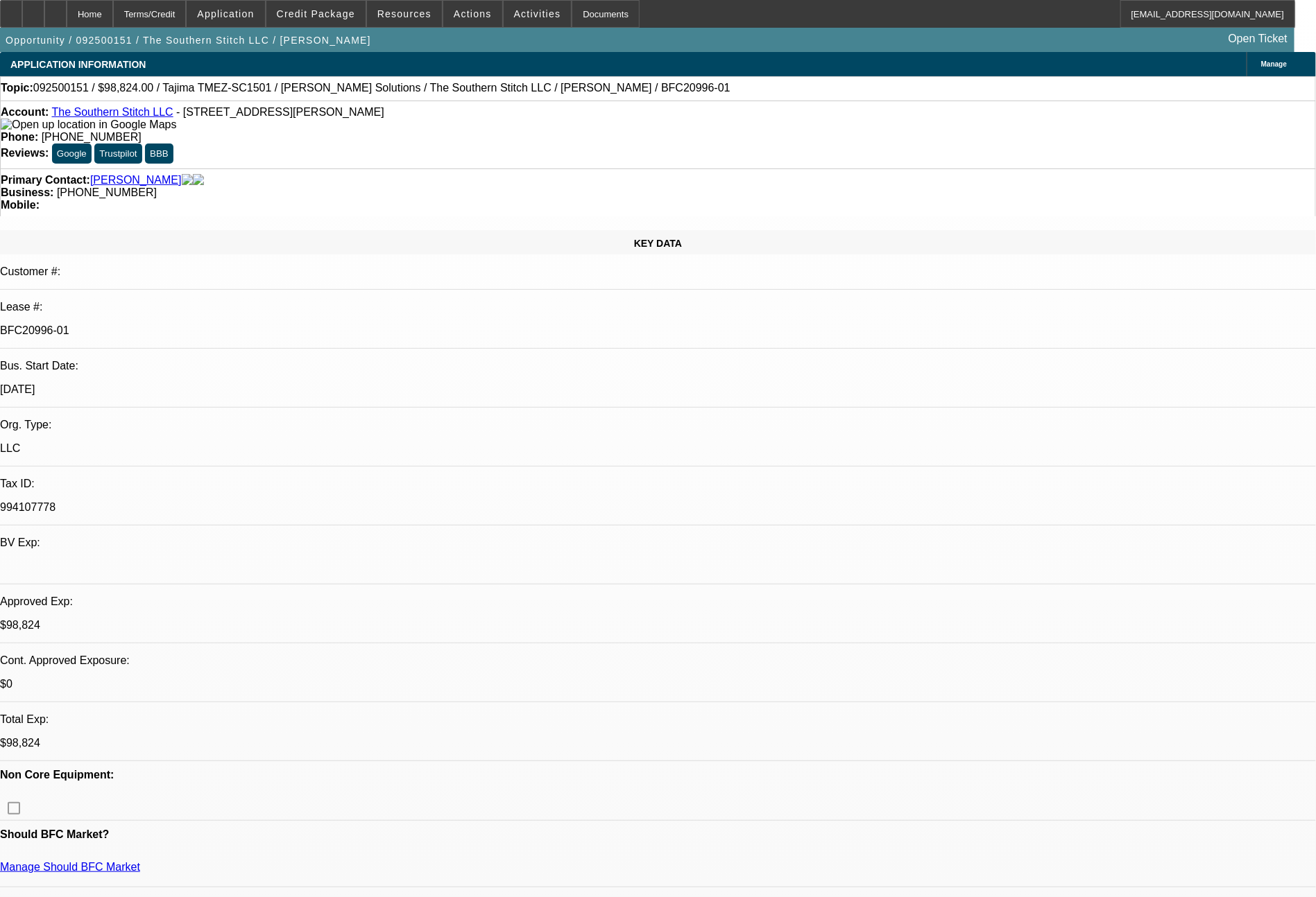
select select "0.2"
select select "2"
select select "0"
select select "6"
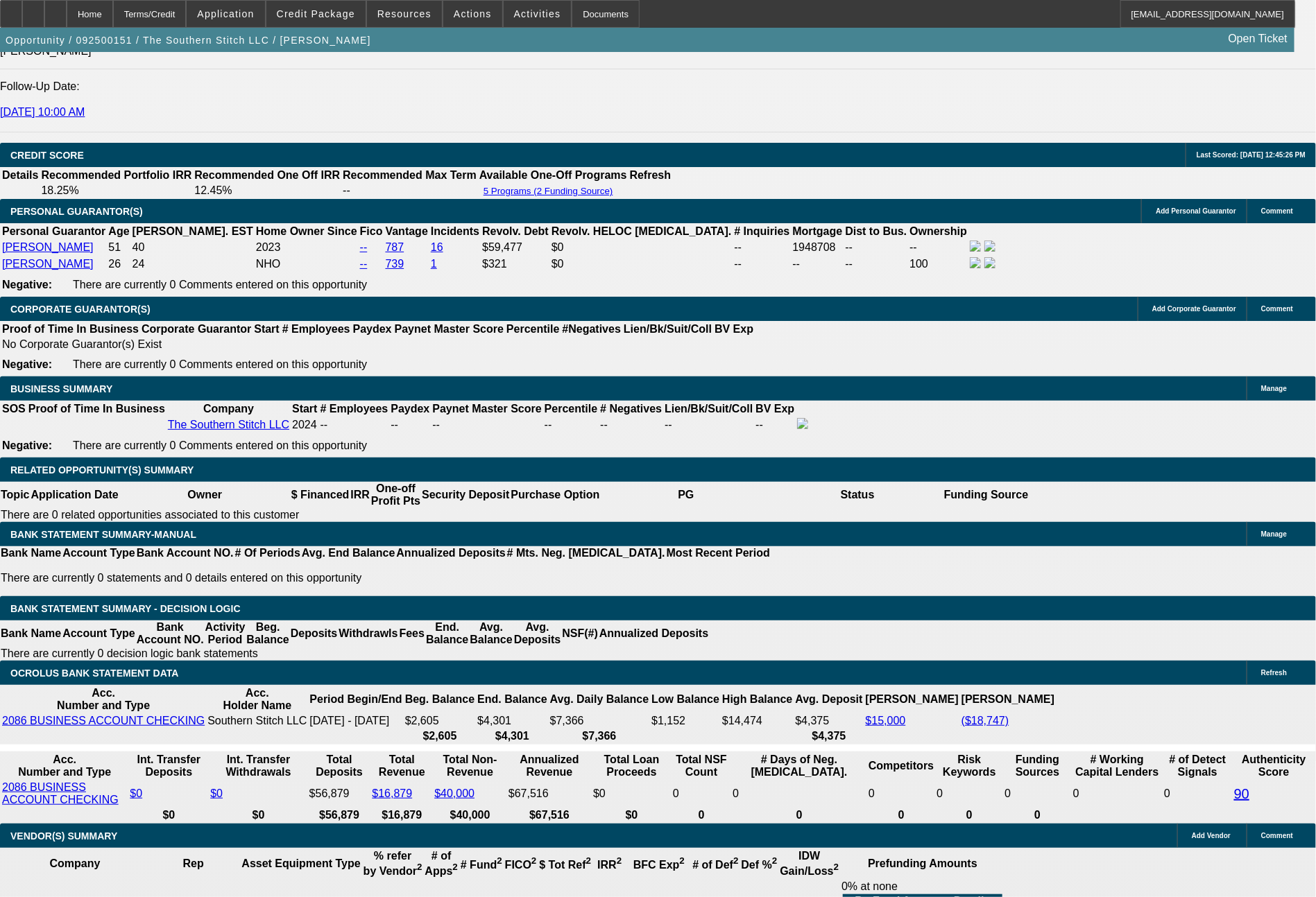
scroll to position [568, 0]
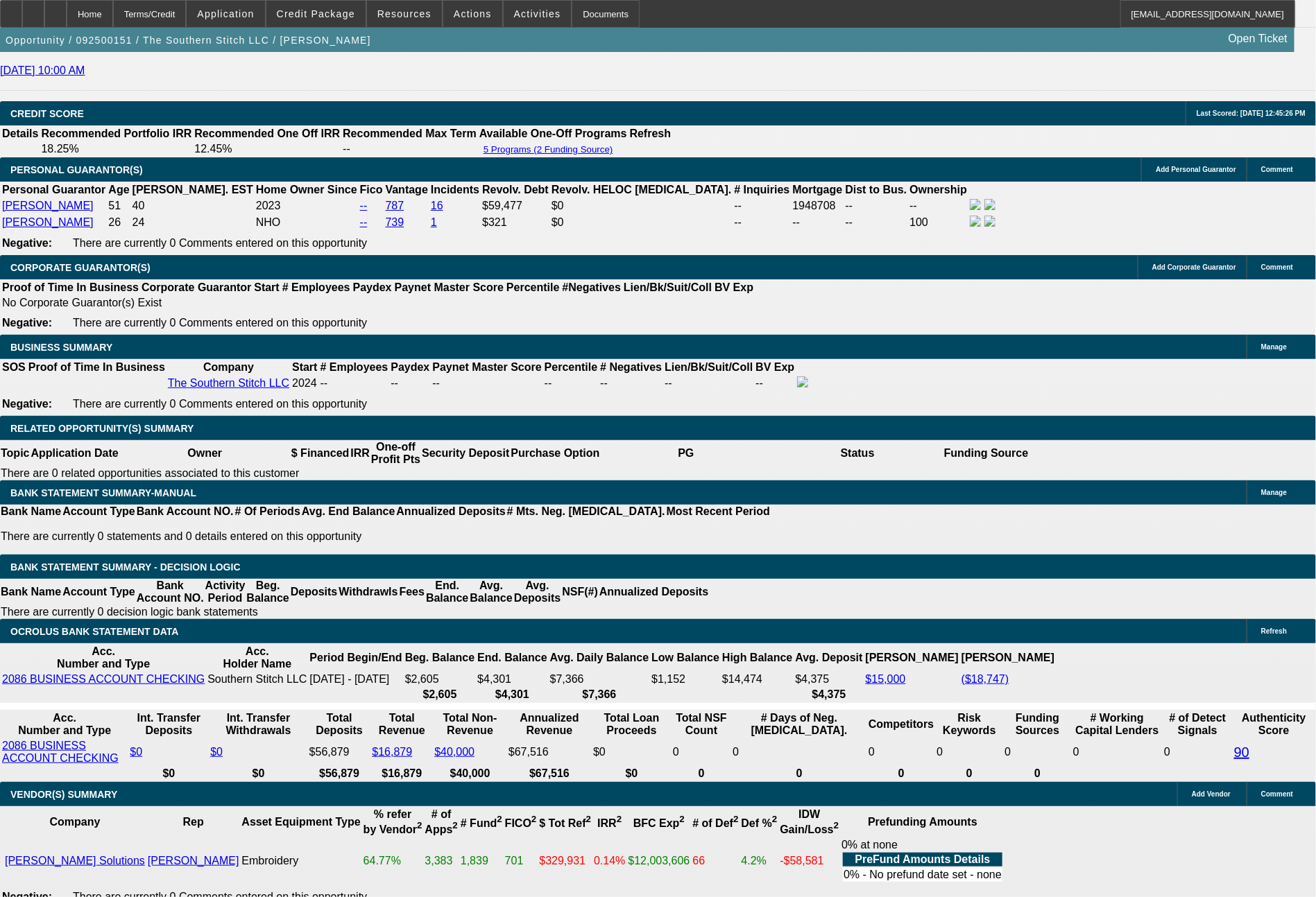
scroll to position [2028, 0]
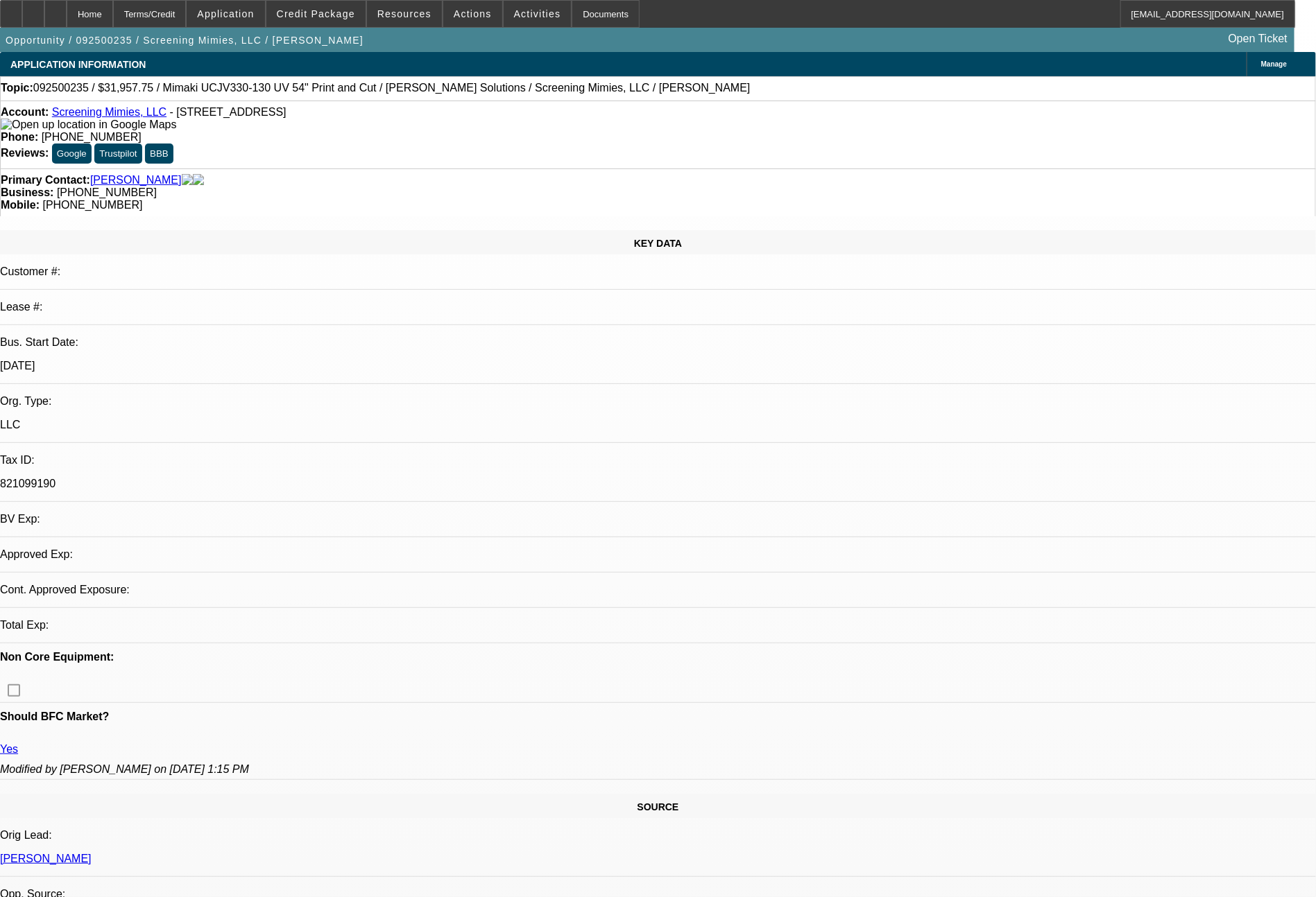
select select "0"
select select "2"
select select "0.1"
select select "4"
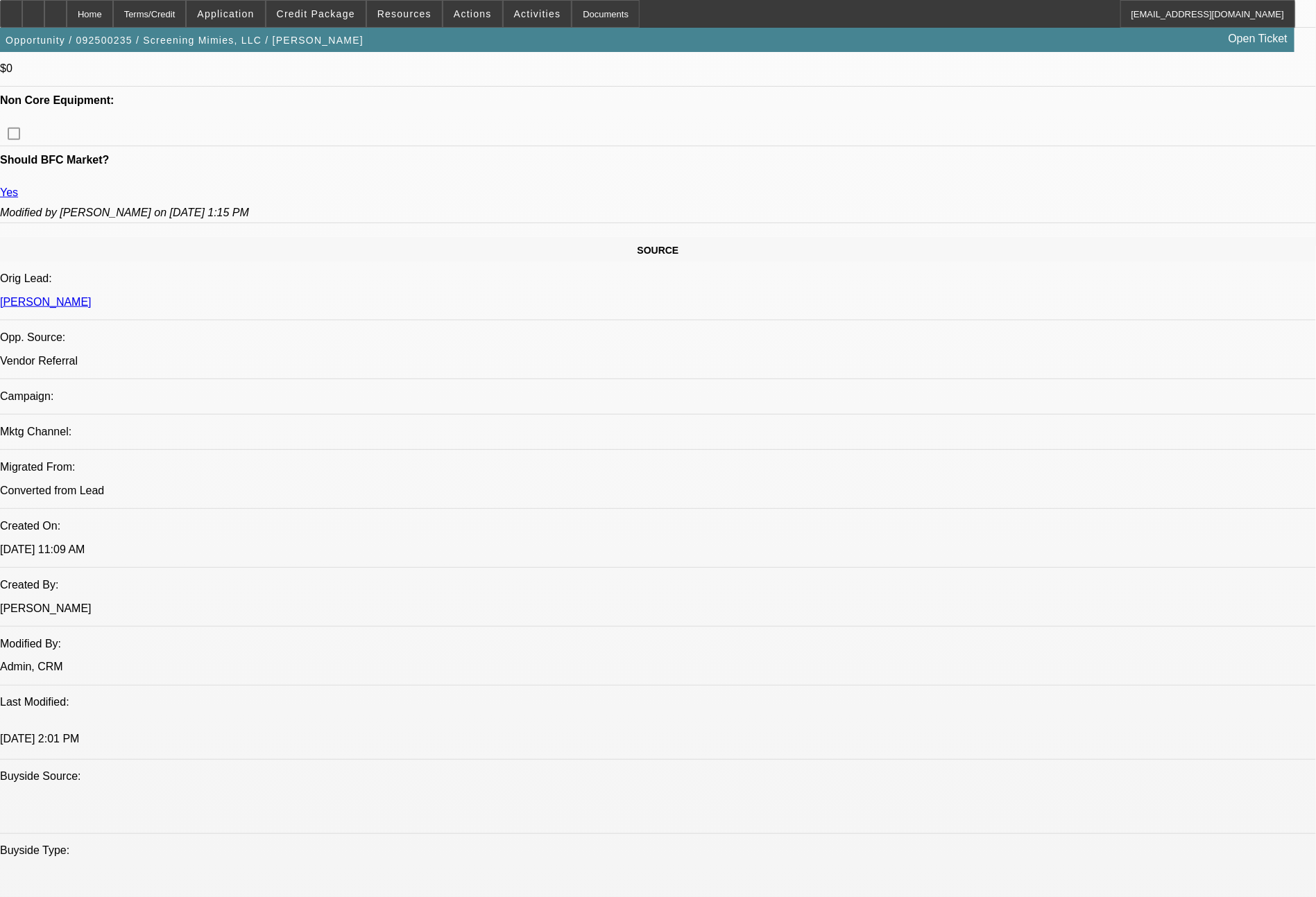
scroll to position [707, 0]
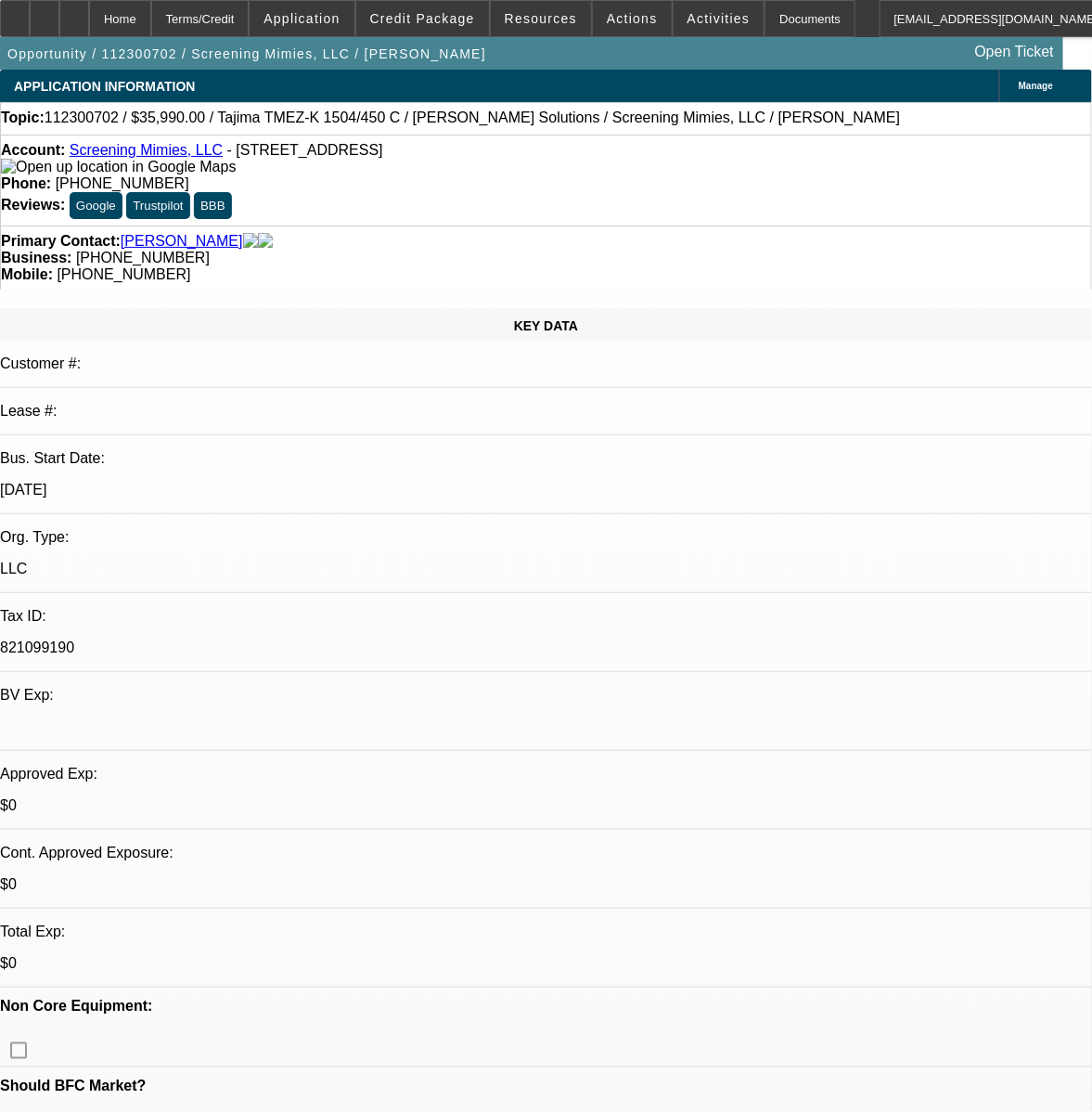
select select "0"
select select "2"
select select "0"
select select "2"
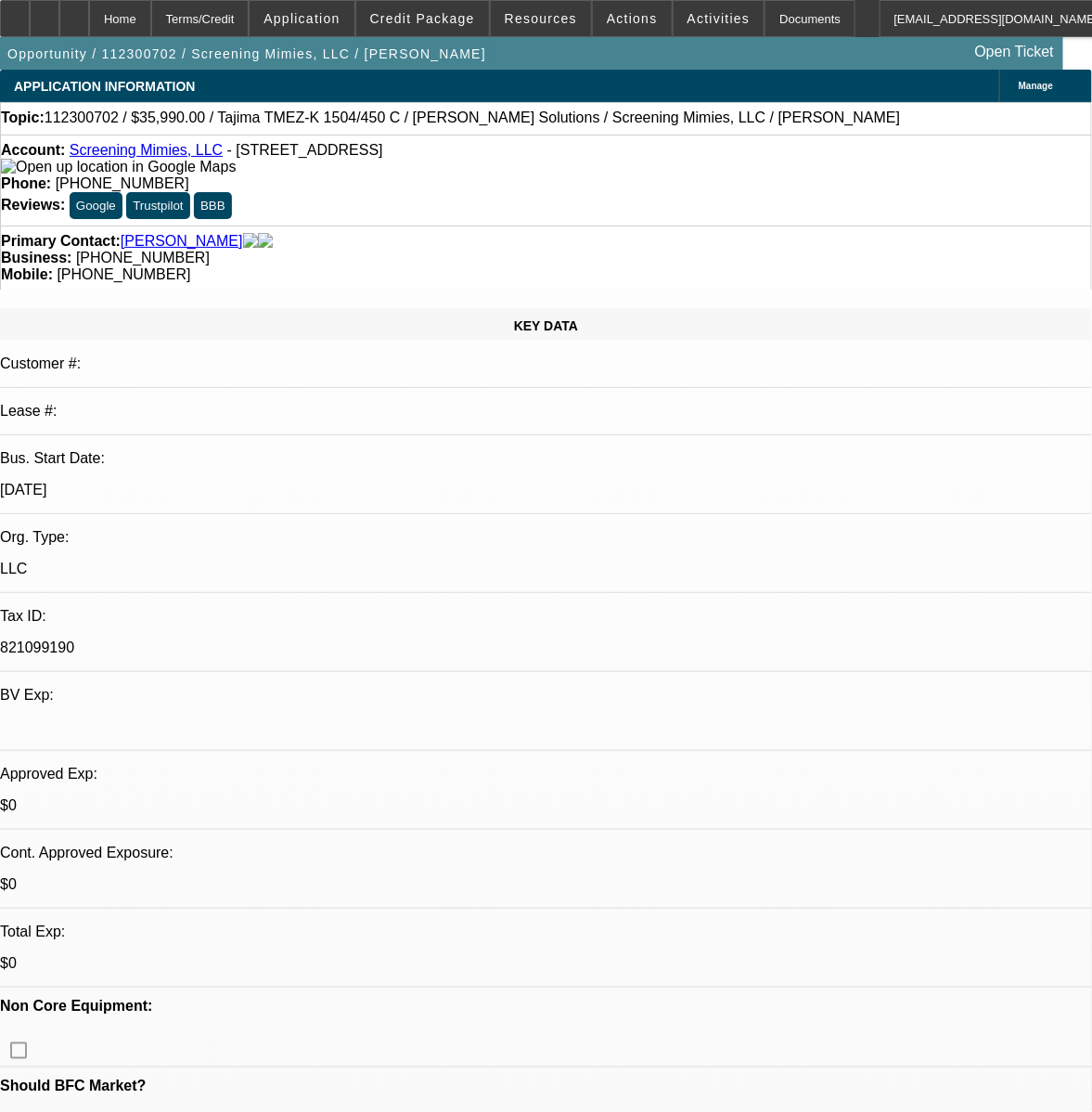
select select "0"
select select "2"
select select "0"
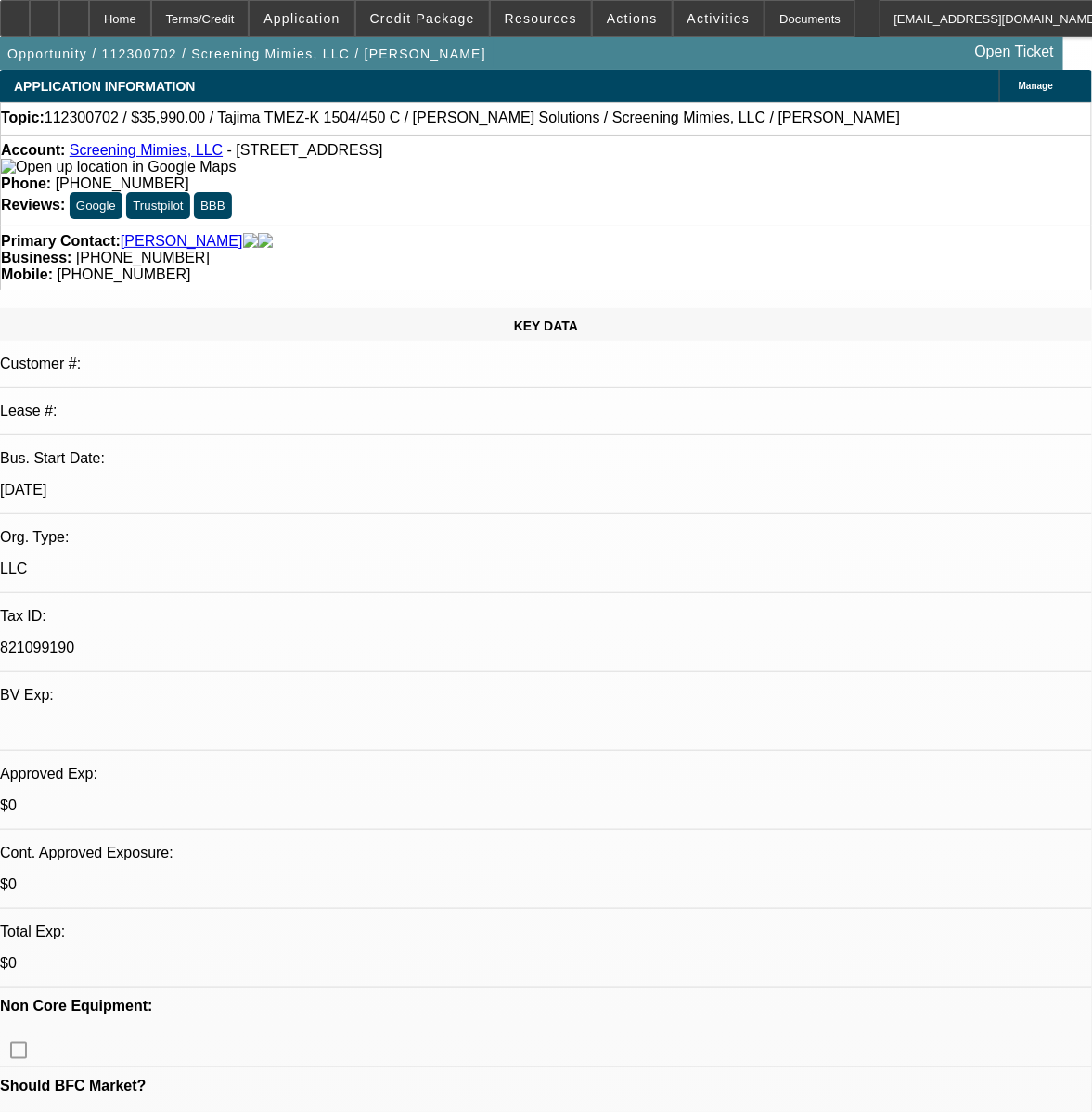
select select "2"
select select "0"
select select "1"
select select "2"
select select "6"
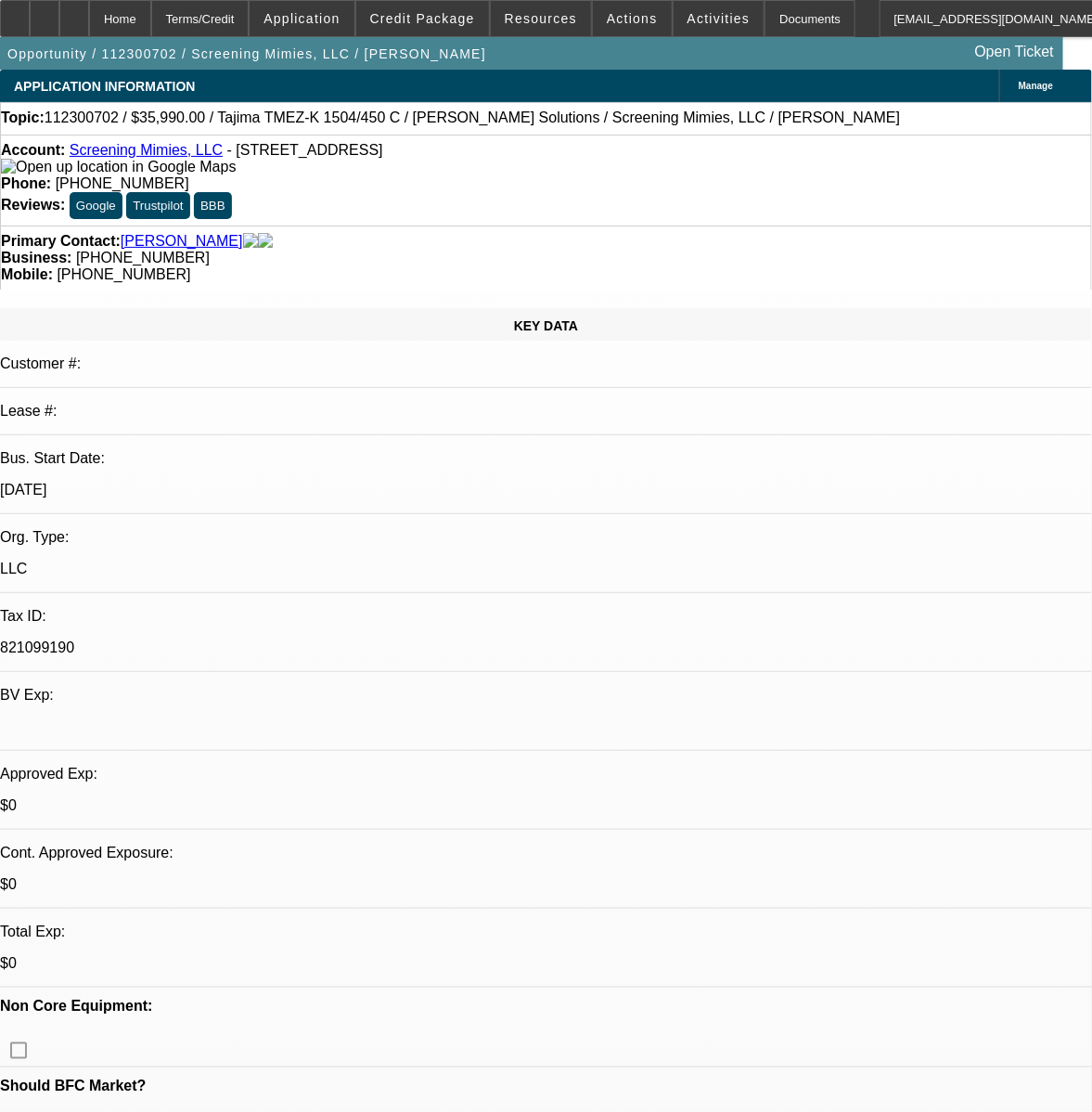
select select "1"
select select "2"
select select "6"
select select "1"
select select "2"
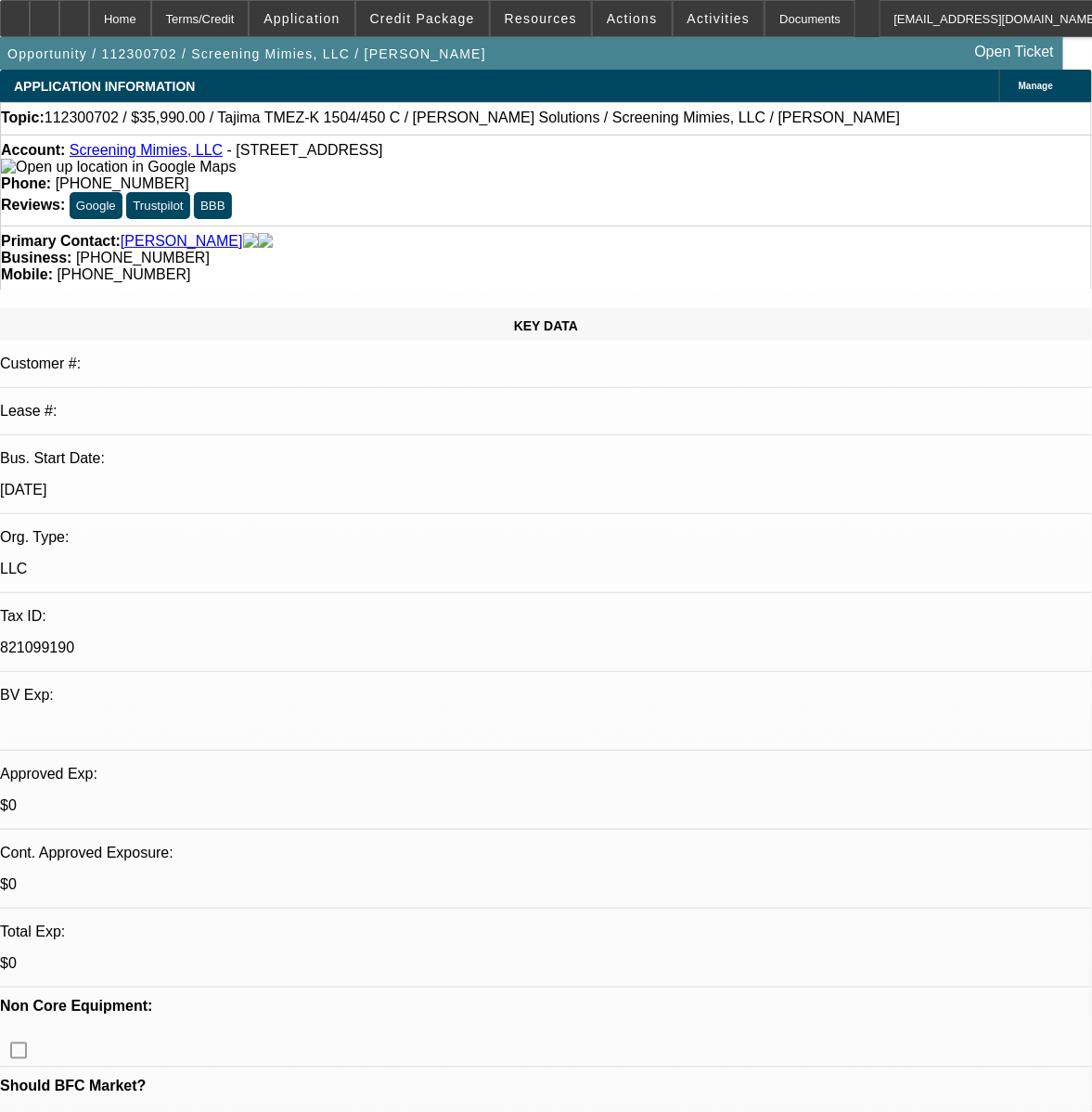
select select "6"
select select "1"
select select "2"
select select "6"
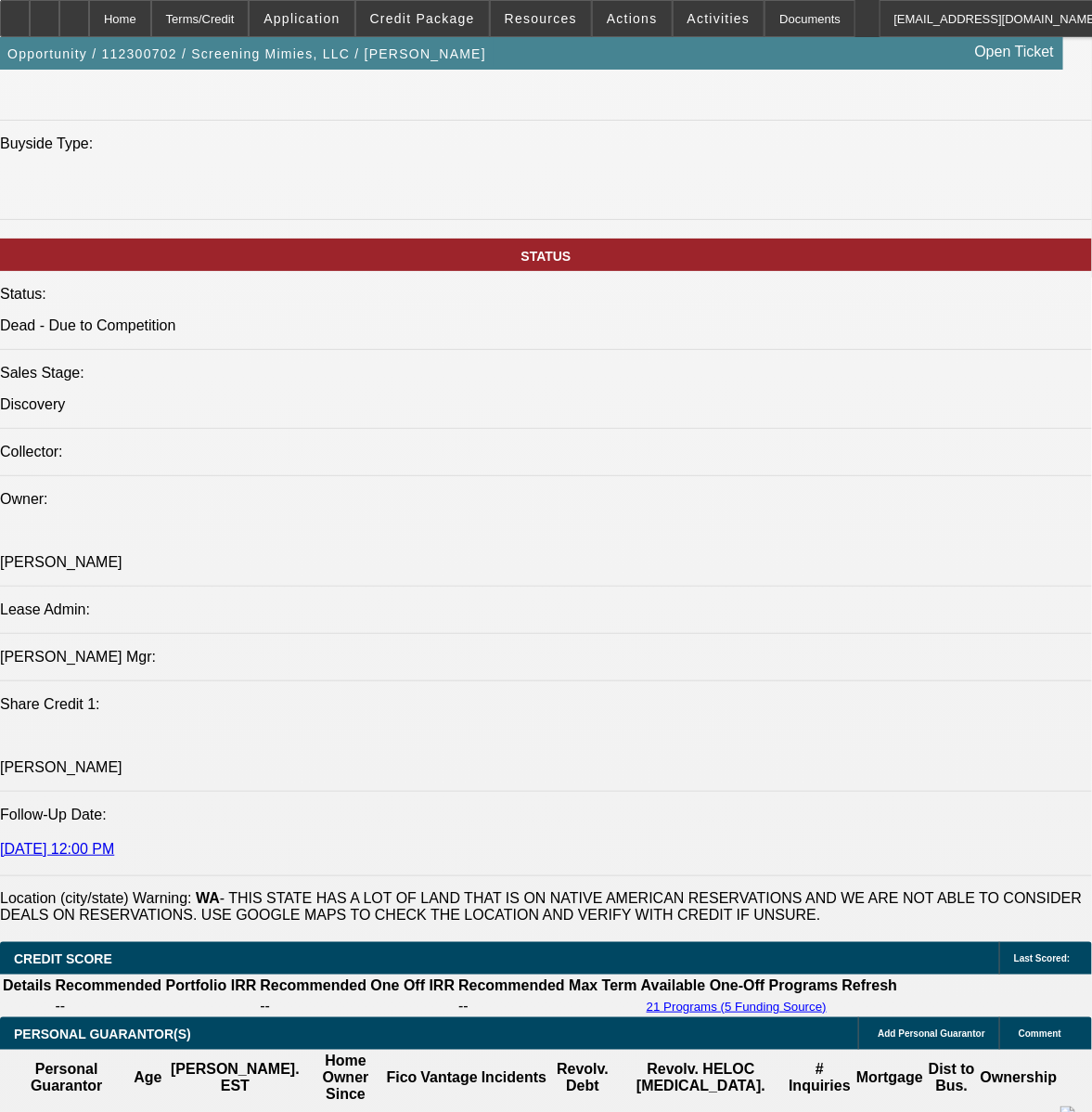
scroll to position [2919, 0]
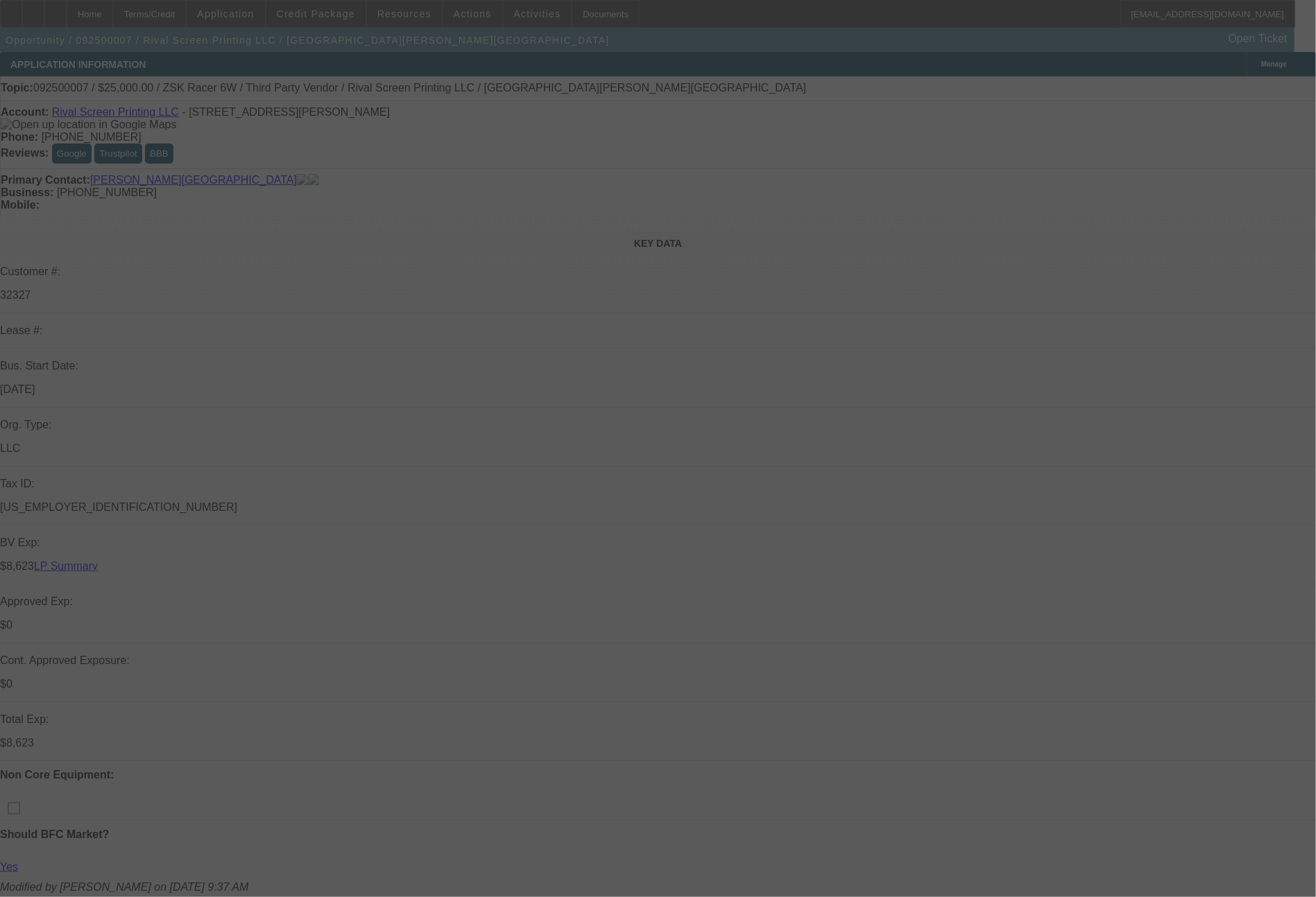
select select "0"
select select "6"
select select "0"
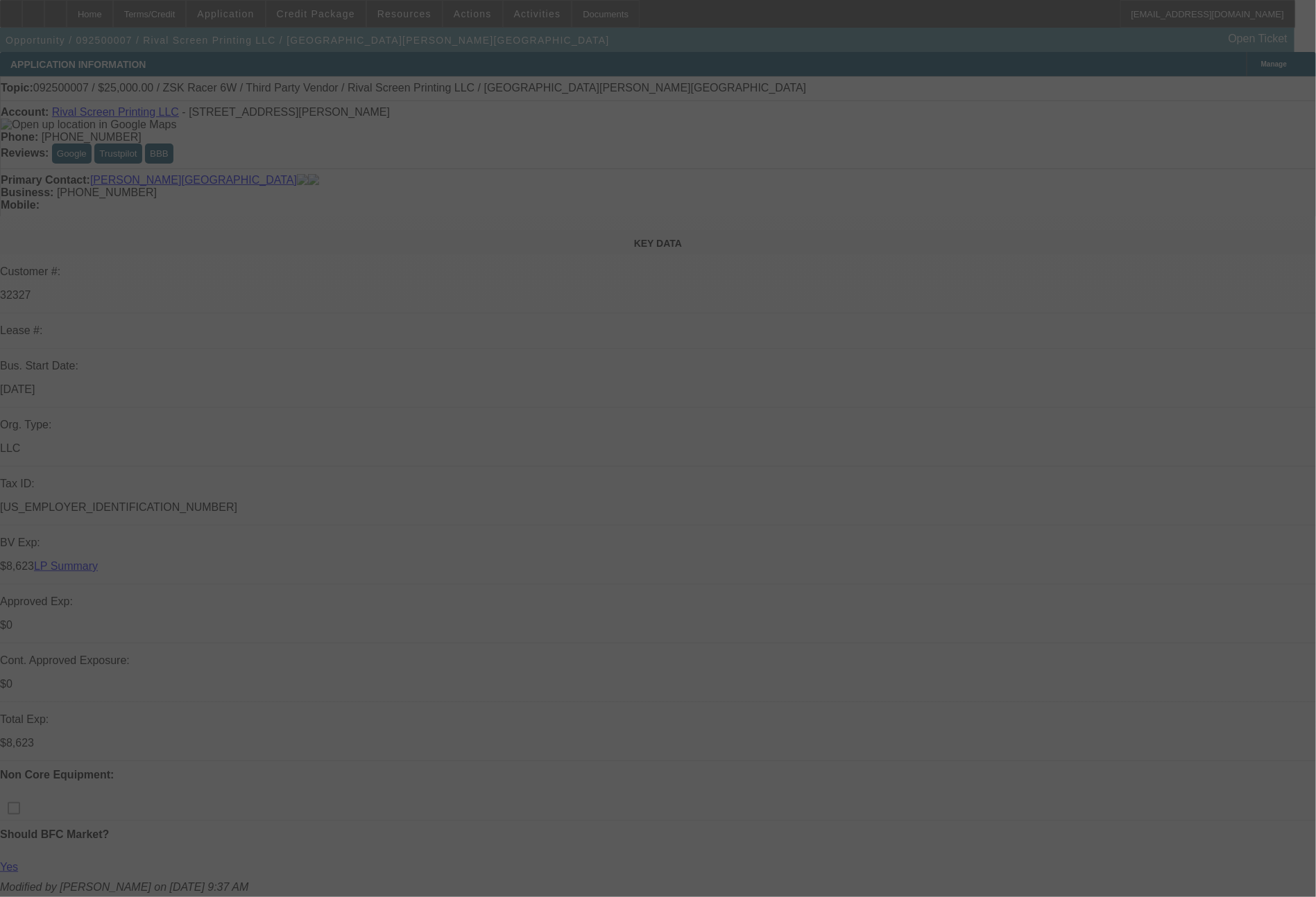
select select "0"
select select "6"
select select "0.1"
select select "2"
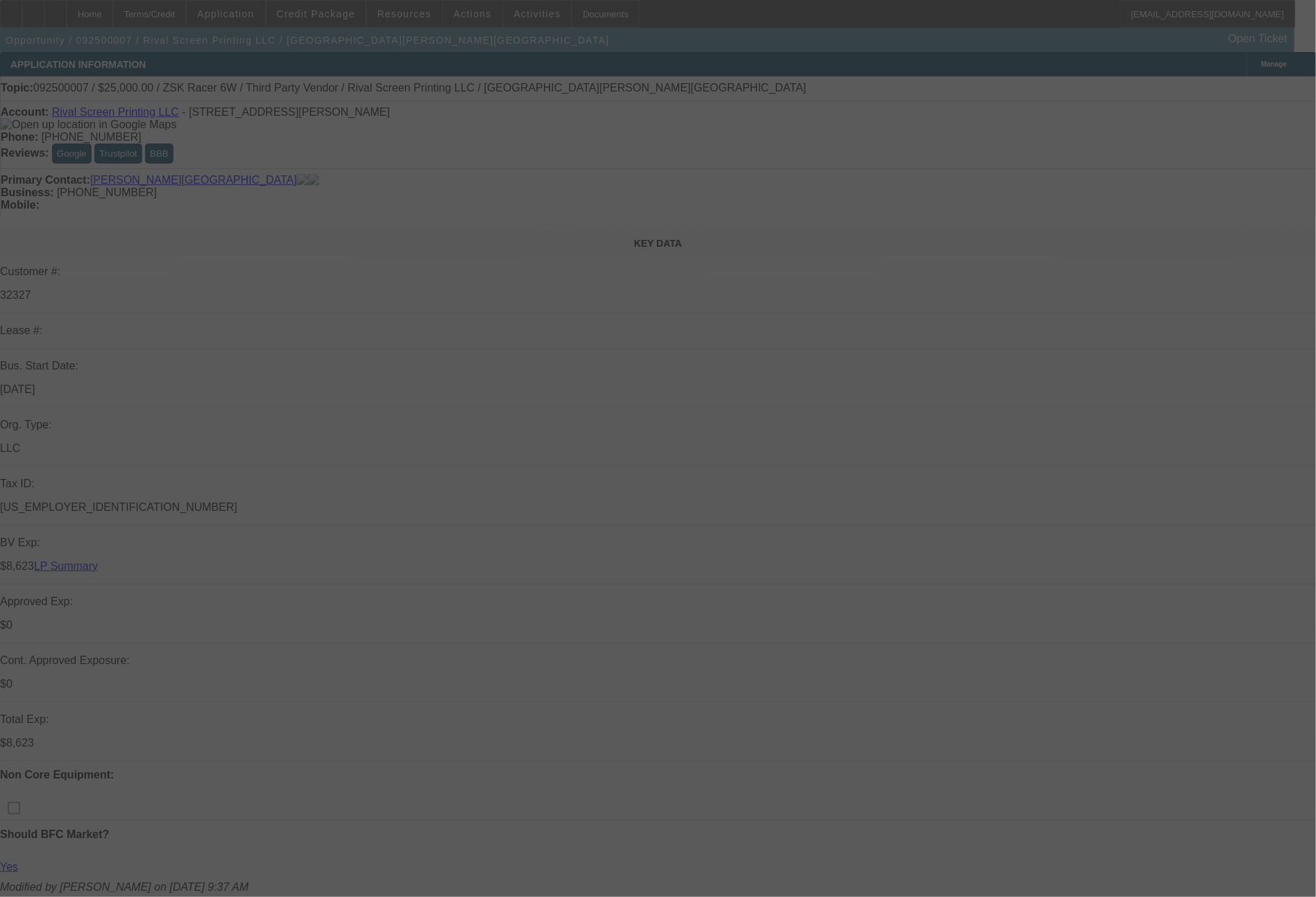
select select "2"
select select "0"
select select "6"
select select "0.1"
select select "2"
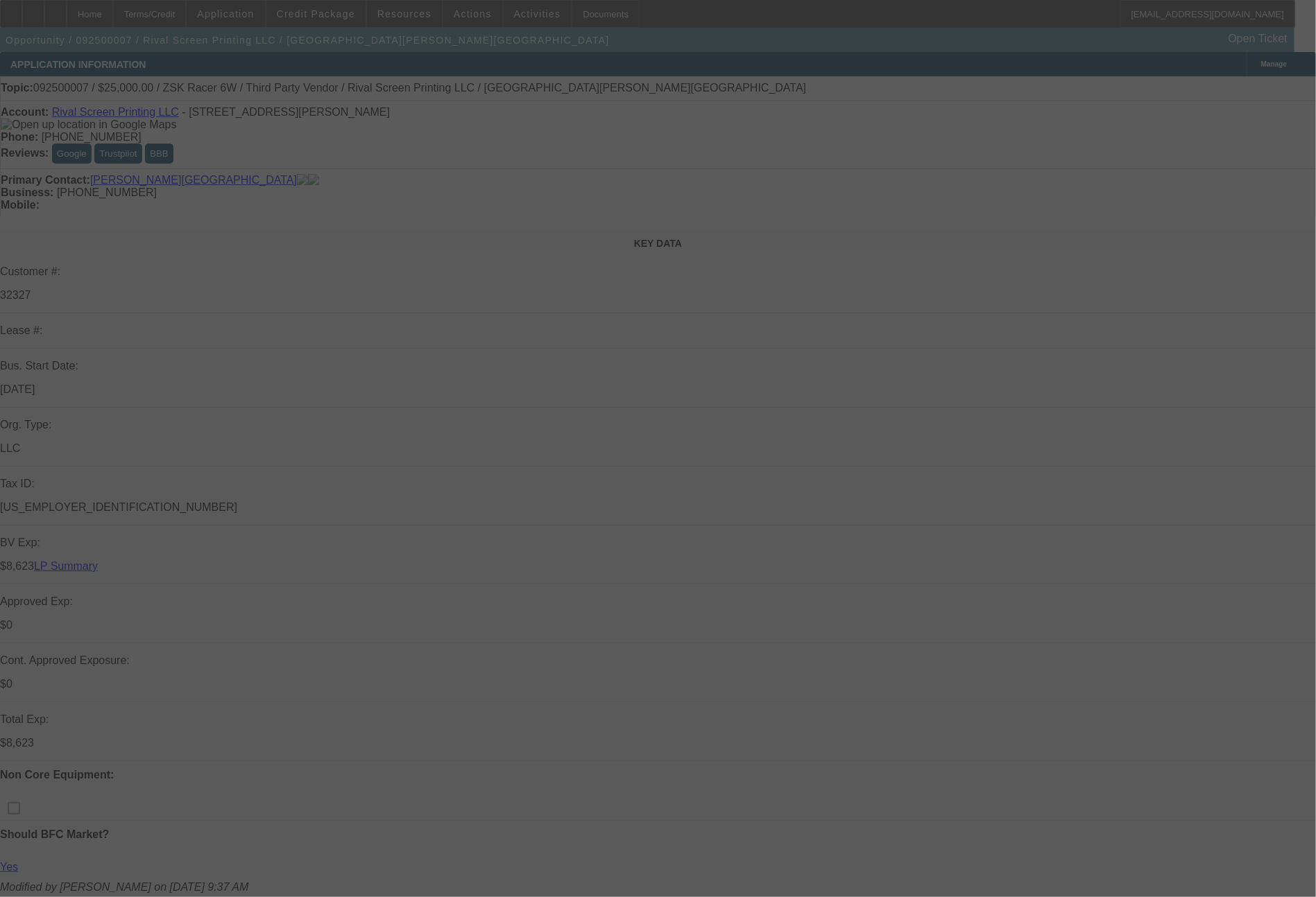
select select "2"
select select "0"
select select "6"
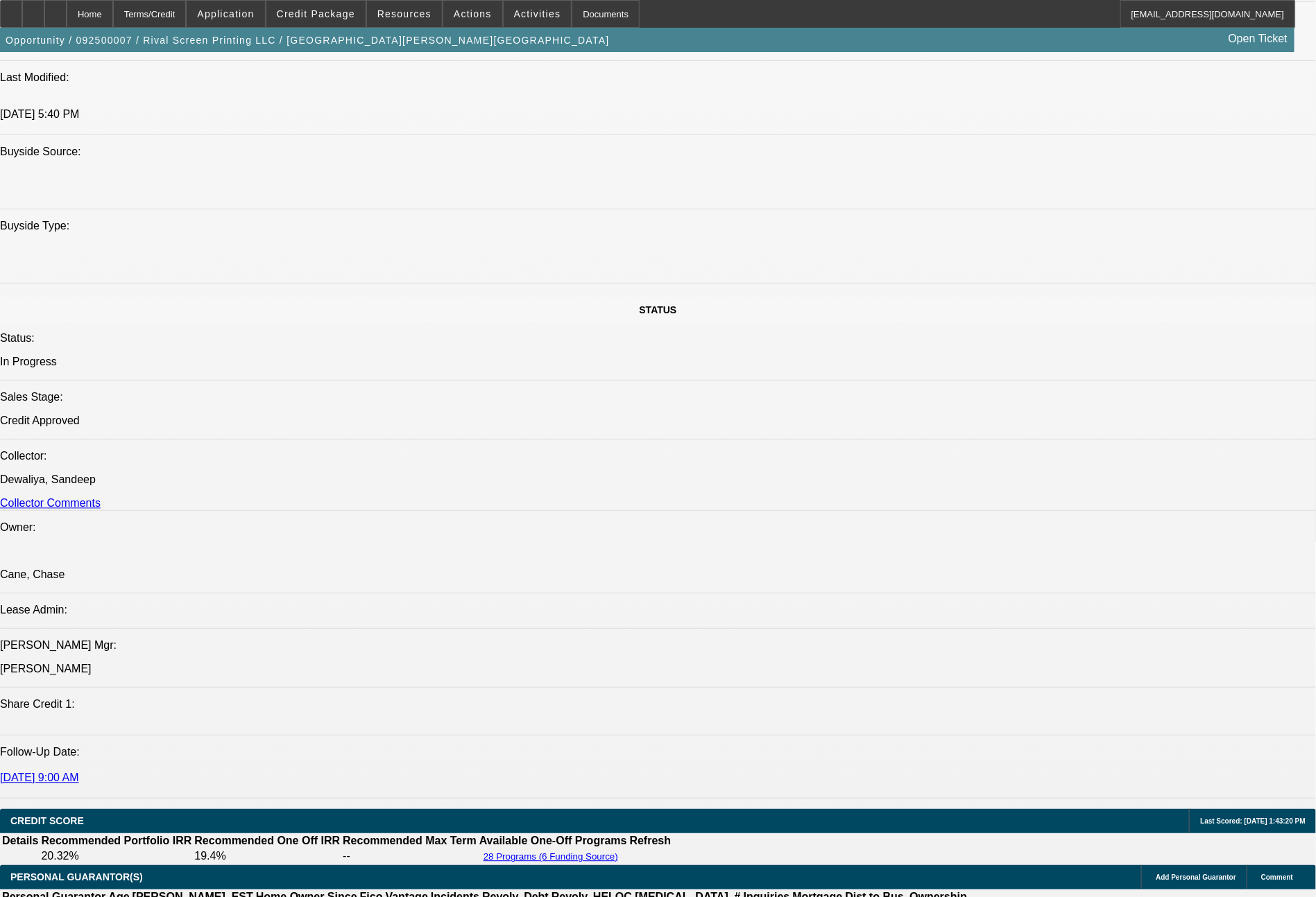
scroll to position [1196, 0]
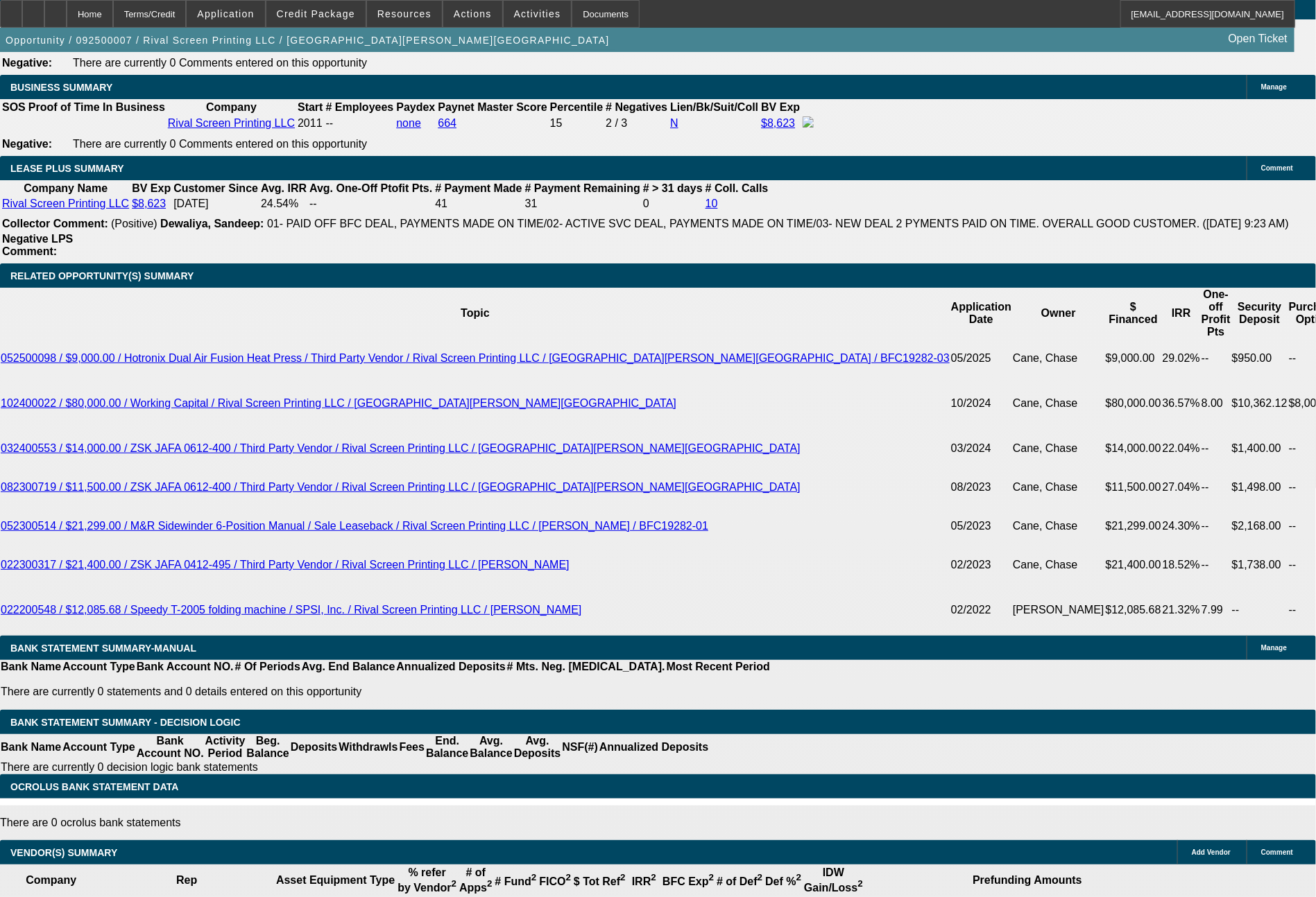
scroll to position [2065, 0]
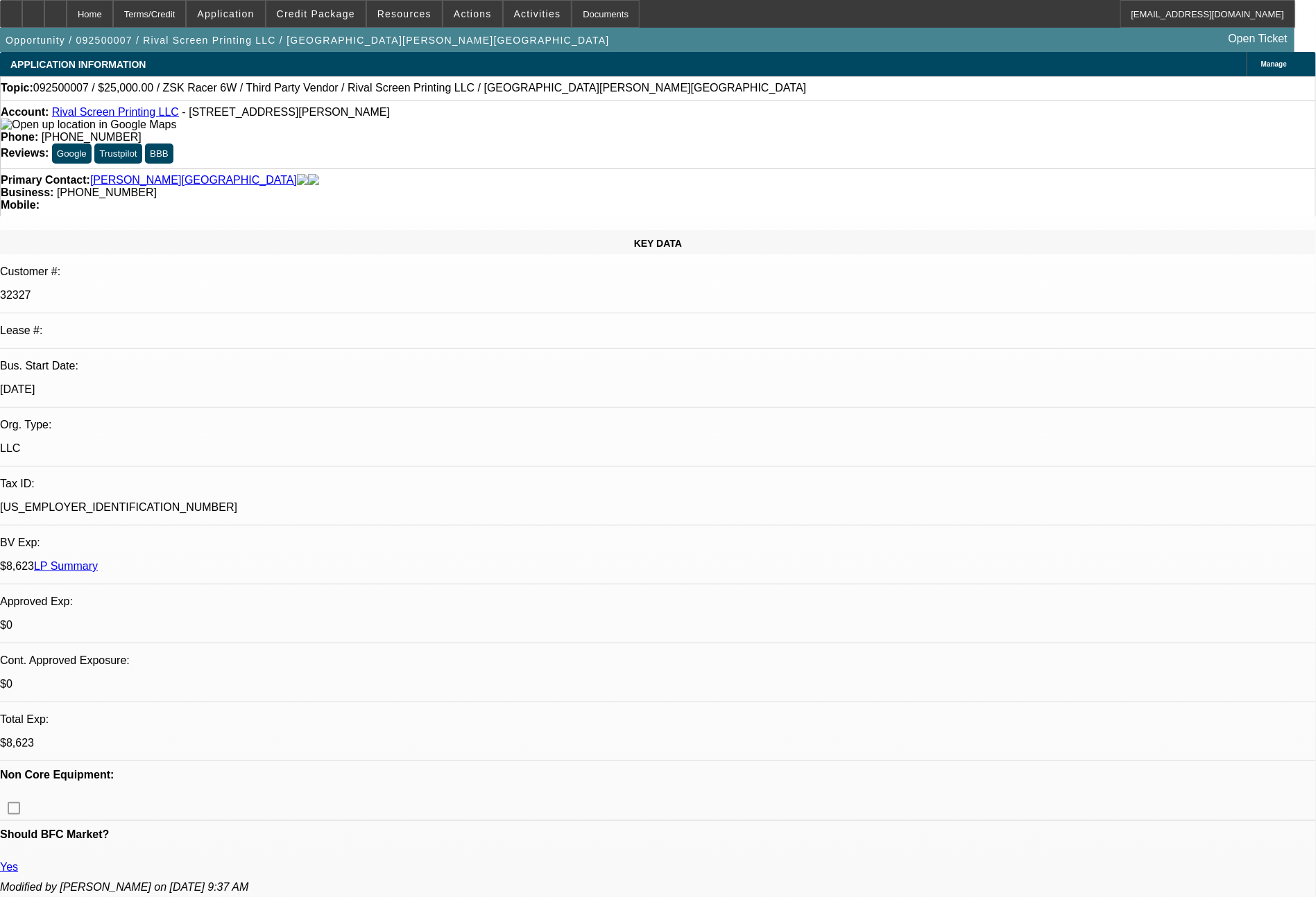
select select "0"
select select "6"
select select "0"
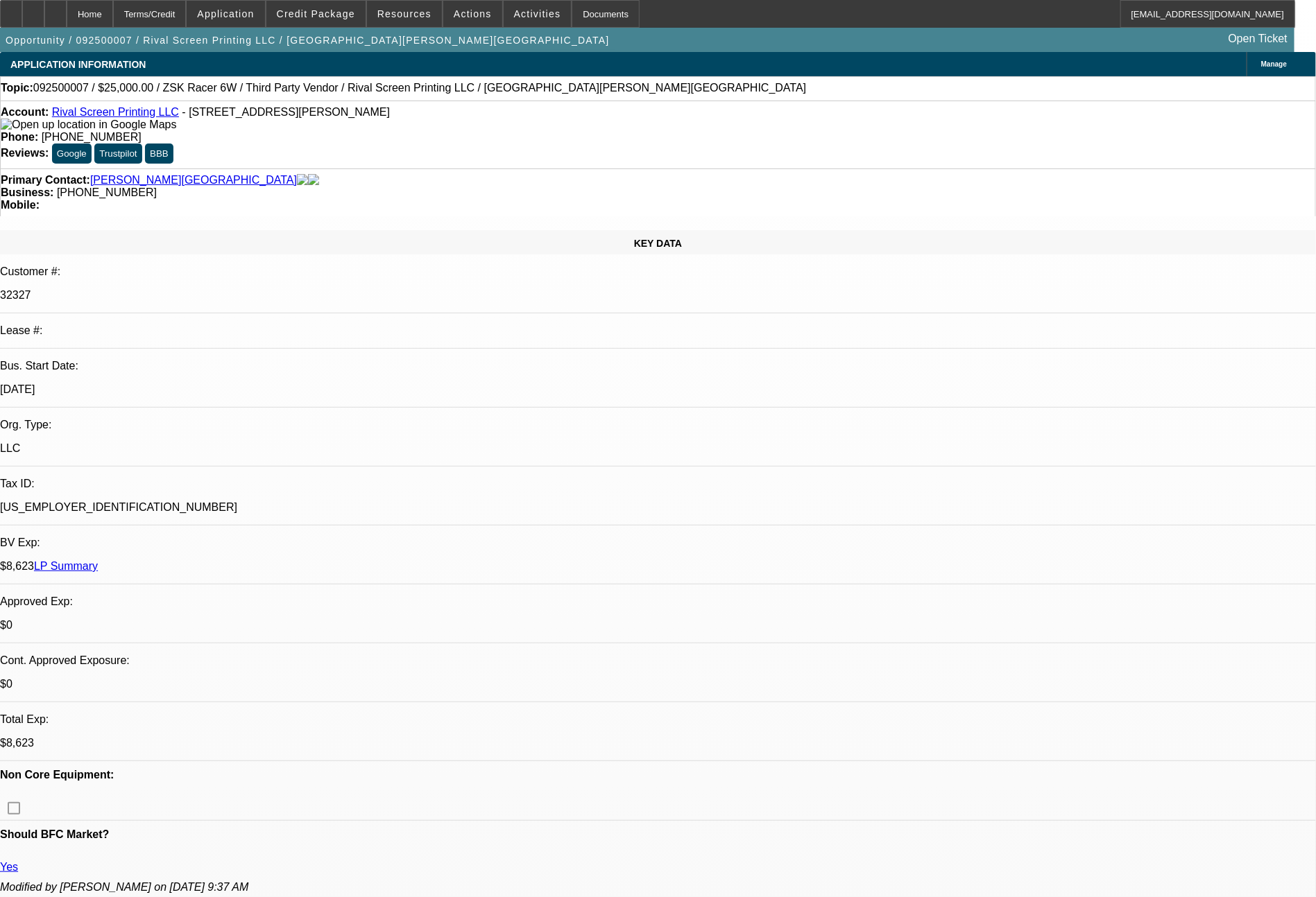
select select "0"
select select "6"
select select "0.1"
select select "2"
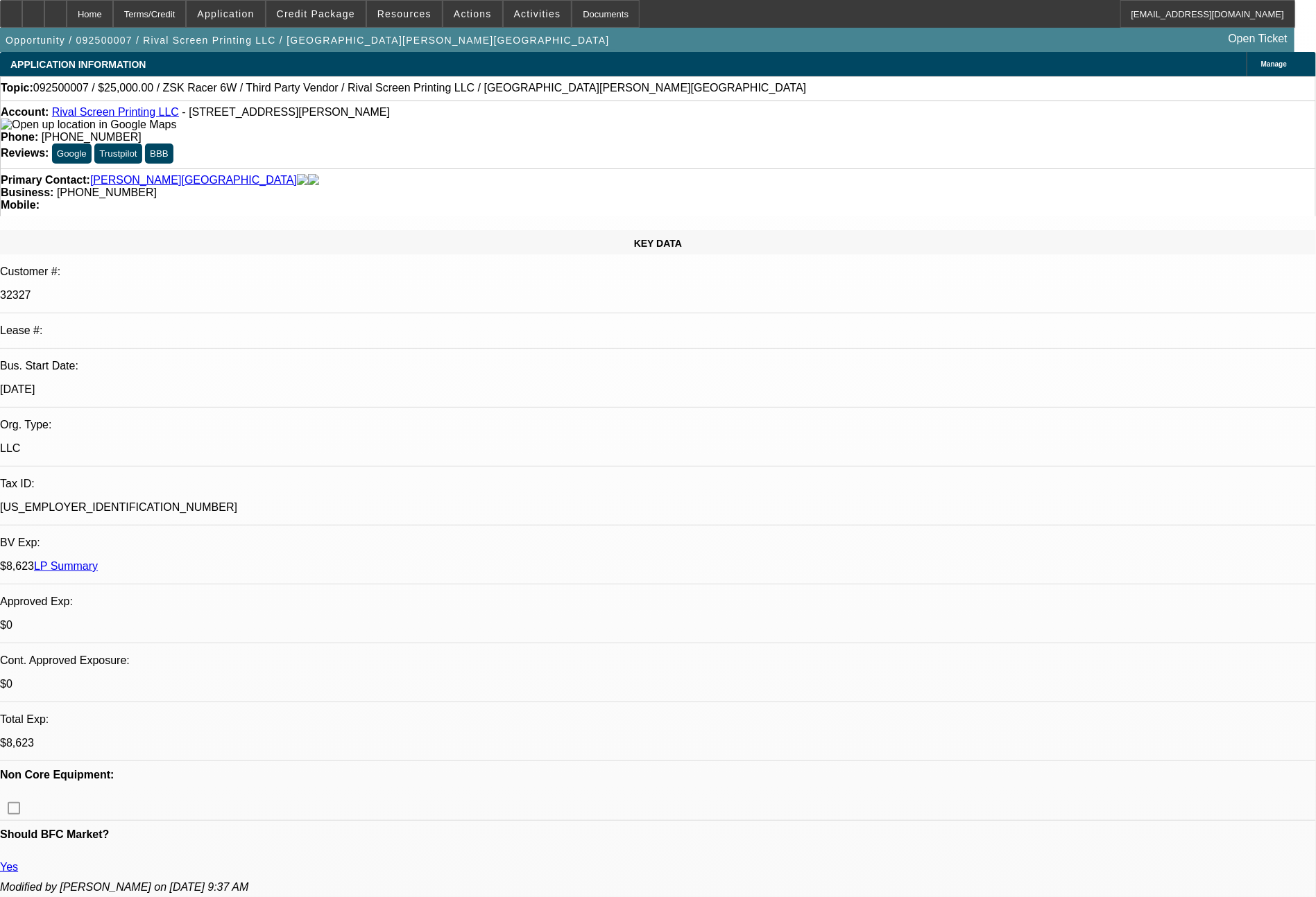
select select "2"
select select "0"
select select "6"
select select "0.1"
select select "2"
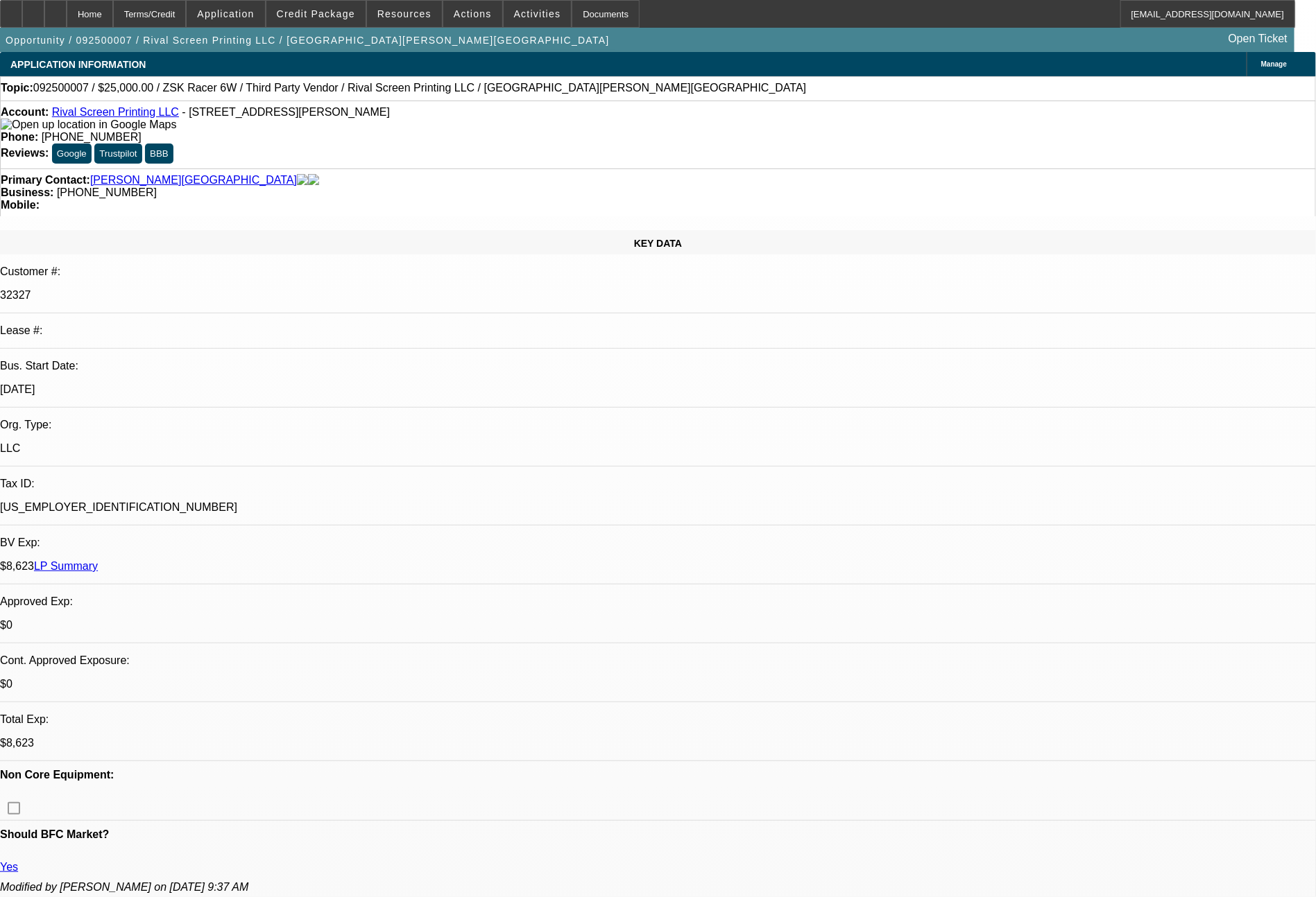
select select "2"
select select "0"
select select "6"
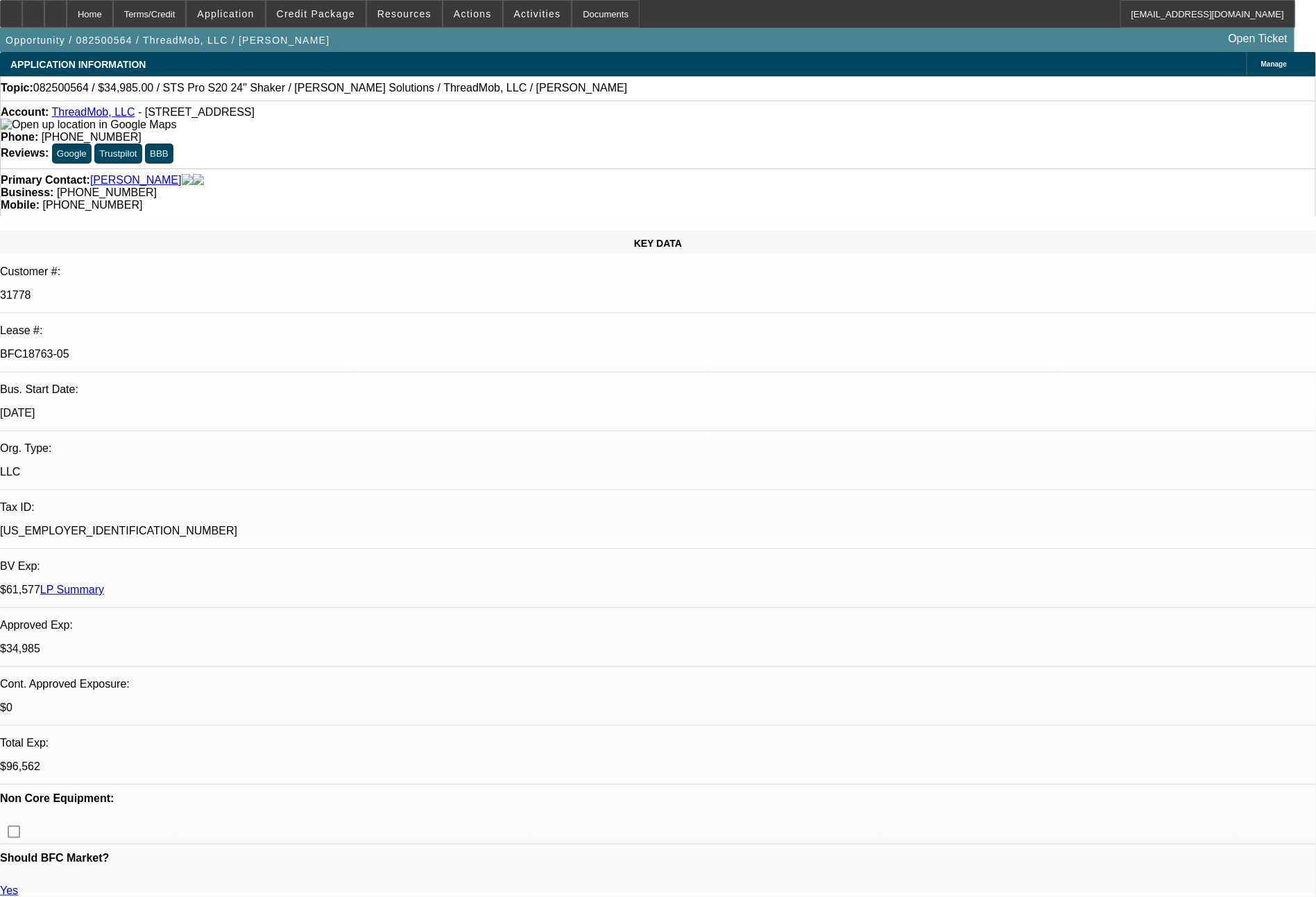
select select "0"
select select "2"
select select "0"
select select "6"
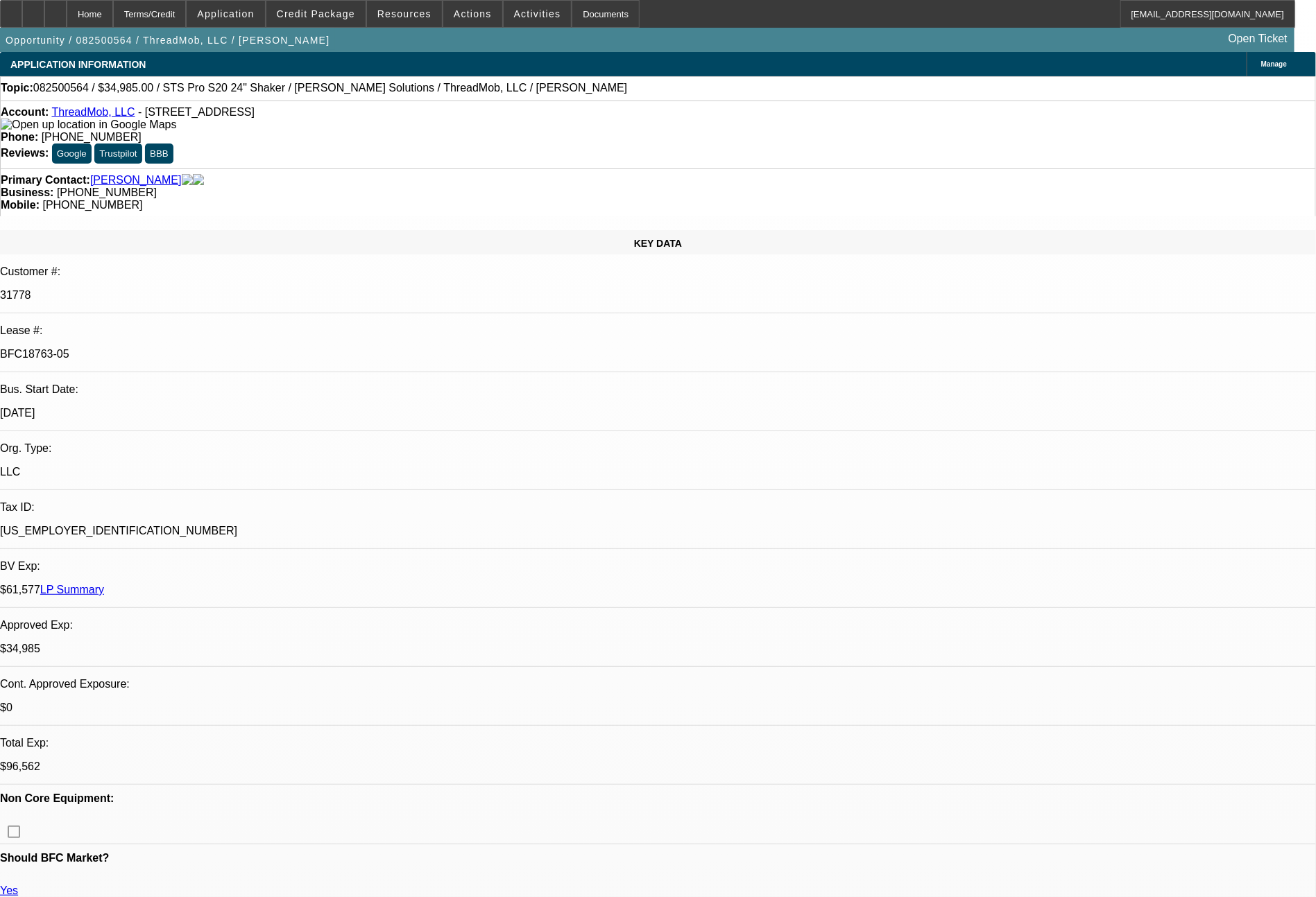
select select "0"
select select "6"
select select "0"
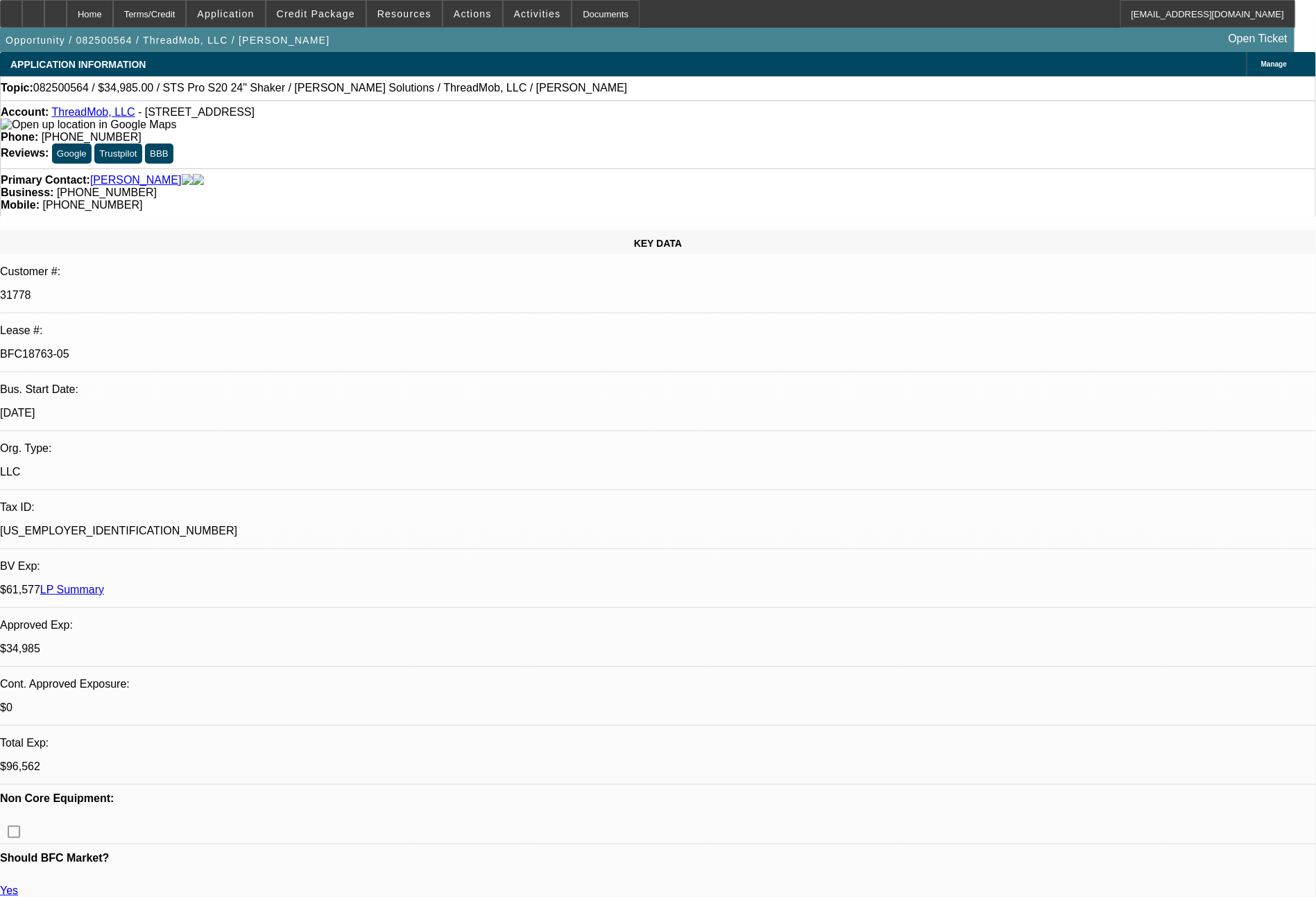
select select "0"
select select "6"
select select "0"
select select "2"
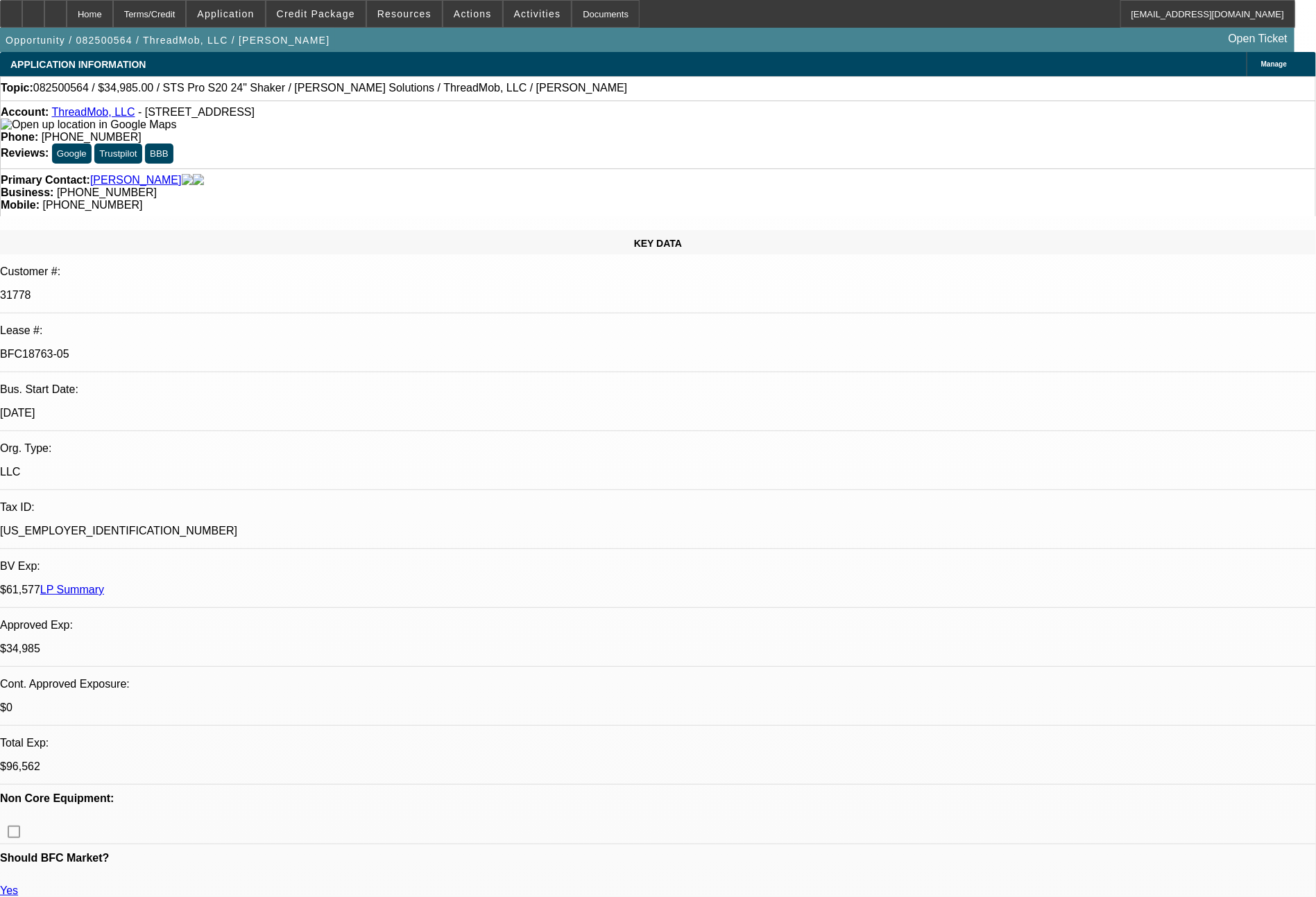
select select "2"
select select "0"
select select "6"
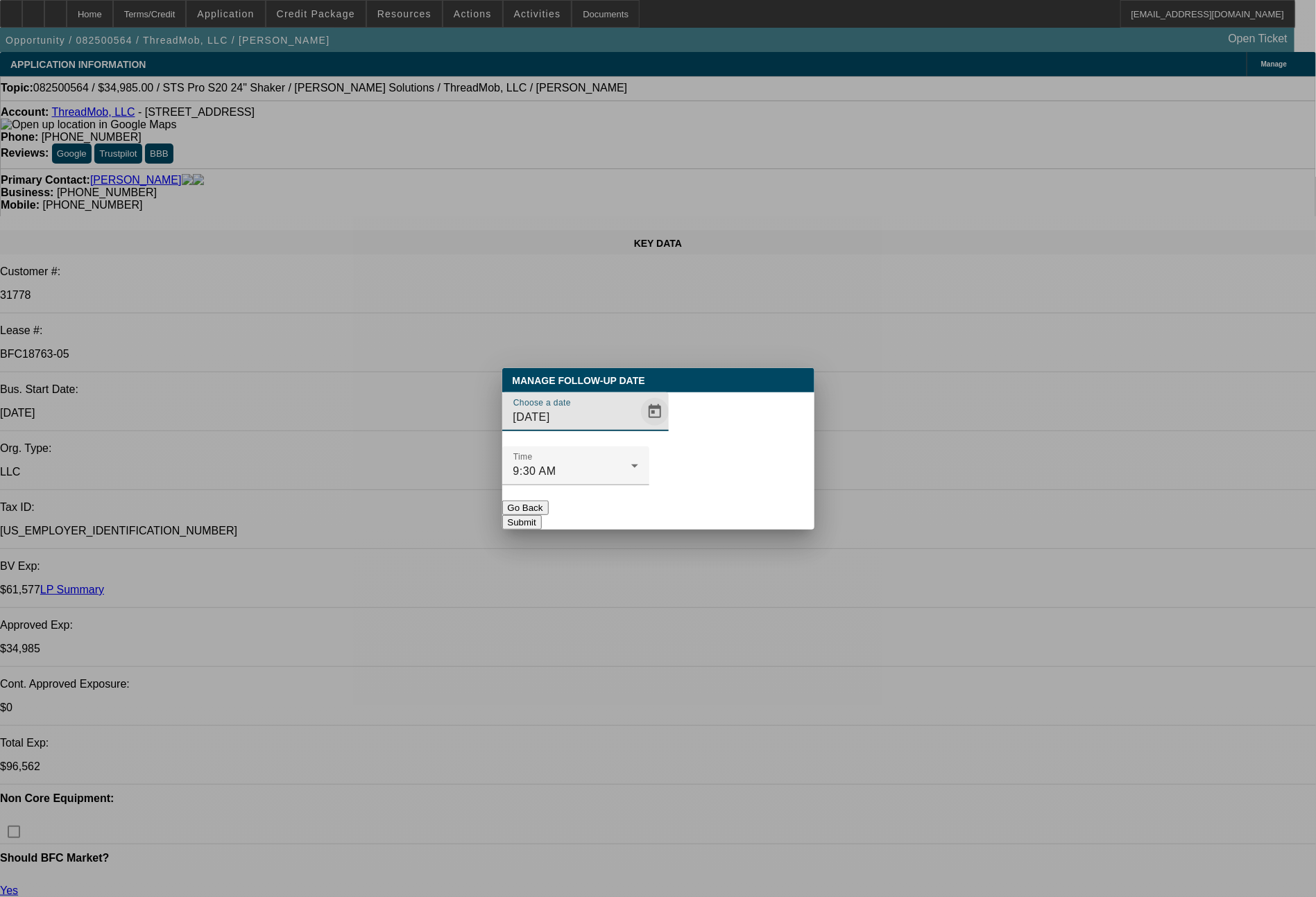
click at [638, 428] on span "Open calendar" at bounding box center [654, 411] width 33 height 33
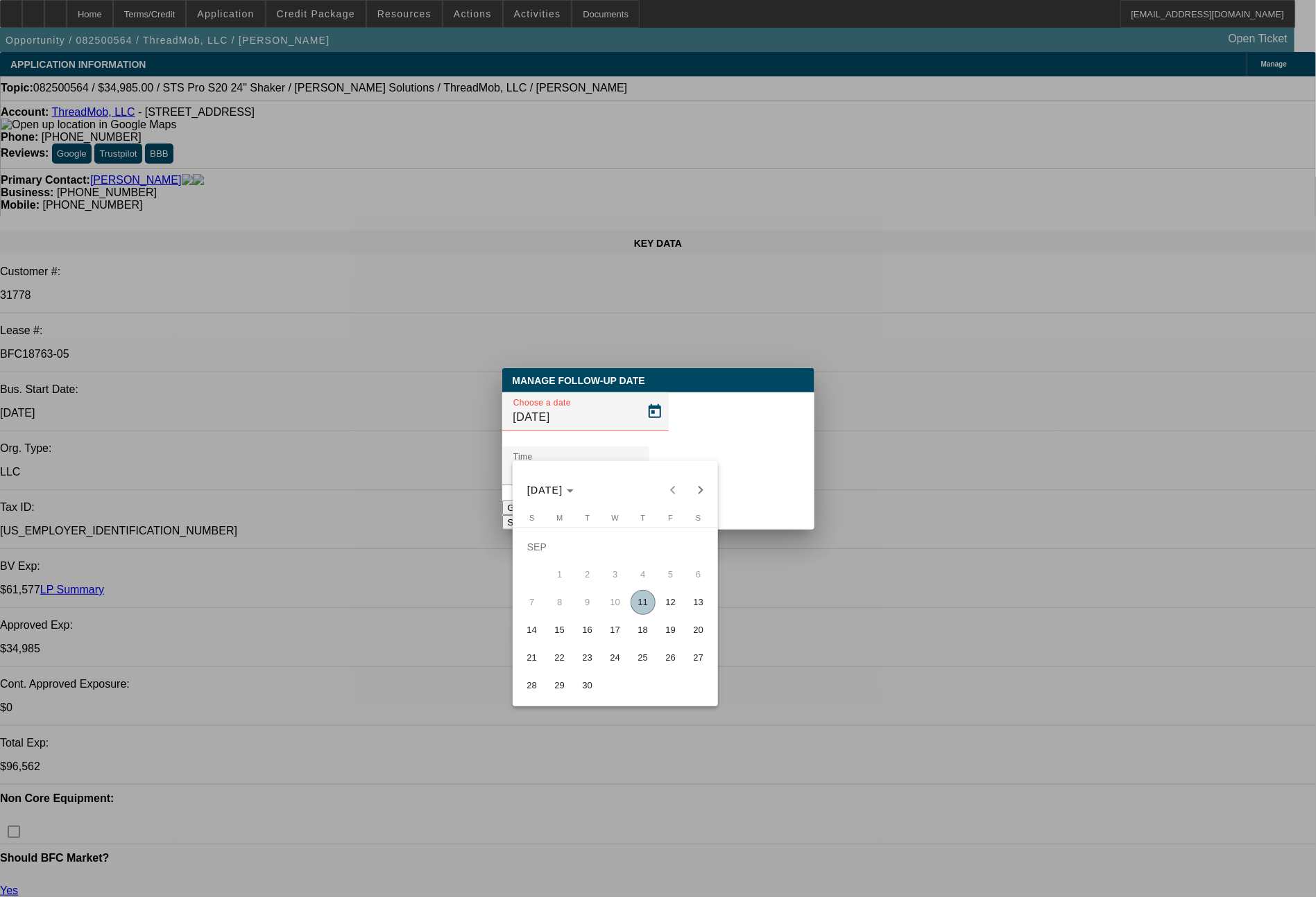
click at [602, 635] on button "17" at bounding box center [616, 630] width 28 height 28
type input "[DATE]"
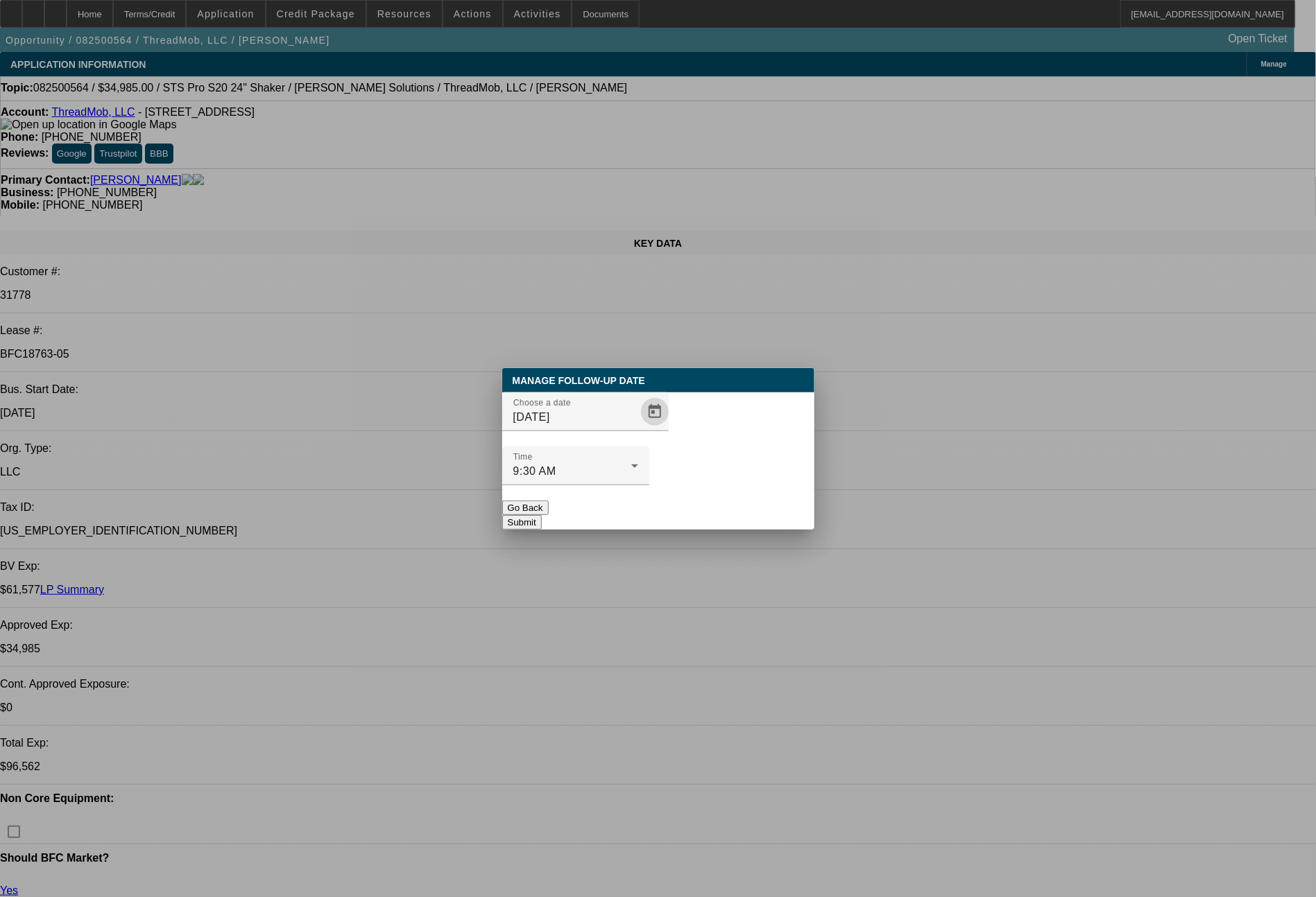
click at [542, 515] on button "Submit" at bounding box center [522, 522] width 39 height 15
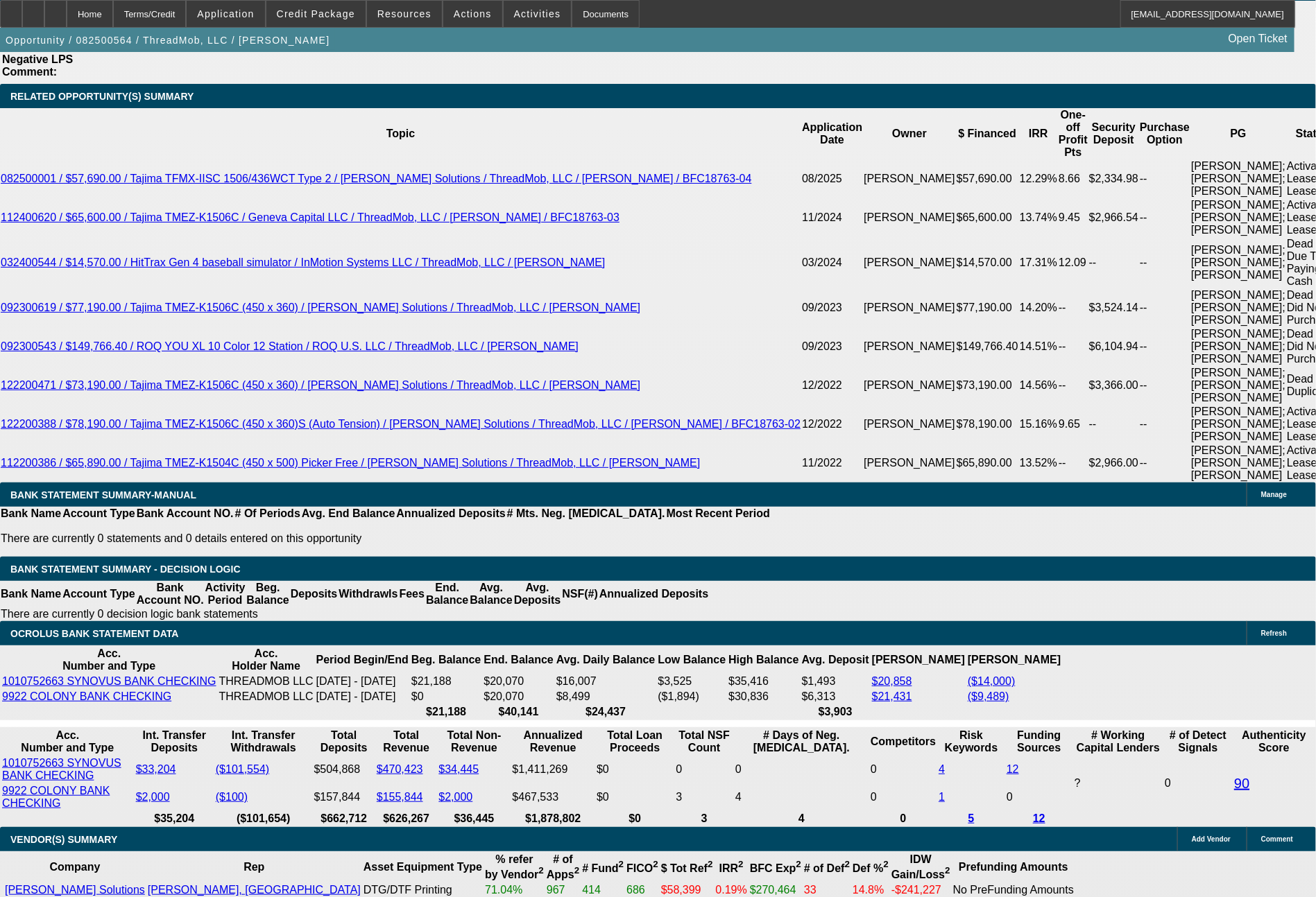
scroll to position [2656, 0]
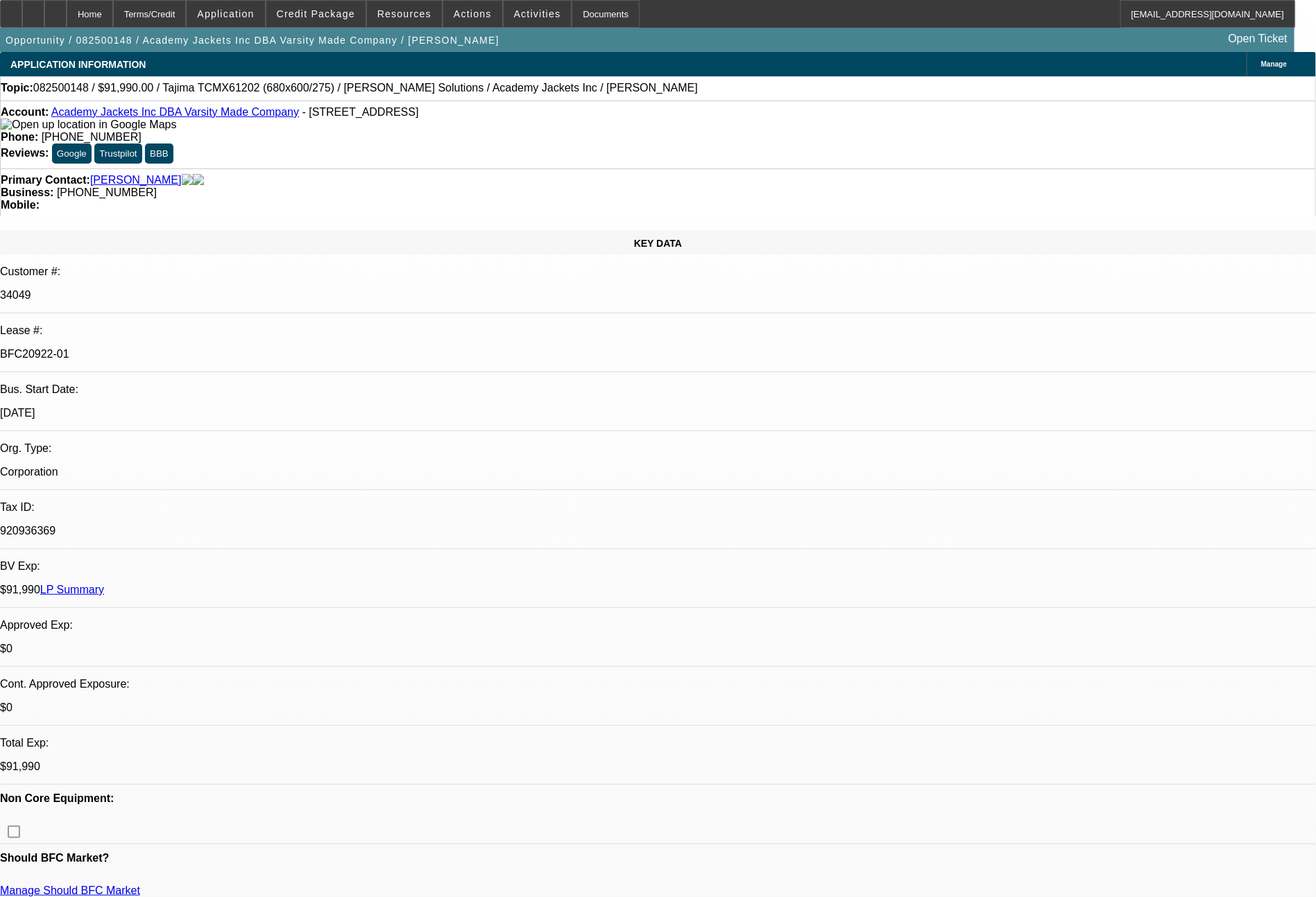
select select "0"
select select "2"
select select "0.1"
select select "4"
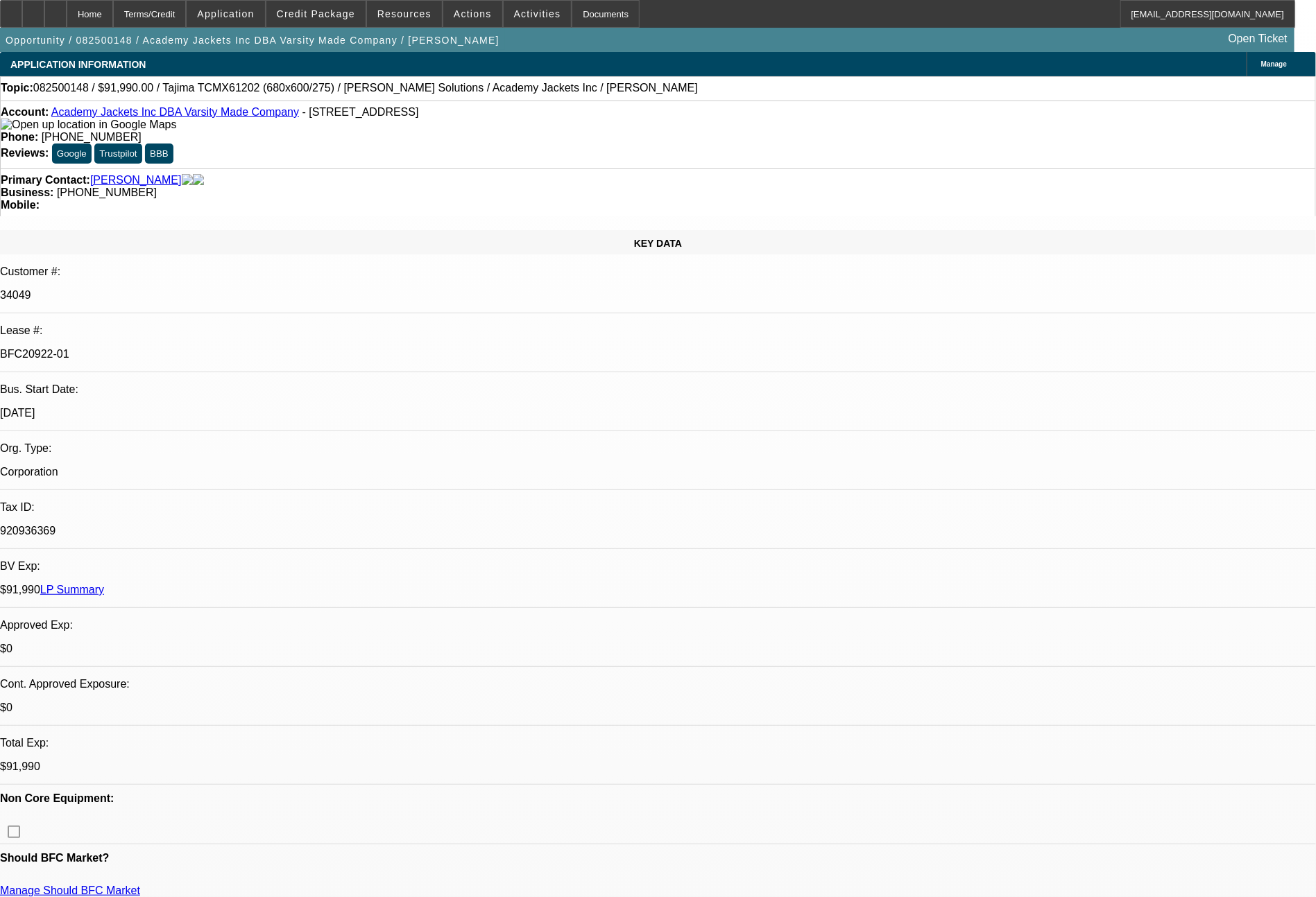
select select "0"
select select "2"
select select "0.1"
select select "4"
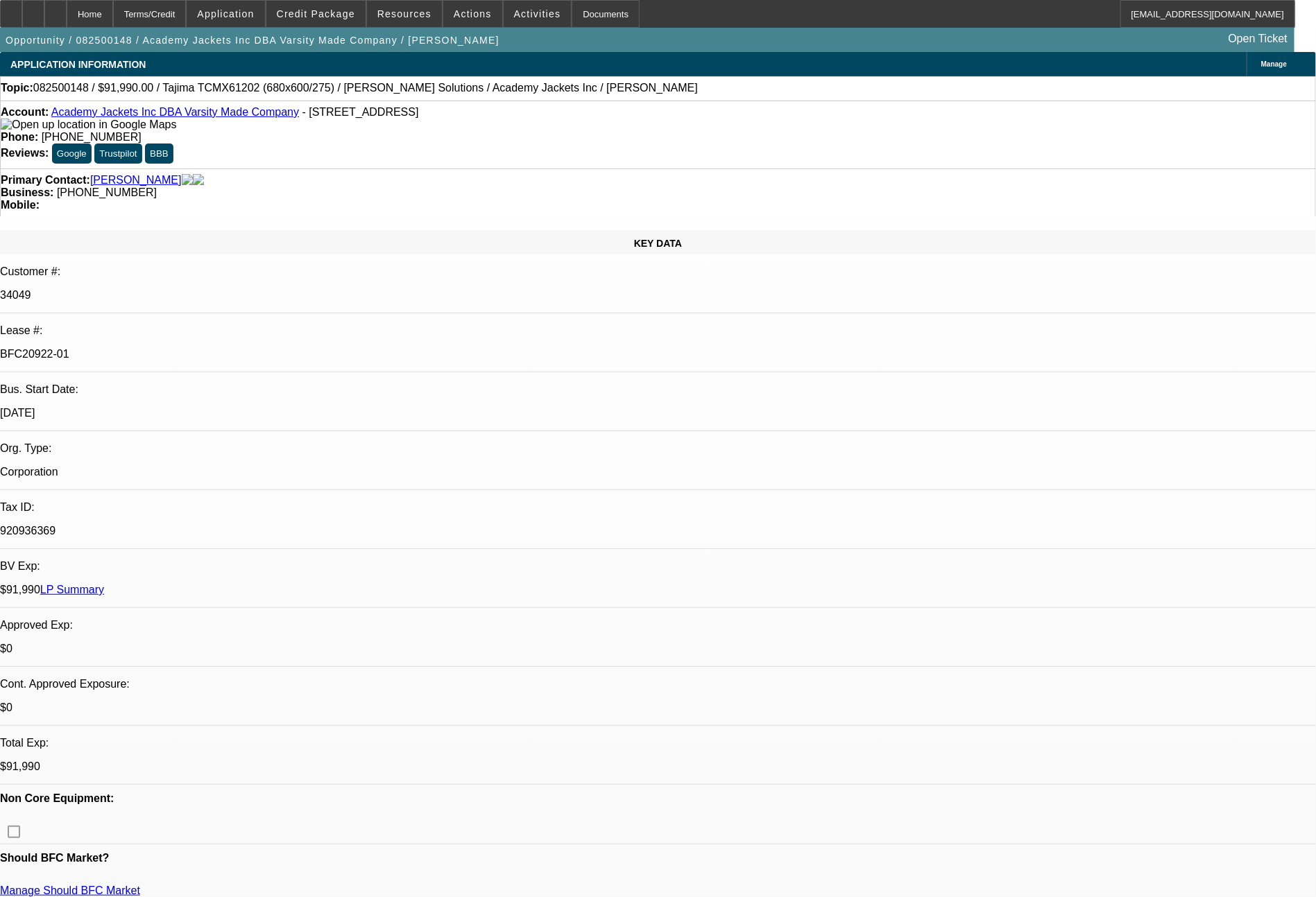
select select "0"
select select "2"
select select "0.1"
select select "4"
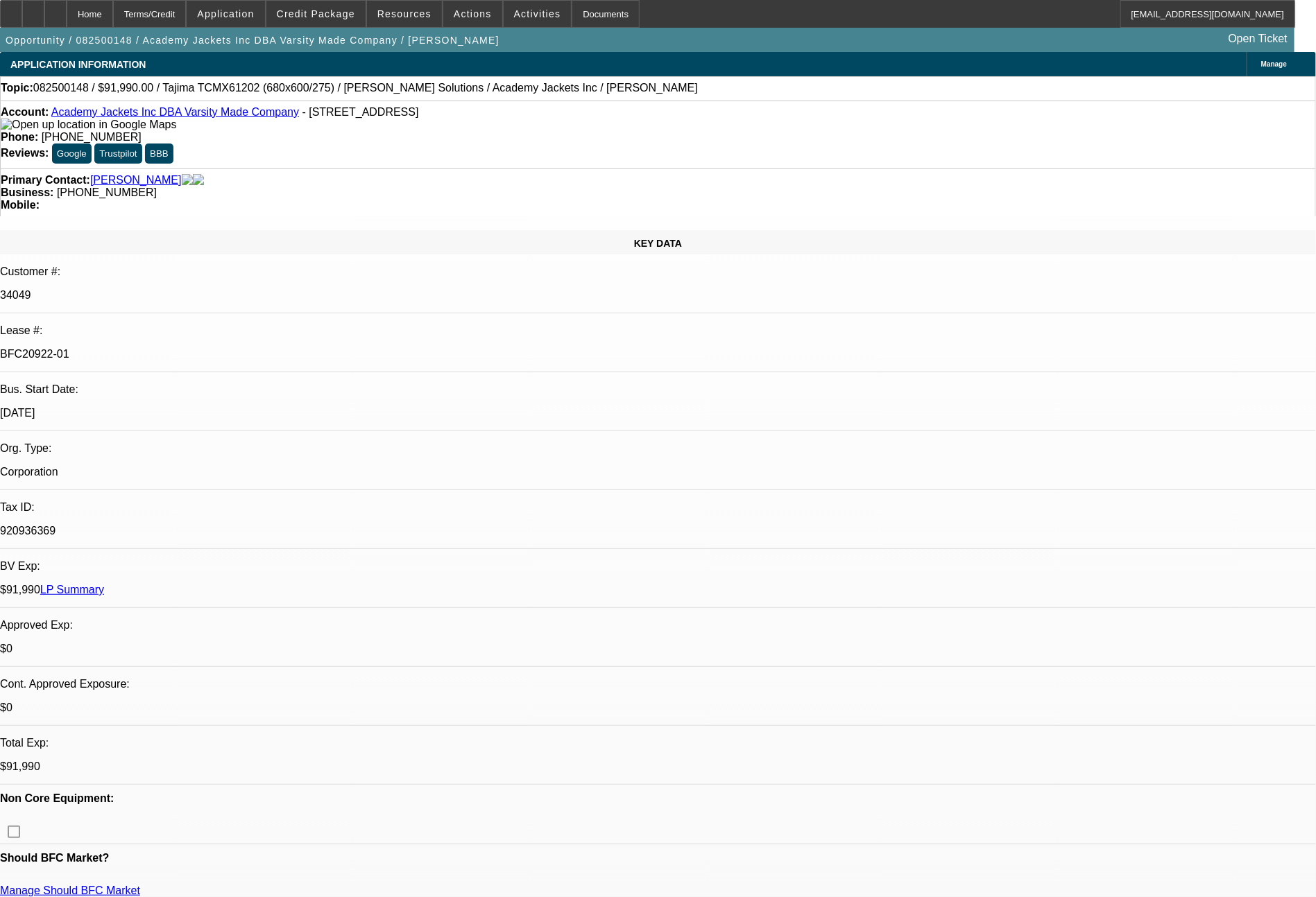
select select "0"
select select "2"
select select "0.1"
select select "4"
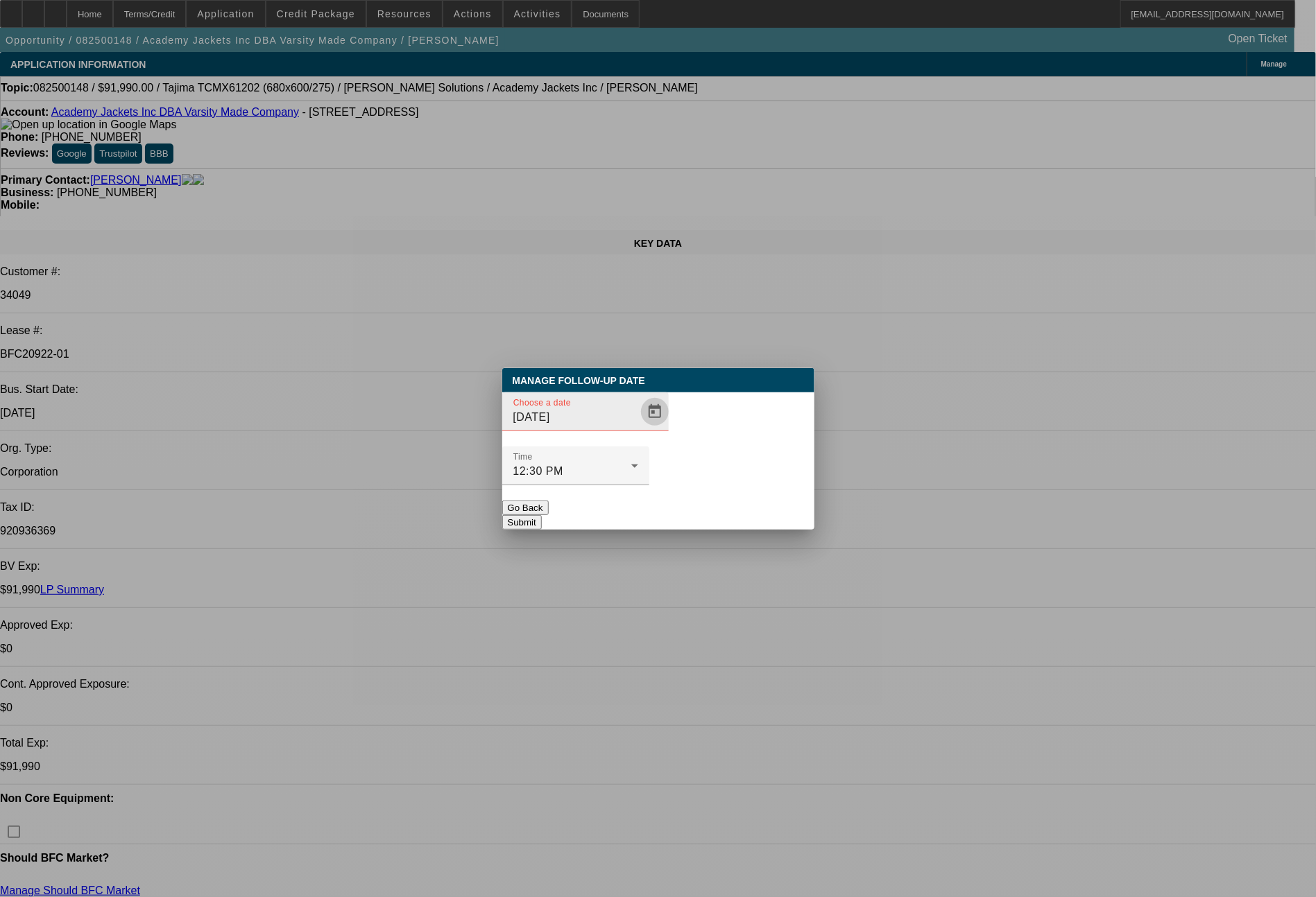
click at [639, 428] on span "Open calendar" at bounding box center [654, 411] width 33 height 33
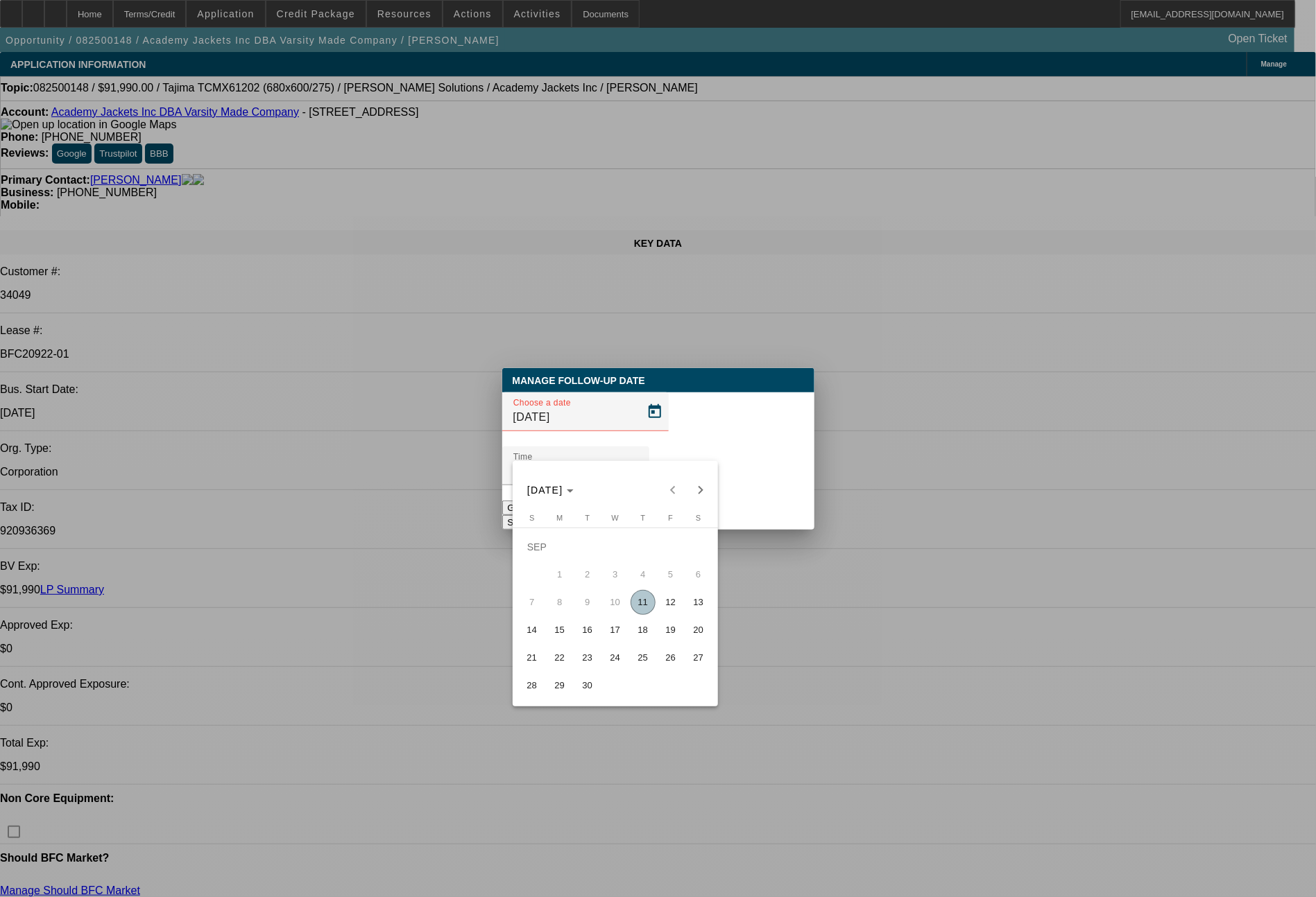
click at [646, 602] on span "11" at bounding box center [643, 603] width 25 height 25
type input "9/11/2025"
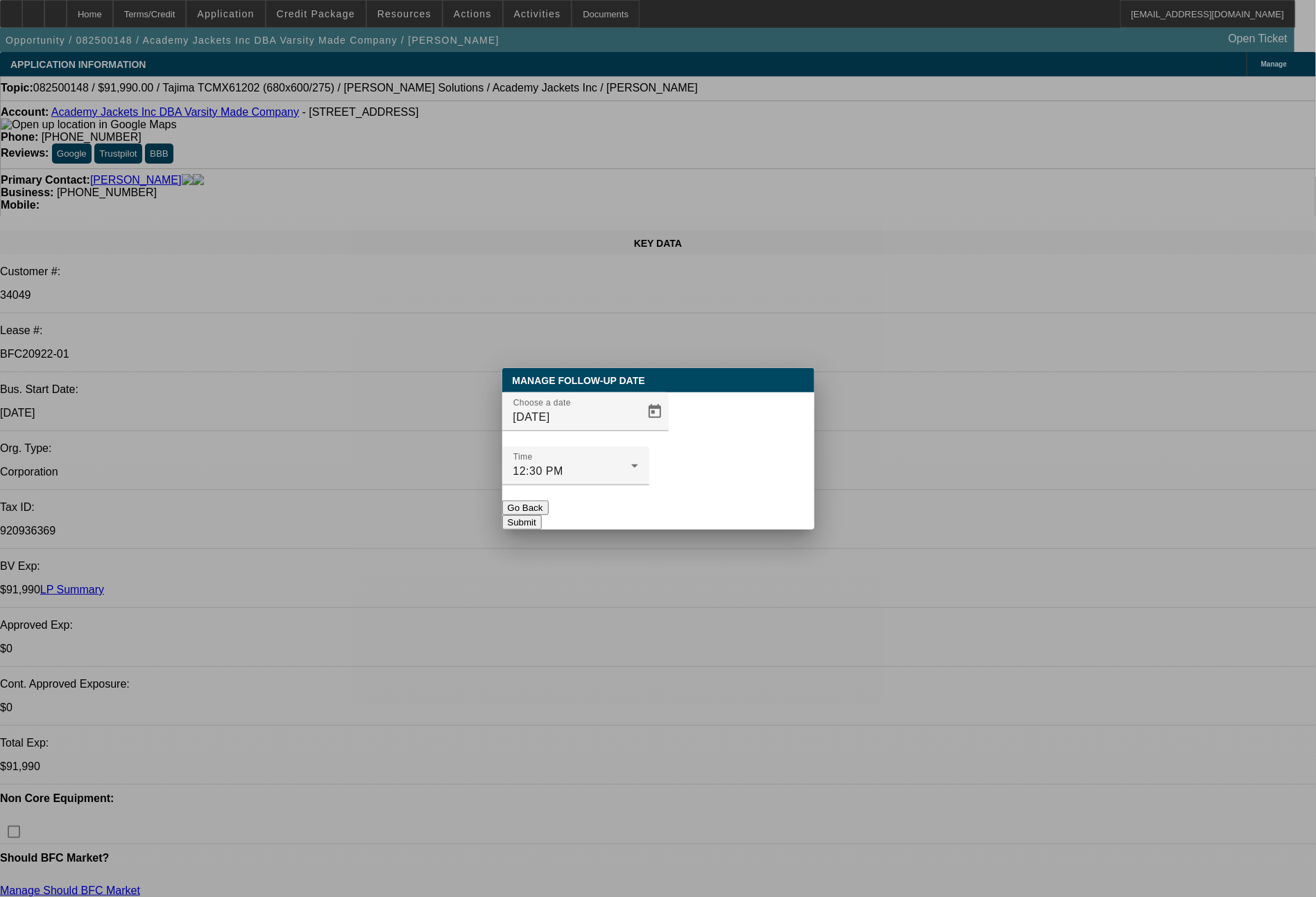
click at [542, 515] on button "Submit" at bounding box center [522, 522] width 39 height 15
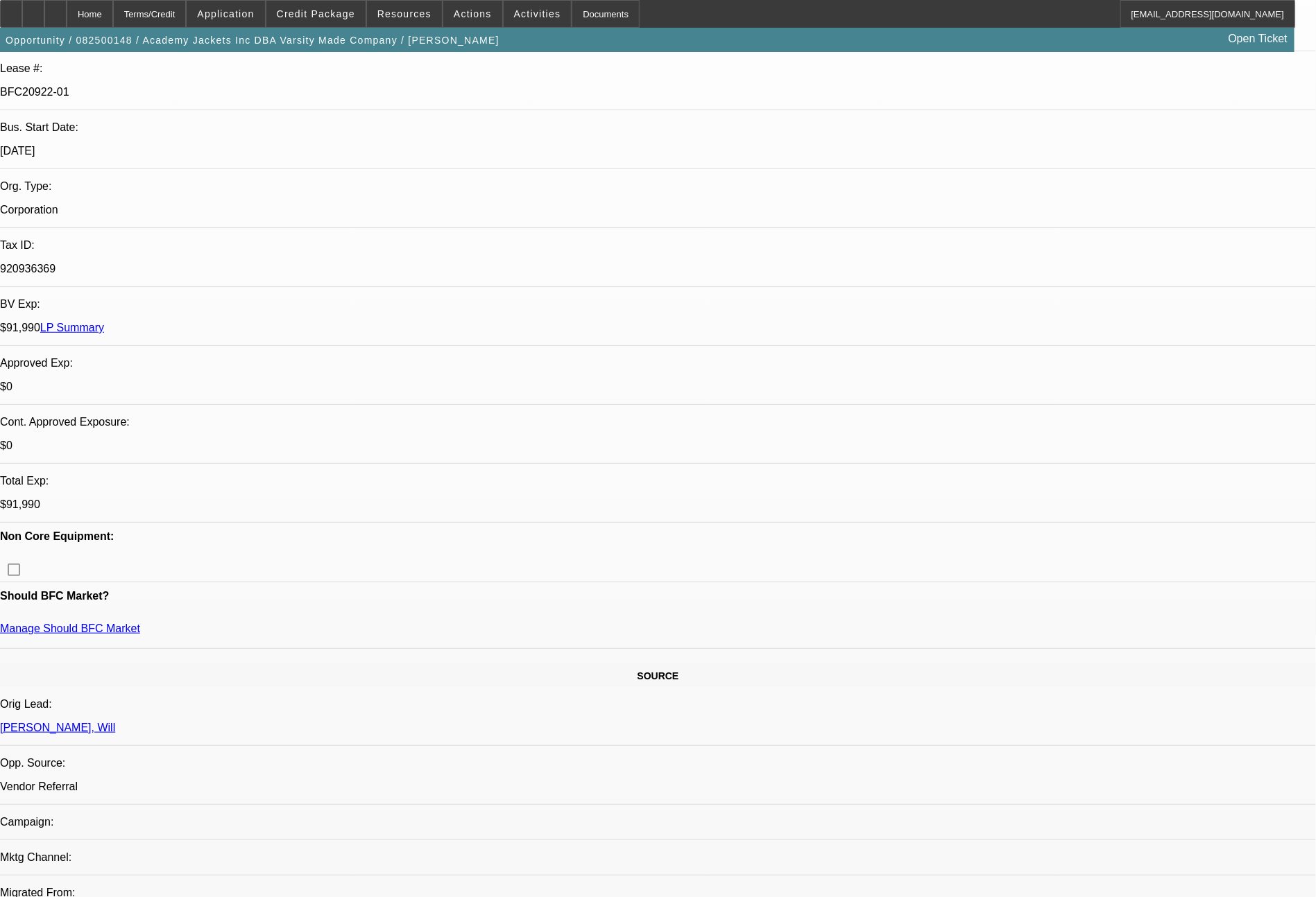
scroll to position [221, 0]
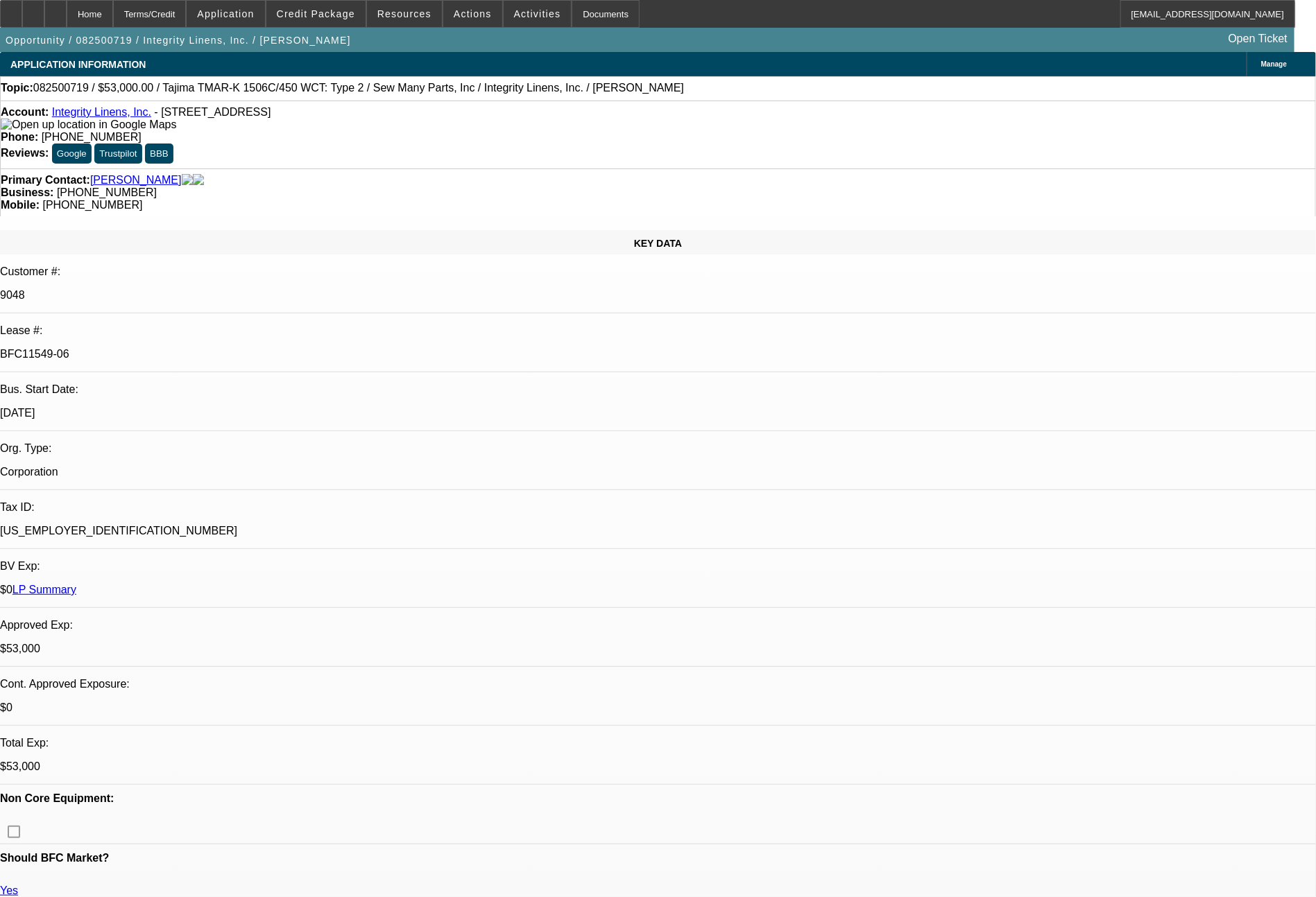
select select "0"
select select "2"
select select "0"
select select "2"
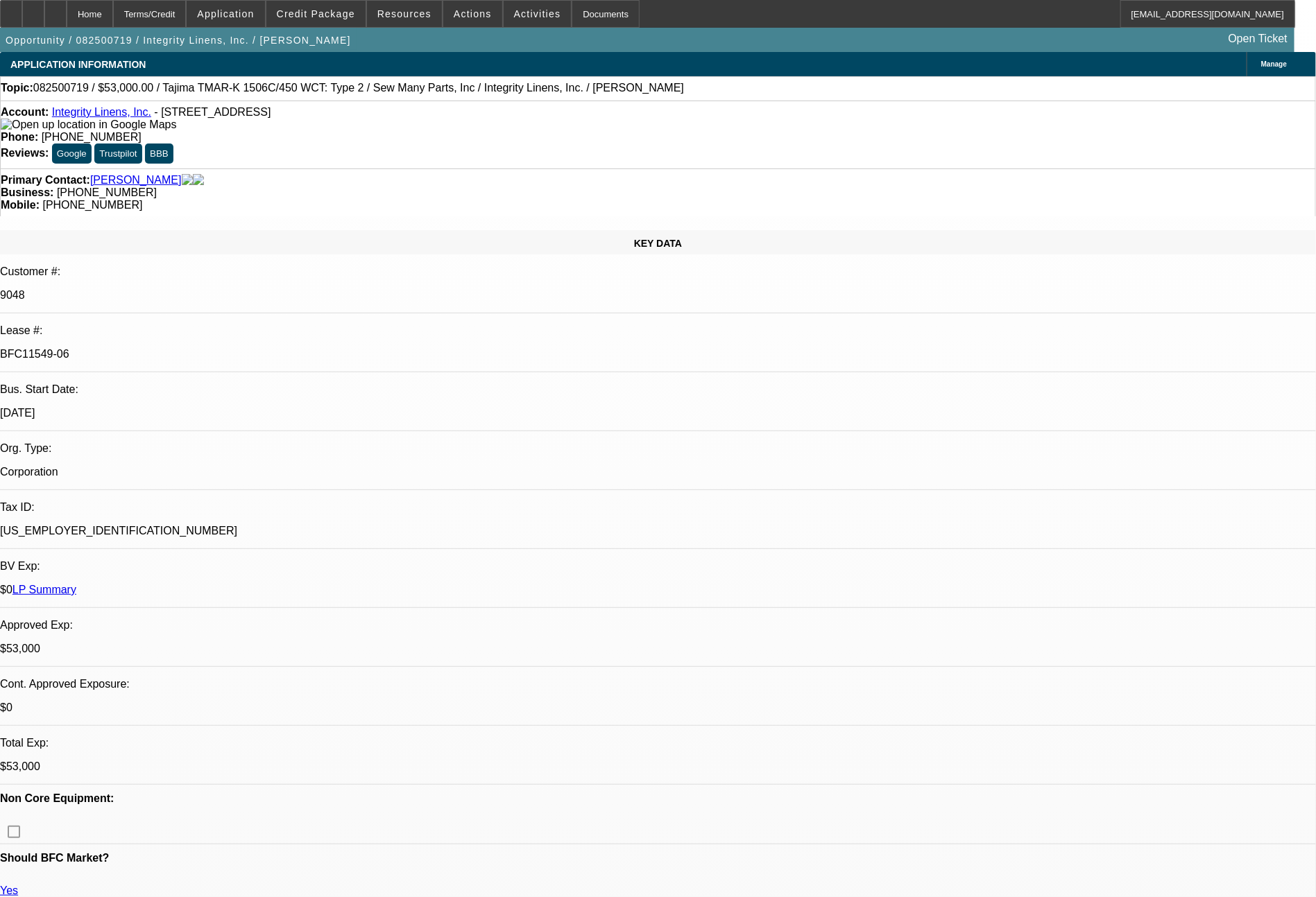
select select "0"
select select "2"
select select "0"
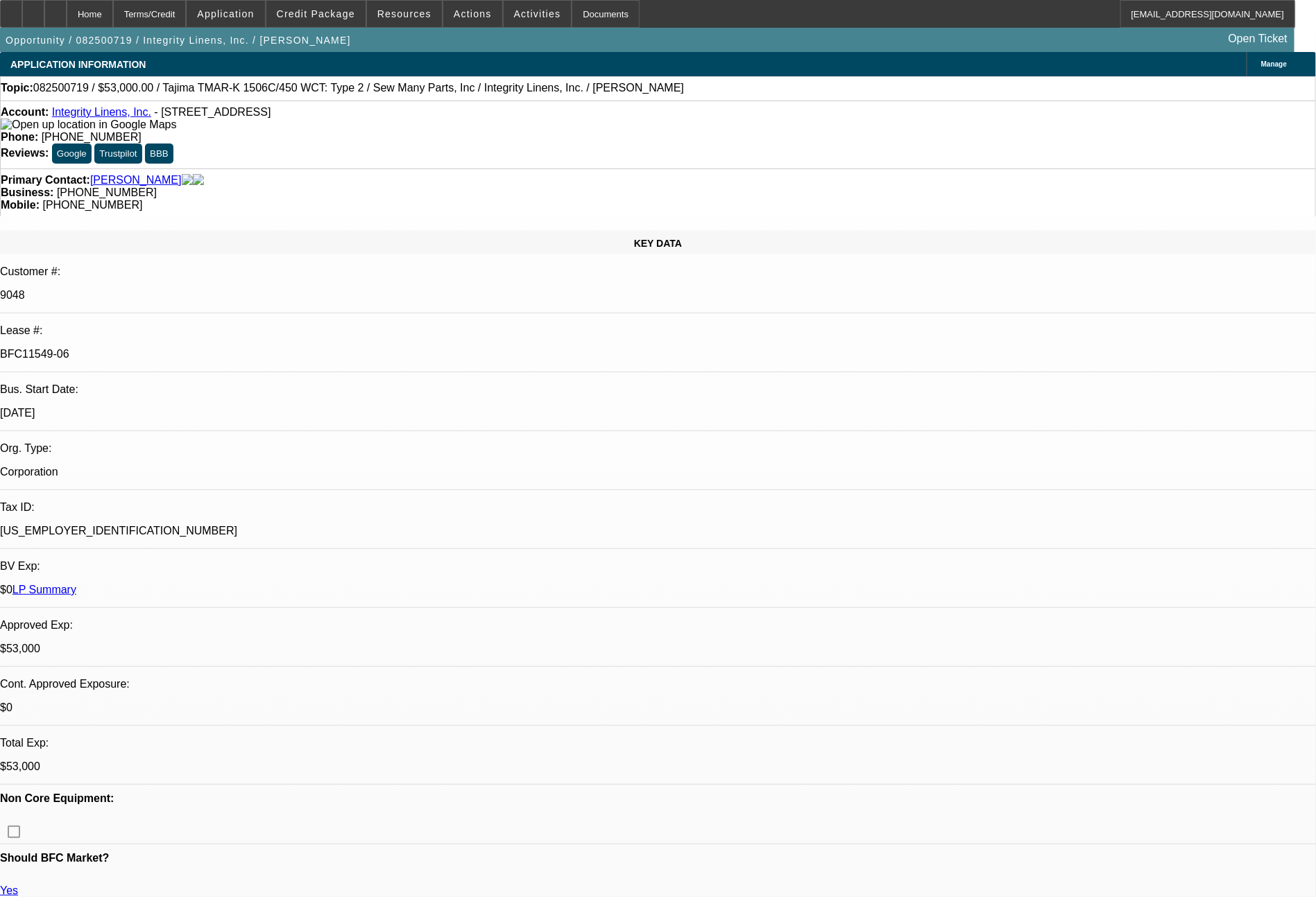
select select "2"
select select "0"
select select "1"
select select "2"
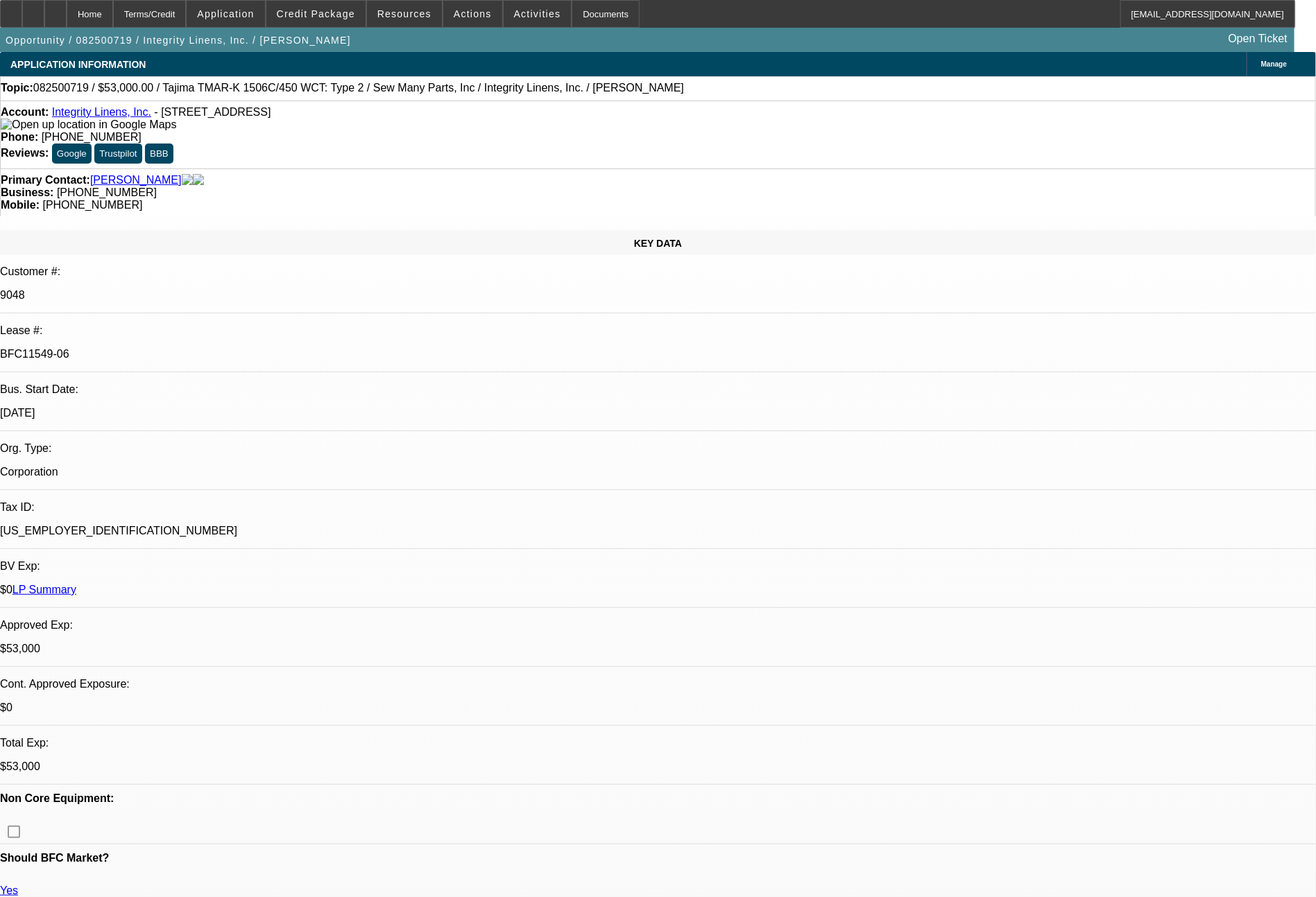
select select "1"
select select "2"
select select "1"
select select "2"
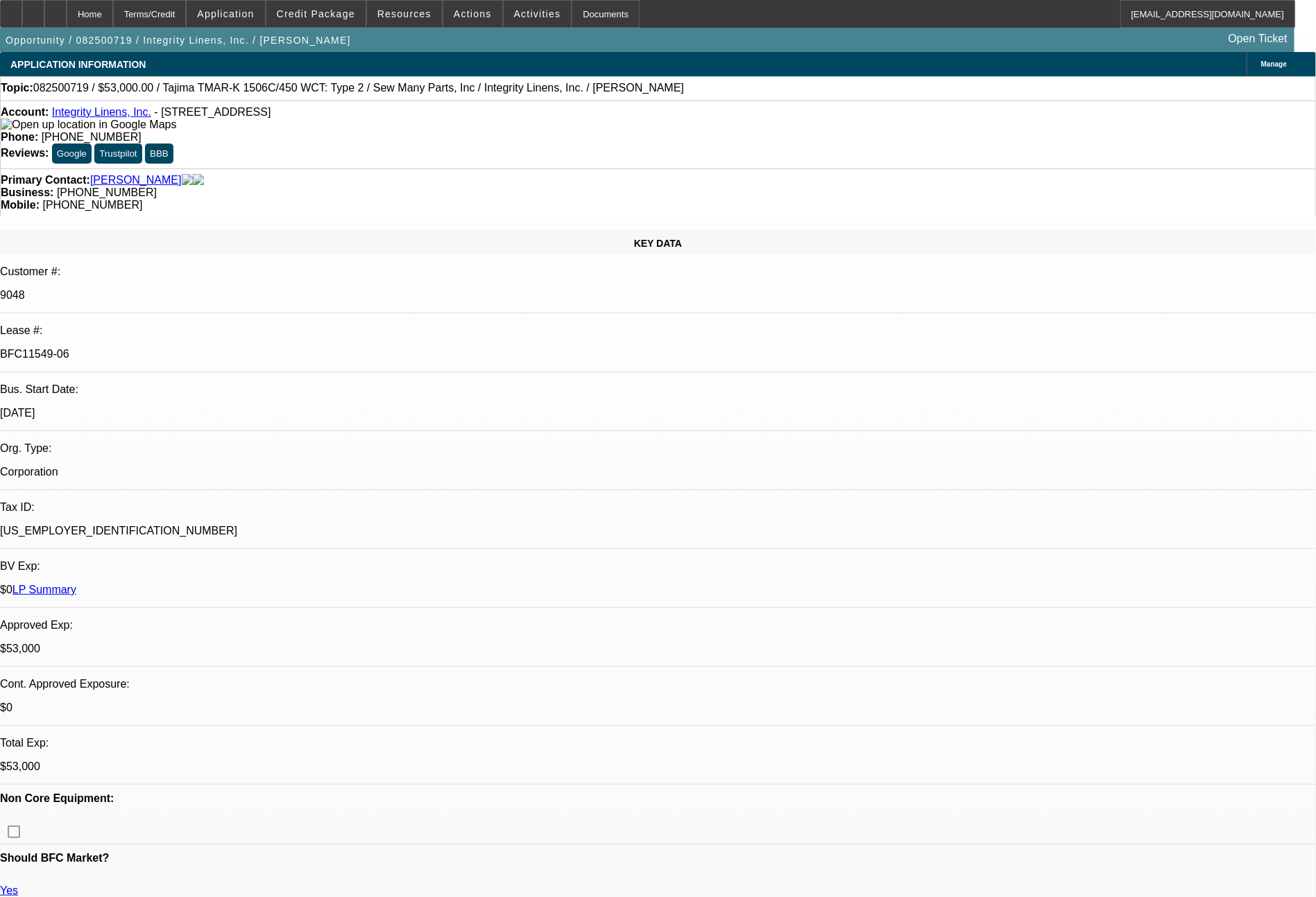
select select "2"
select select "1"
select select "2"
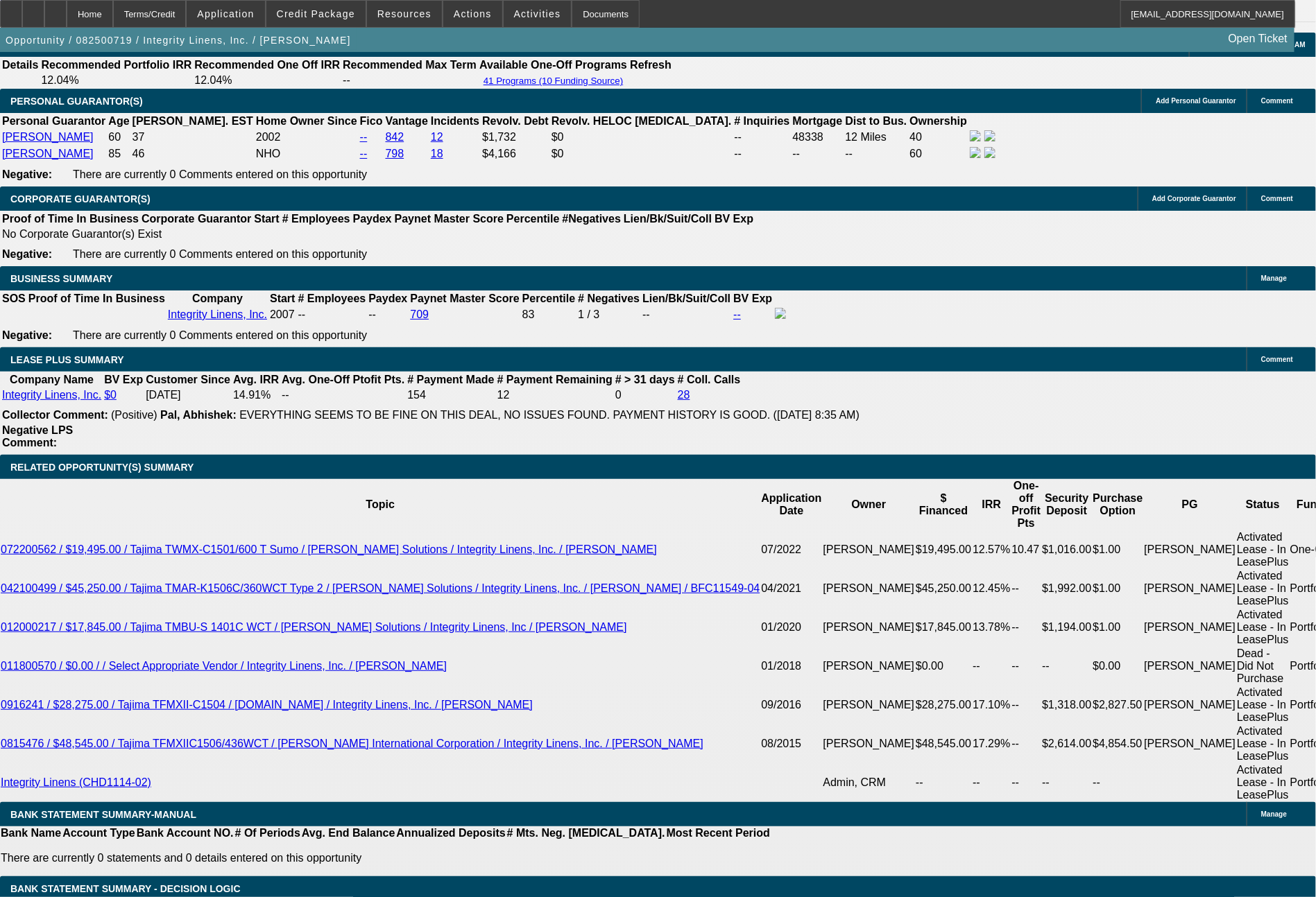
scroll to position [2064, 0]
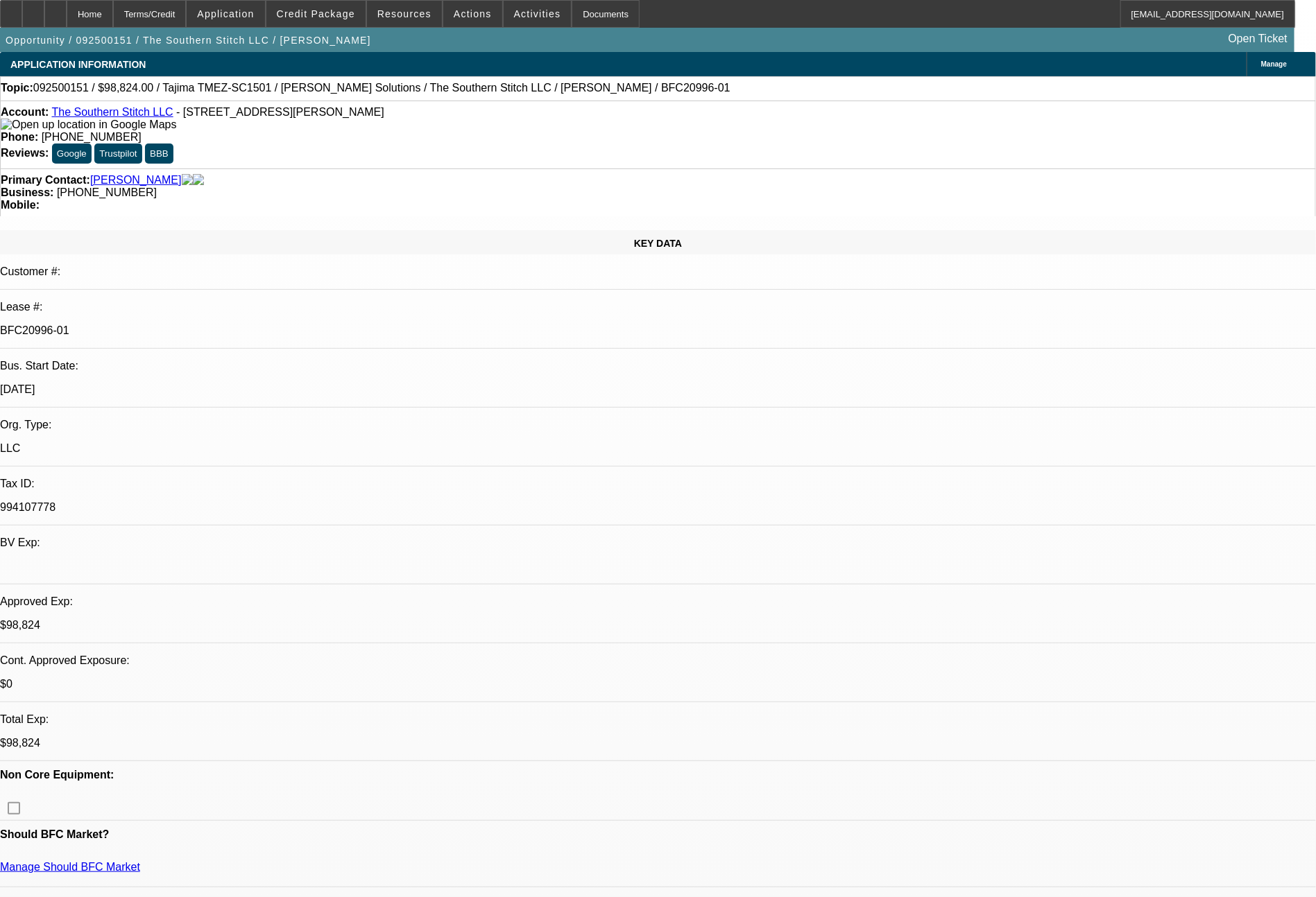
select select "0.2"
select select "2"
select select "0.1"
select select "4"
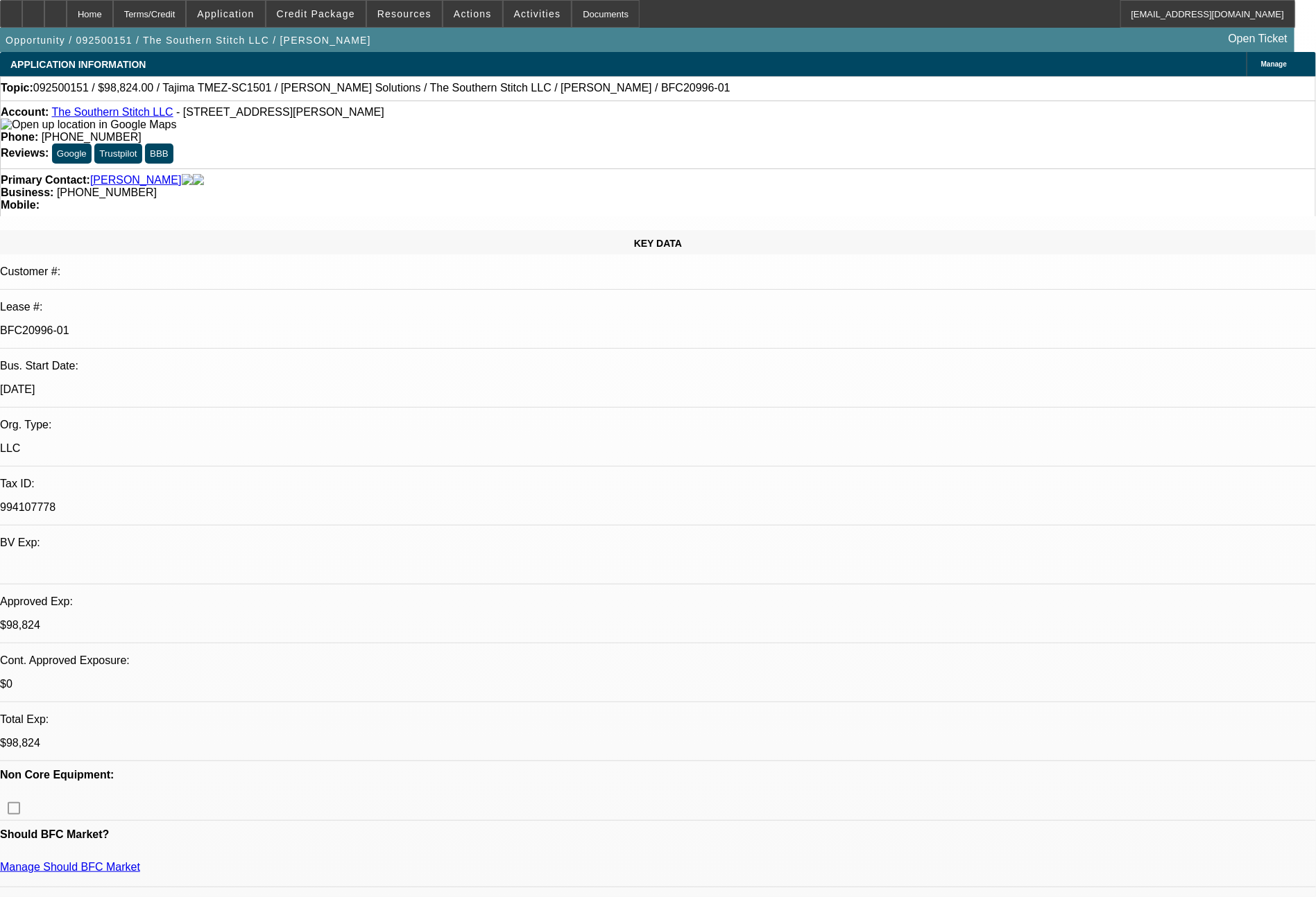
select select "0.2"
select select "2"
select select "0"
select select "6"
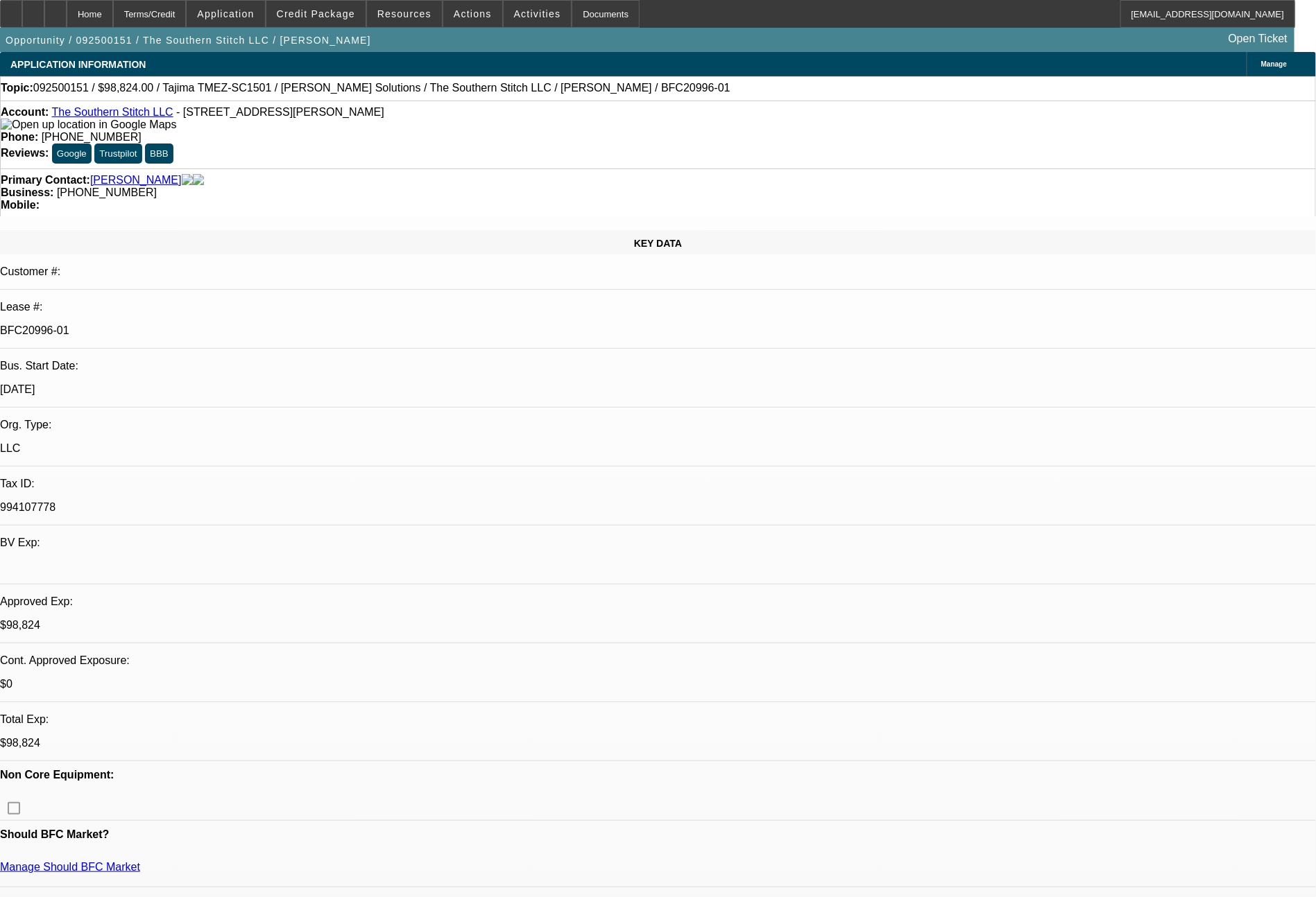
select select "0.2"
select select "2"
select select "0.1"
select select "4"
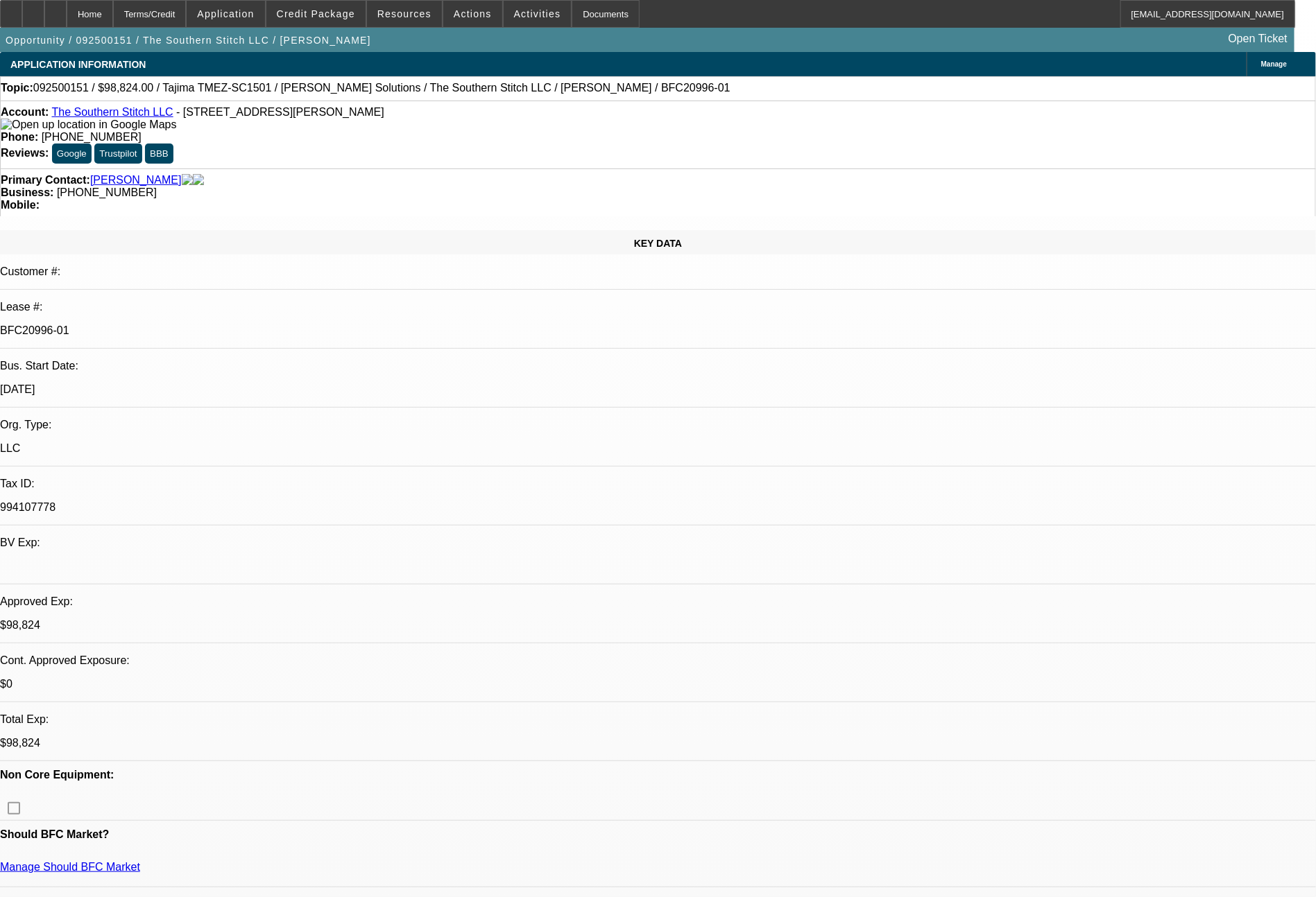
select select "0.2"
select select "2"
select select "0"
select select "6"
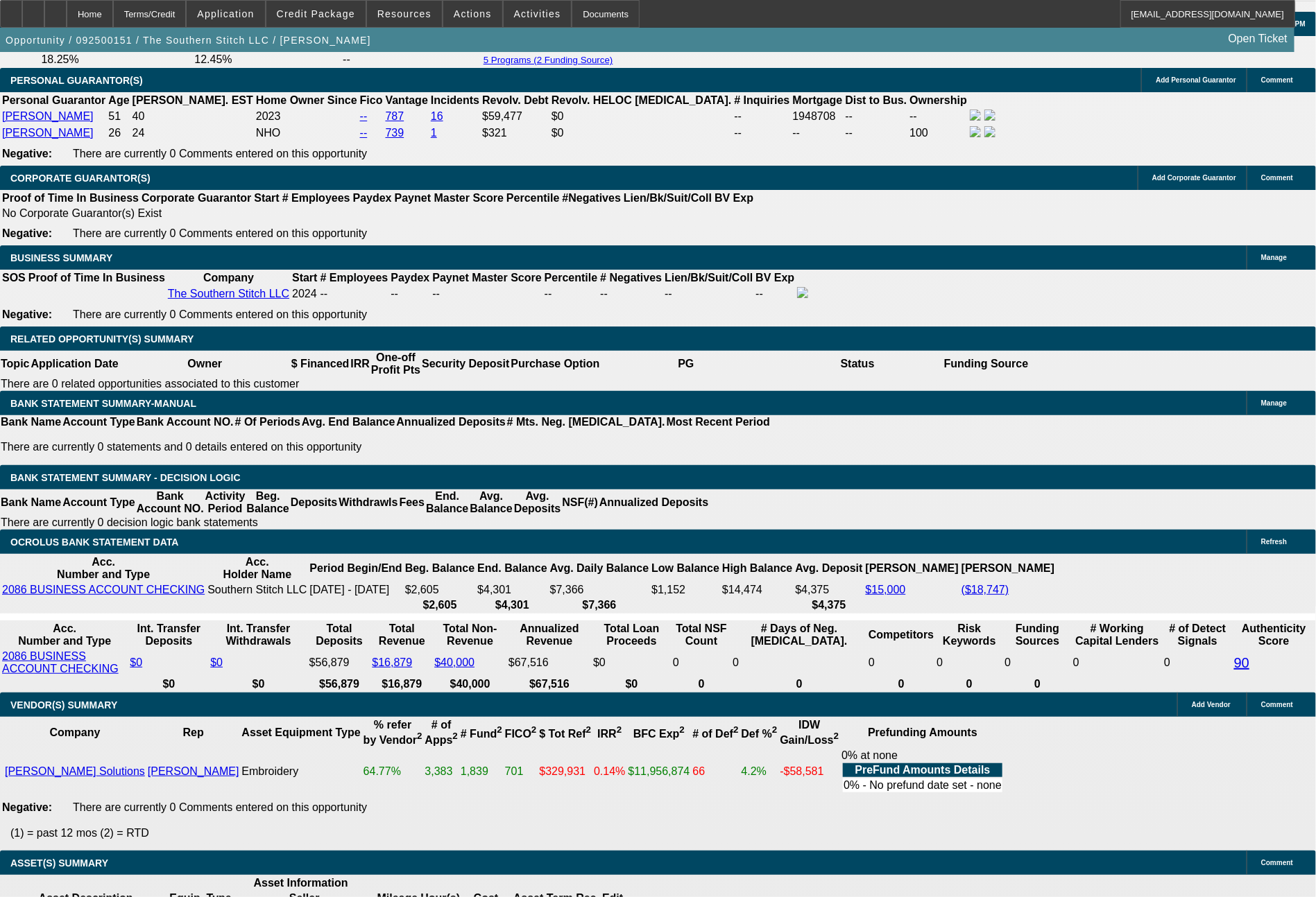
scroll to position [2102, 0]
